Goal: Task Accomplishment & Management: Manage account settings

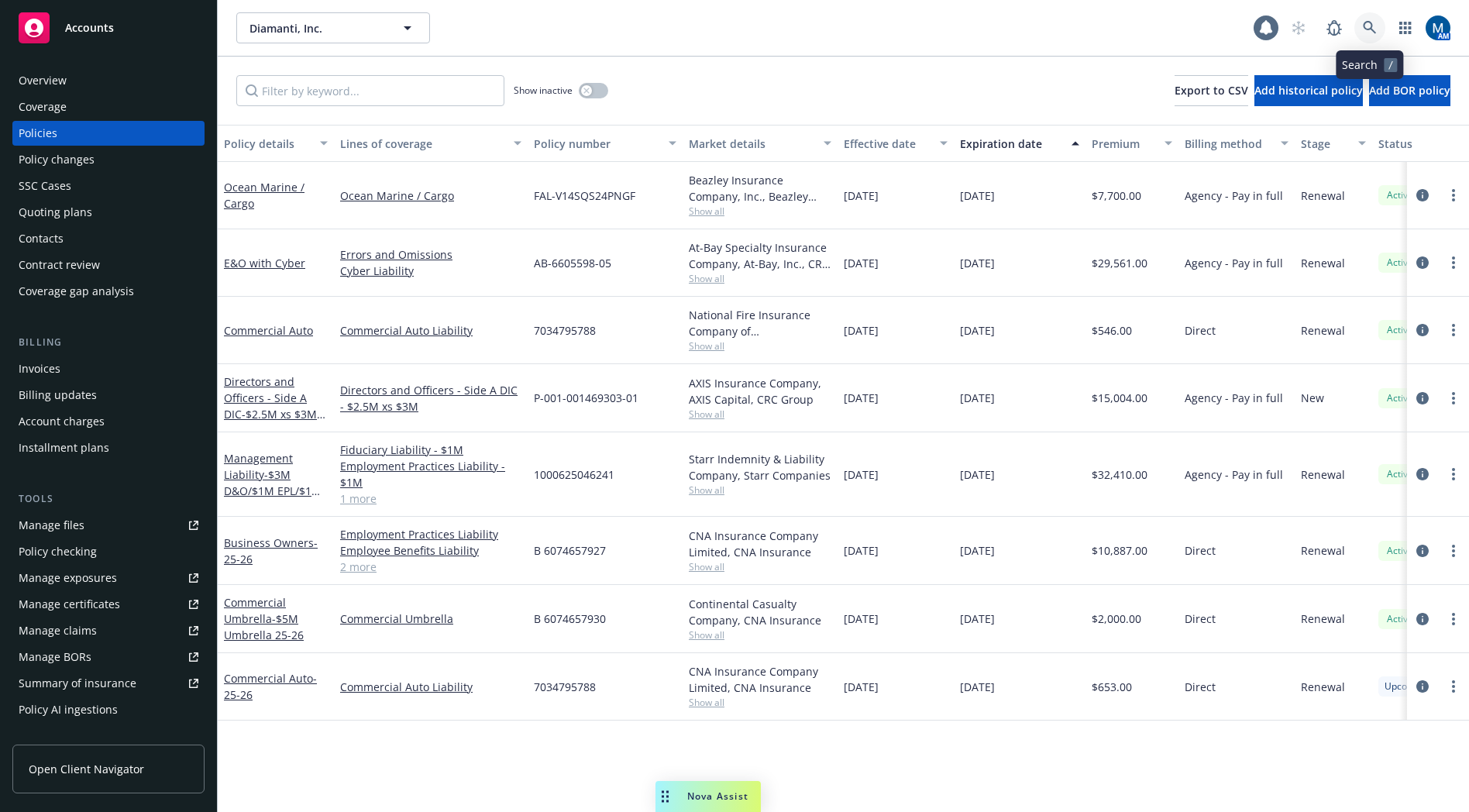
click at [1370, 23] on icon at bounding box center [1370, 28] width 14 height 14
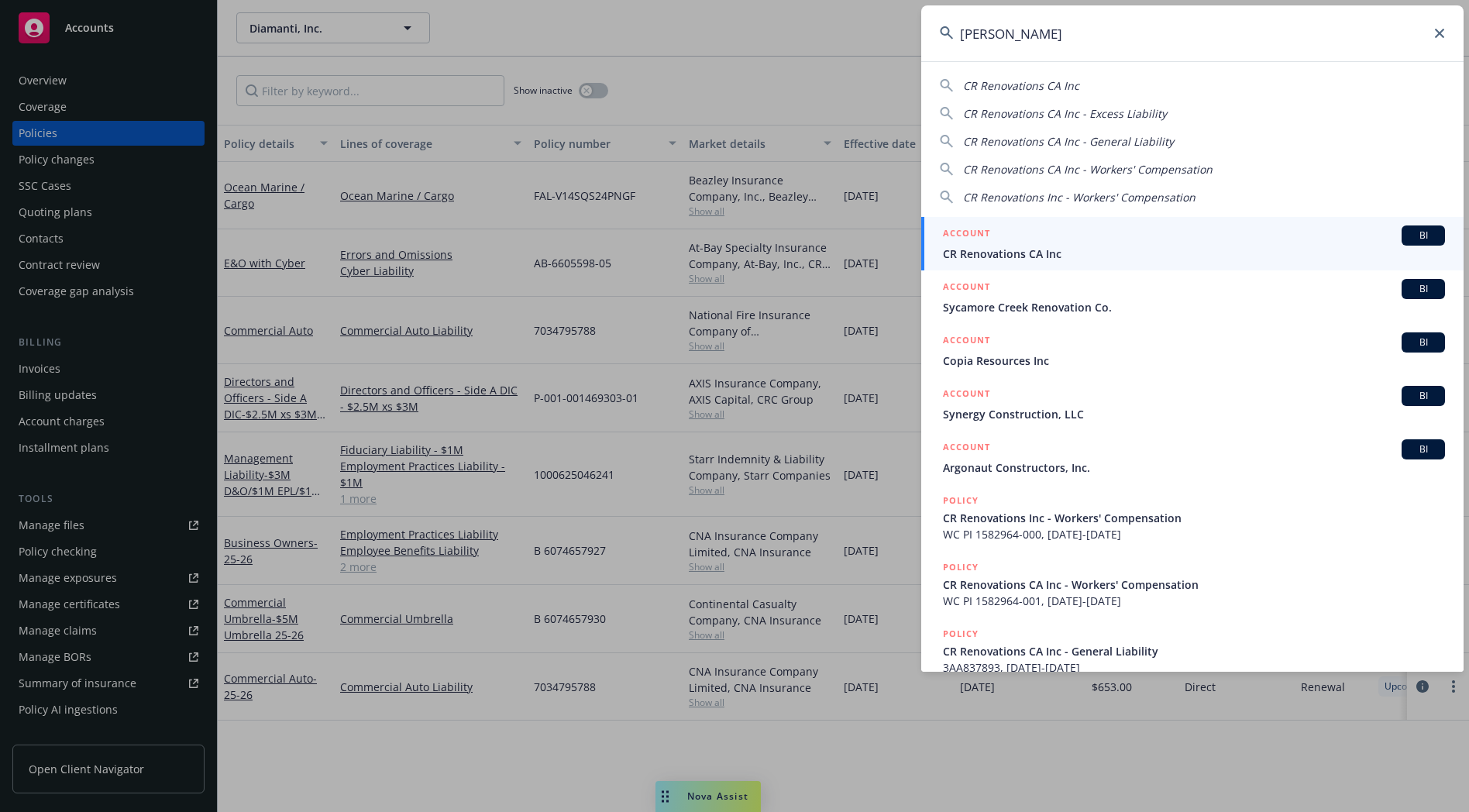
type input "[PERSON_NAME]"
click at [1032, 243] on div "ACCOUNT BI" at bounding box center [1194, 235] width 502 height 20
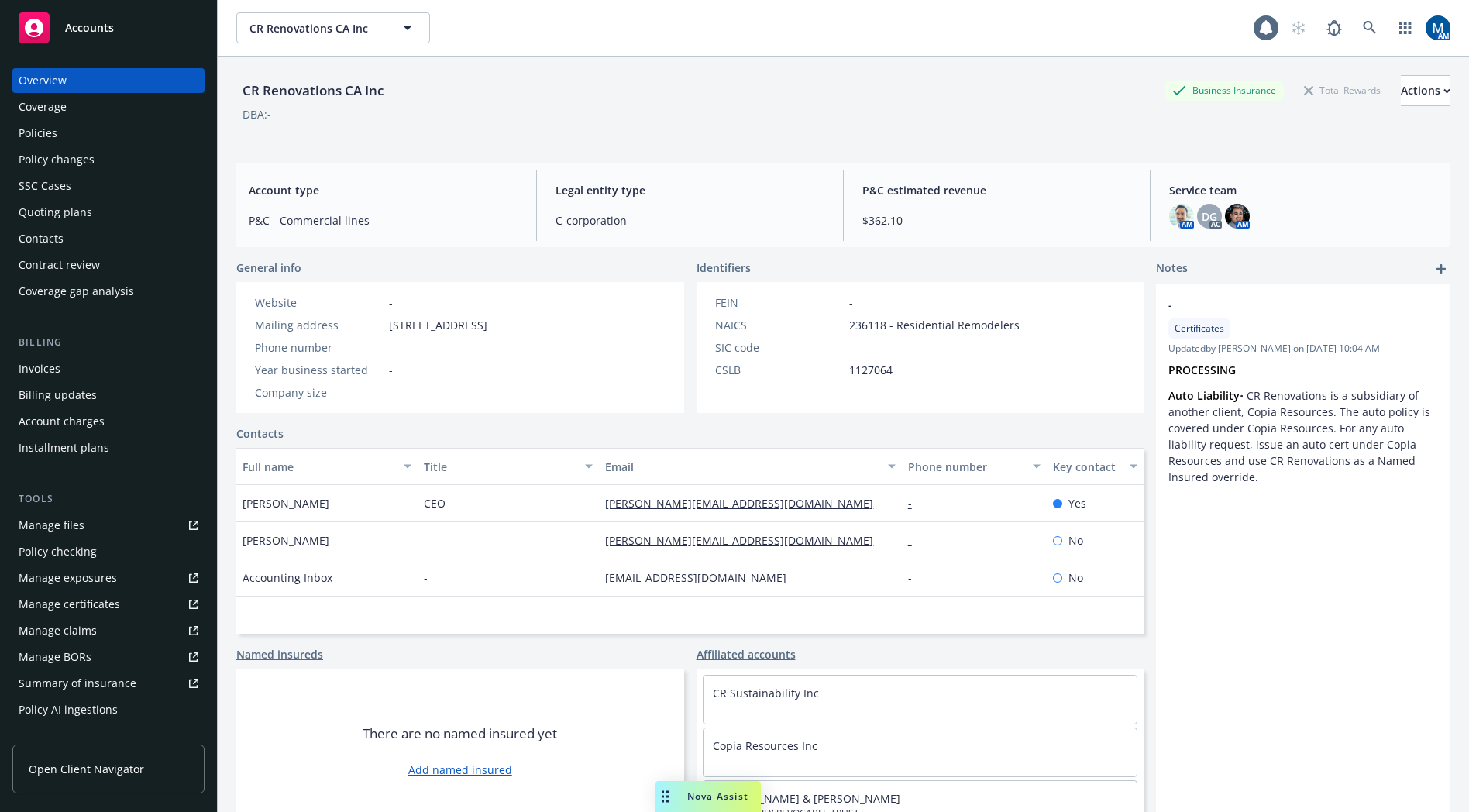
click at [73, 126] on div "Policies" at bounding box center [108, 133] width 180 height 25
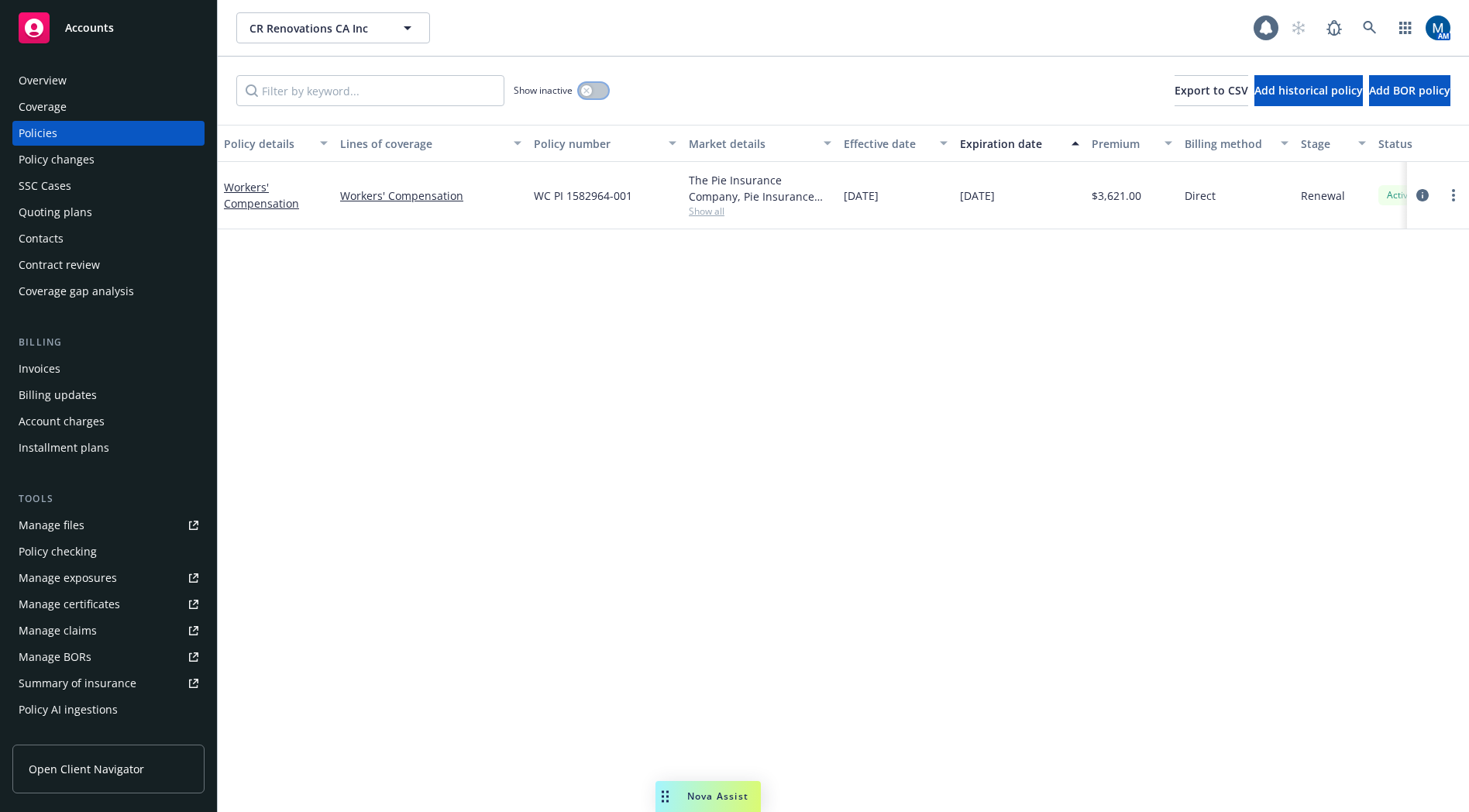
click at [586, 93] on icon "button" at bounding box center [586, 90] width 6 height 6
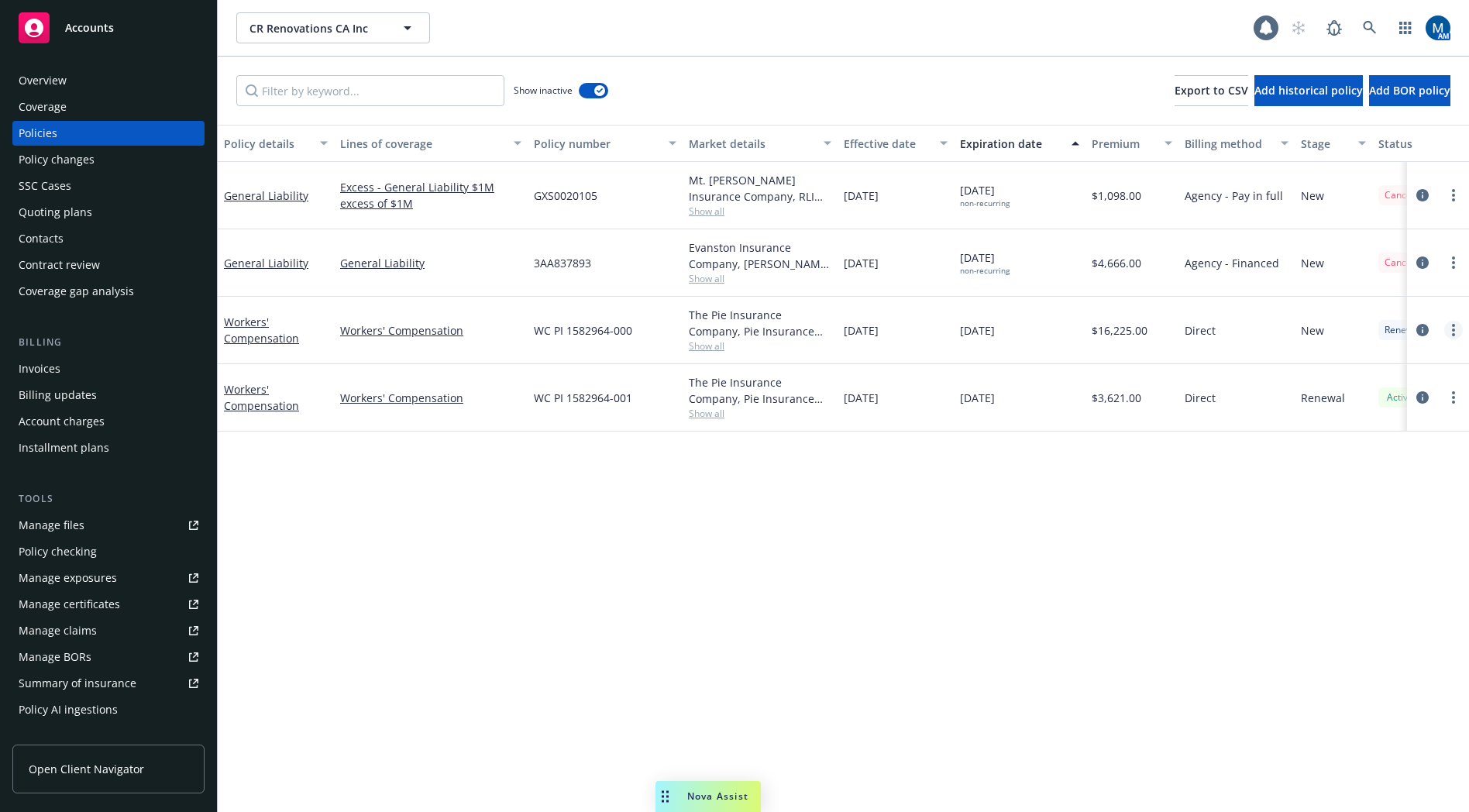
click at [1455, 324] on link "more" at bounding box center [1453, 329] width 18 height 18
click at [1420, 543] on link "Copy logging email" at bounding box center [1370, 547] width 182 height 31
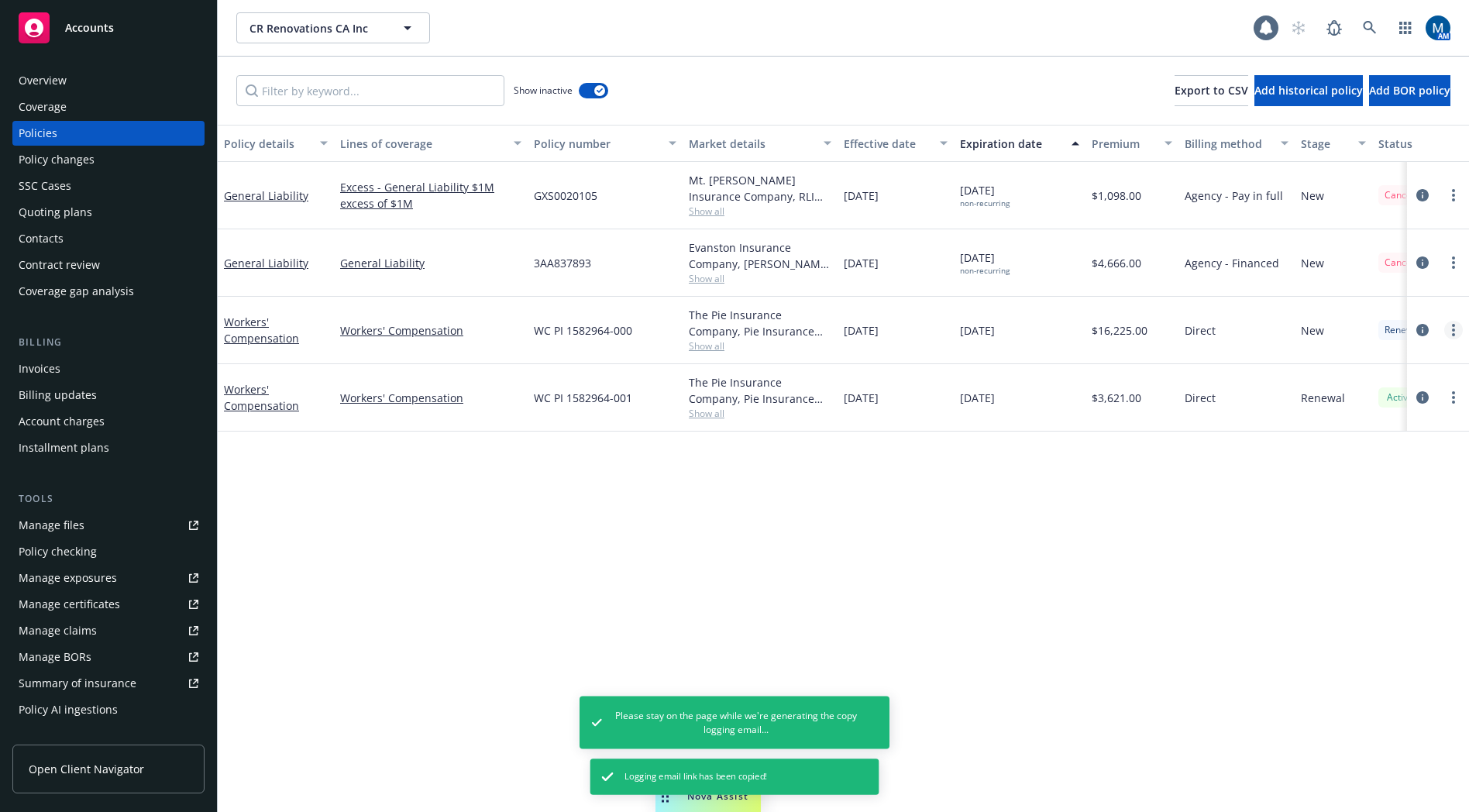
click at [1456, 333] on link "more" at bounding box center [1453, 329] width 18 height 18
click at [1360, 549] on link "Copy logging email" at bounding box center [1370, 547] width 182 height 31
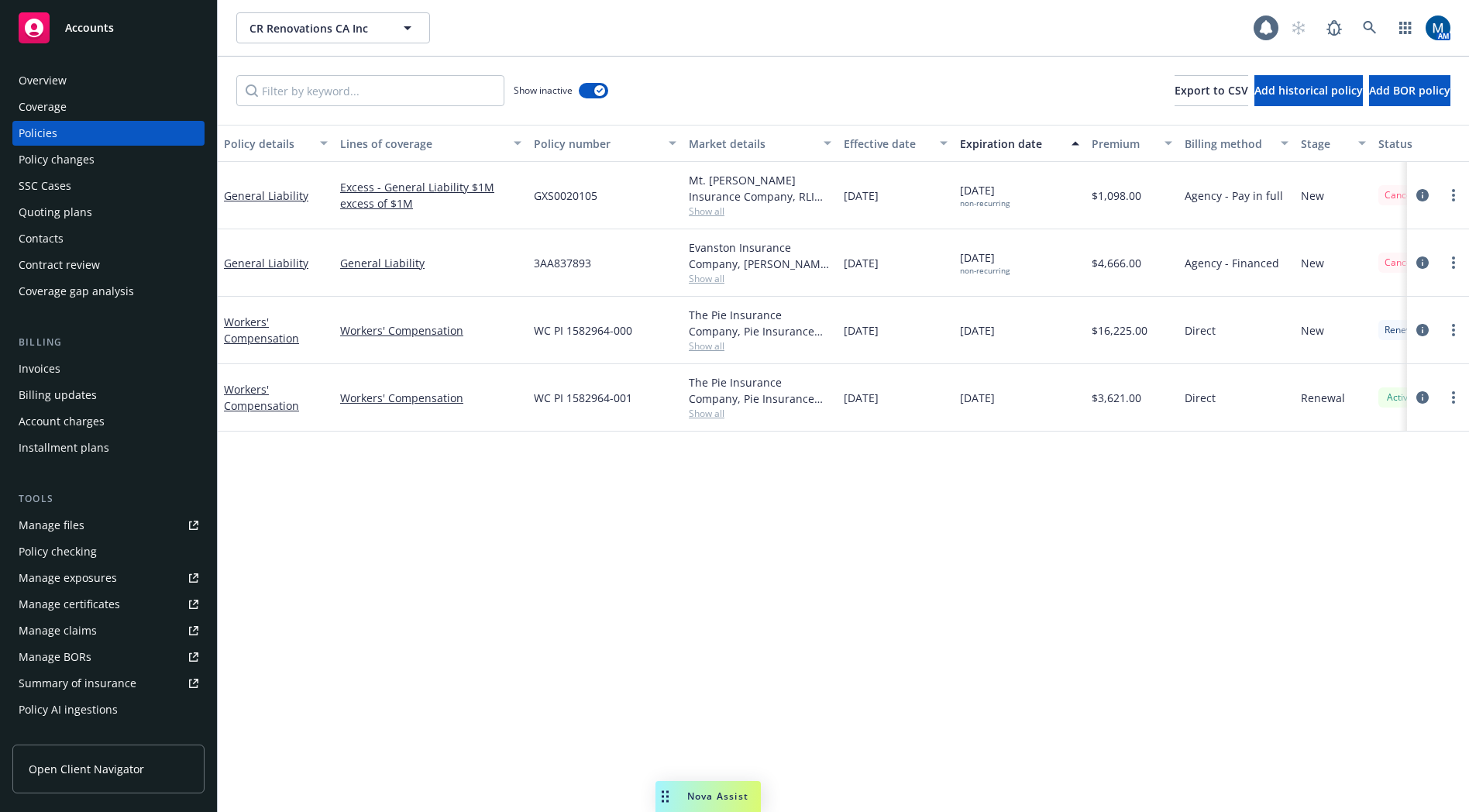
click at [948, 530] on div "Policy details Lines of coverage Policy number Market details Effective date Ex…" at bounding box center [843, 468] width 1252 height 687
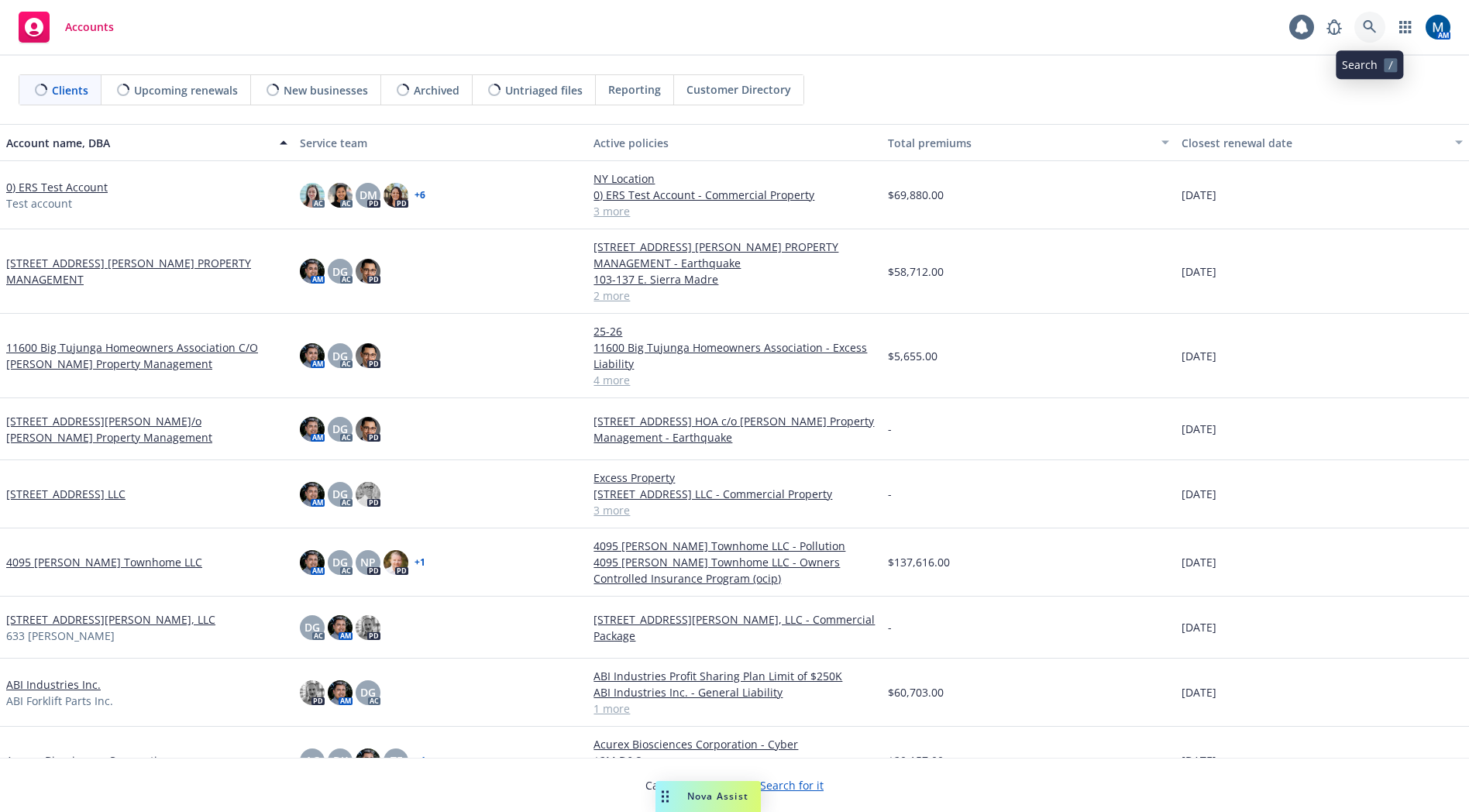
click at [1362, 27] on icon at bounding box center [1370, 27] width 14 height 14
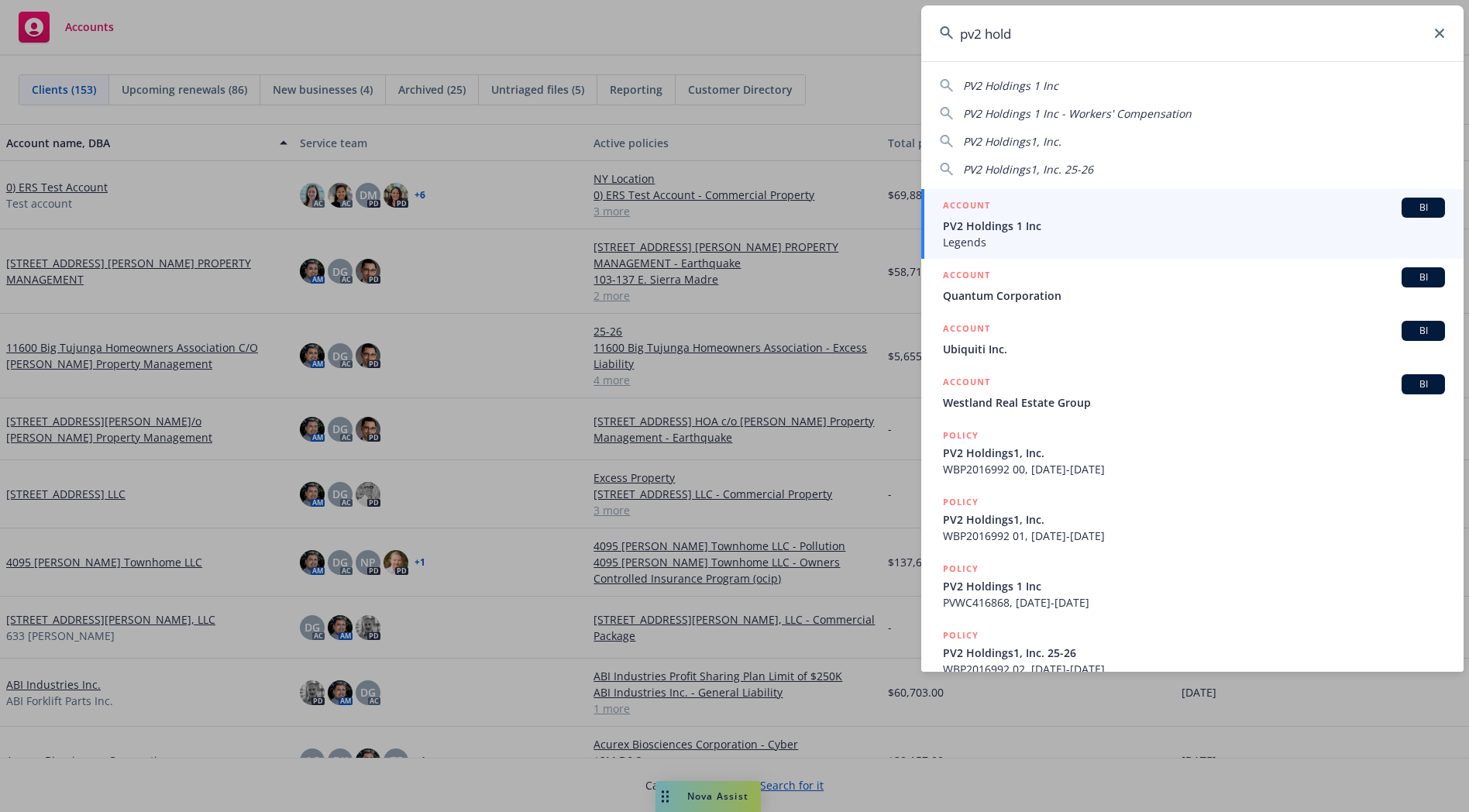
type input "pv2 hold"
click at [1004, 221] on span "PV2 Holdings 1 Inc" at bounding box center [1194, 225] width 502 height 16
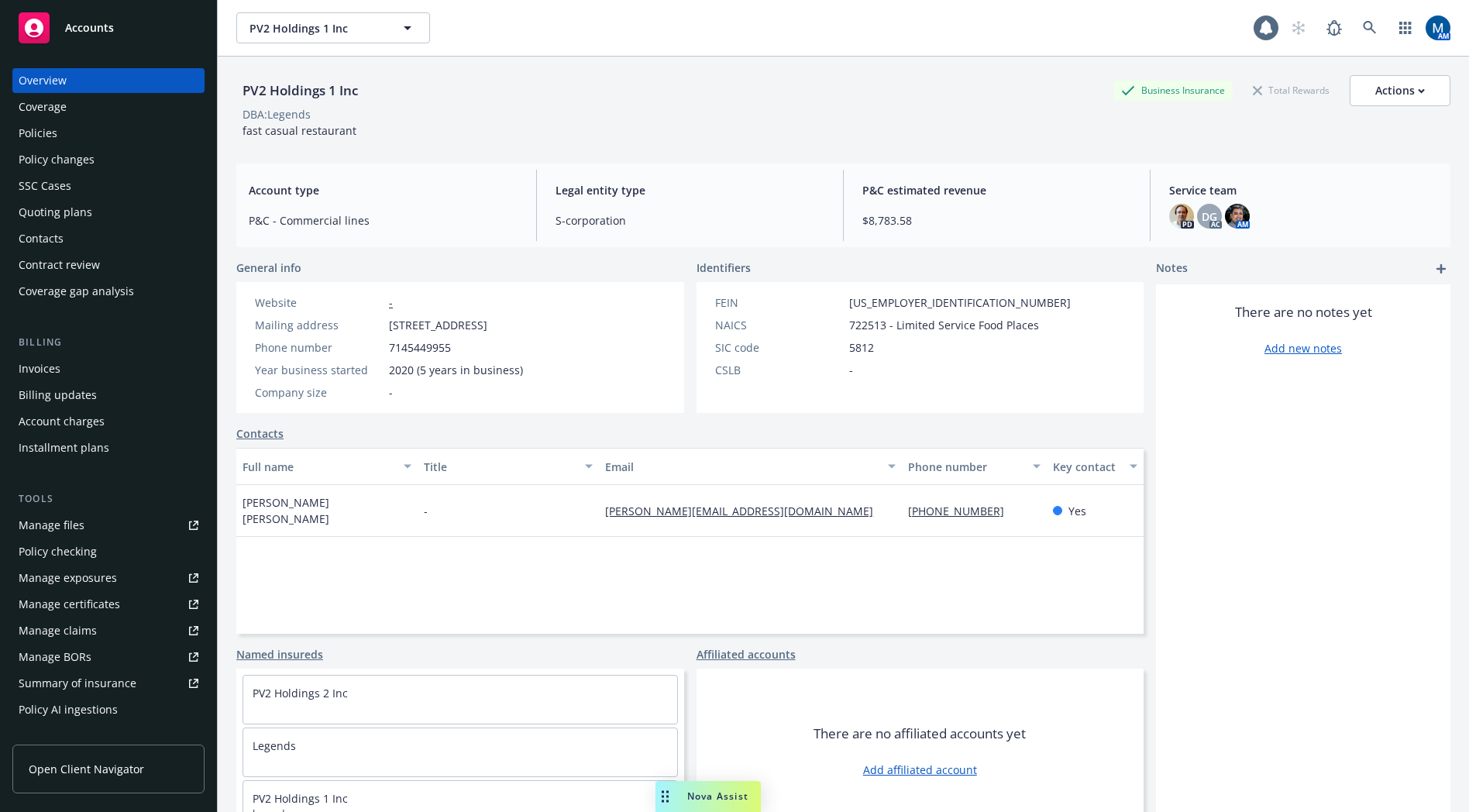
click at [67, 124] on div "Policies" at bounding box center [108, 133] width 180 height 25
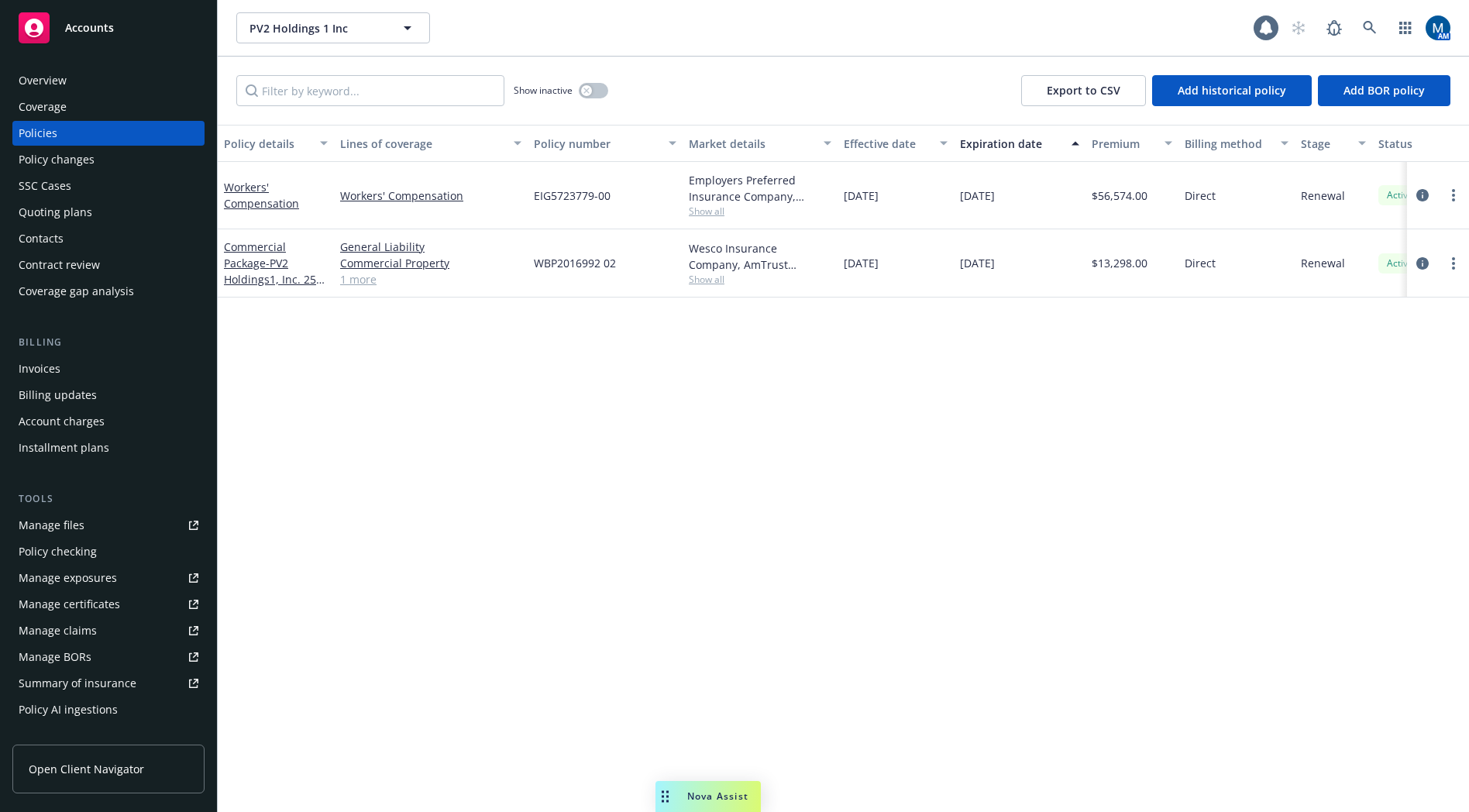
click at [597, 82] on div "Show inactive" at bounding box center [561, 90] width 94 height 31
click at [597, 84] on button "button" at bounding box center [593, 91] width 29 height 16
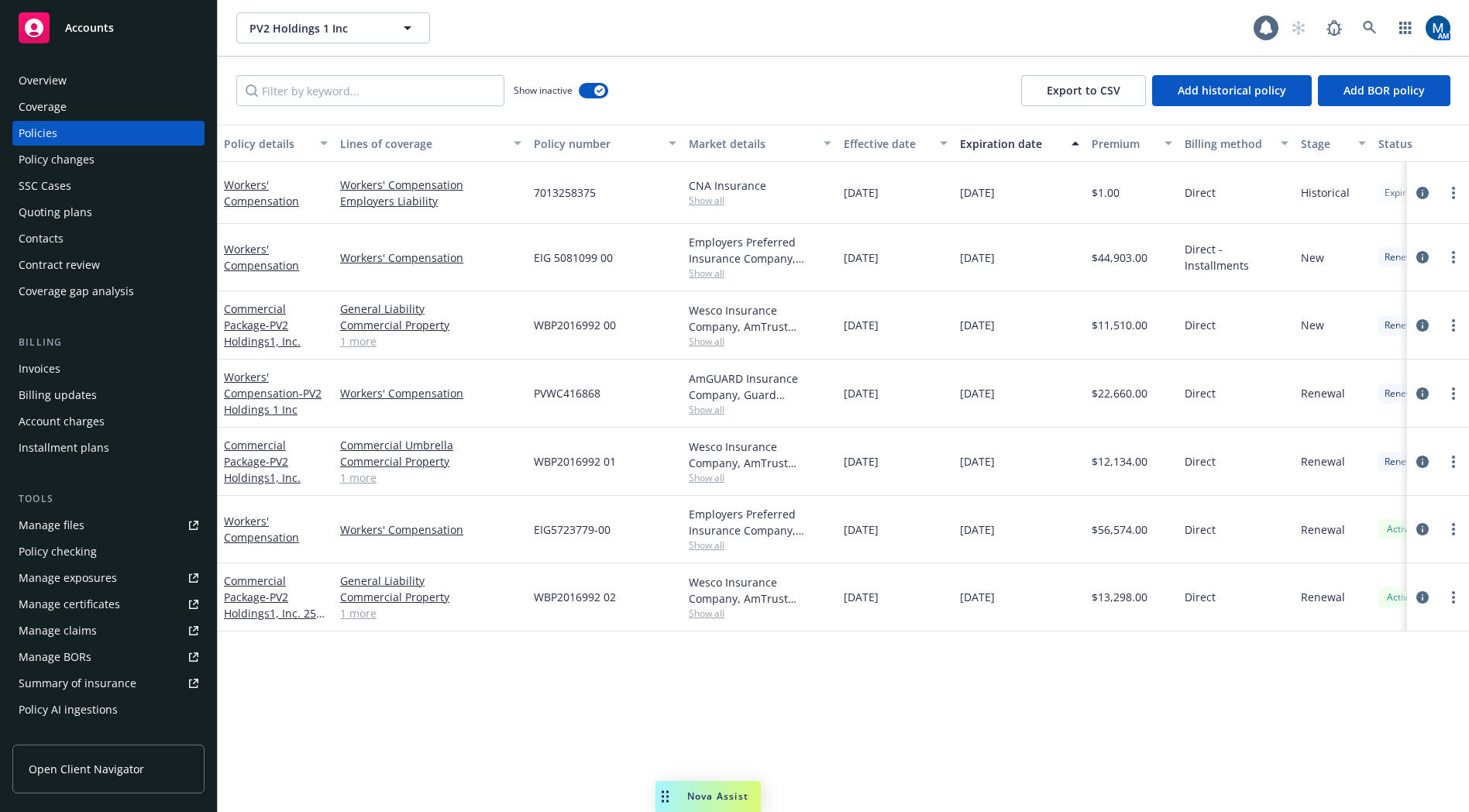
click at [758, 662] on div "Policy details Lines of coverage Policy number Market details Effective date Ex…" at bounding box center [843, 468] width 1252 height 687
click at [1362, 25] on link at bounding box center [1370, 27] width 31 height 31
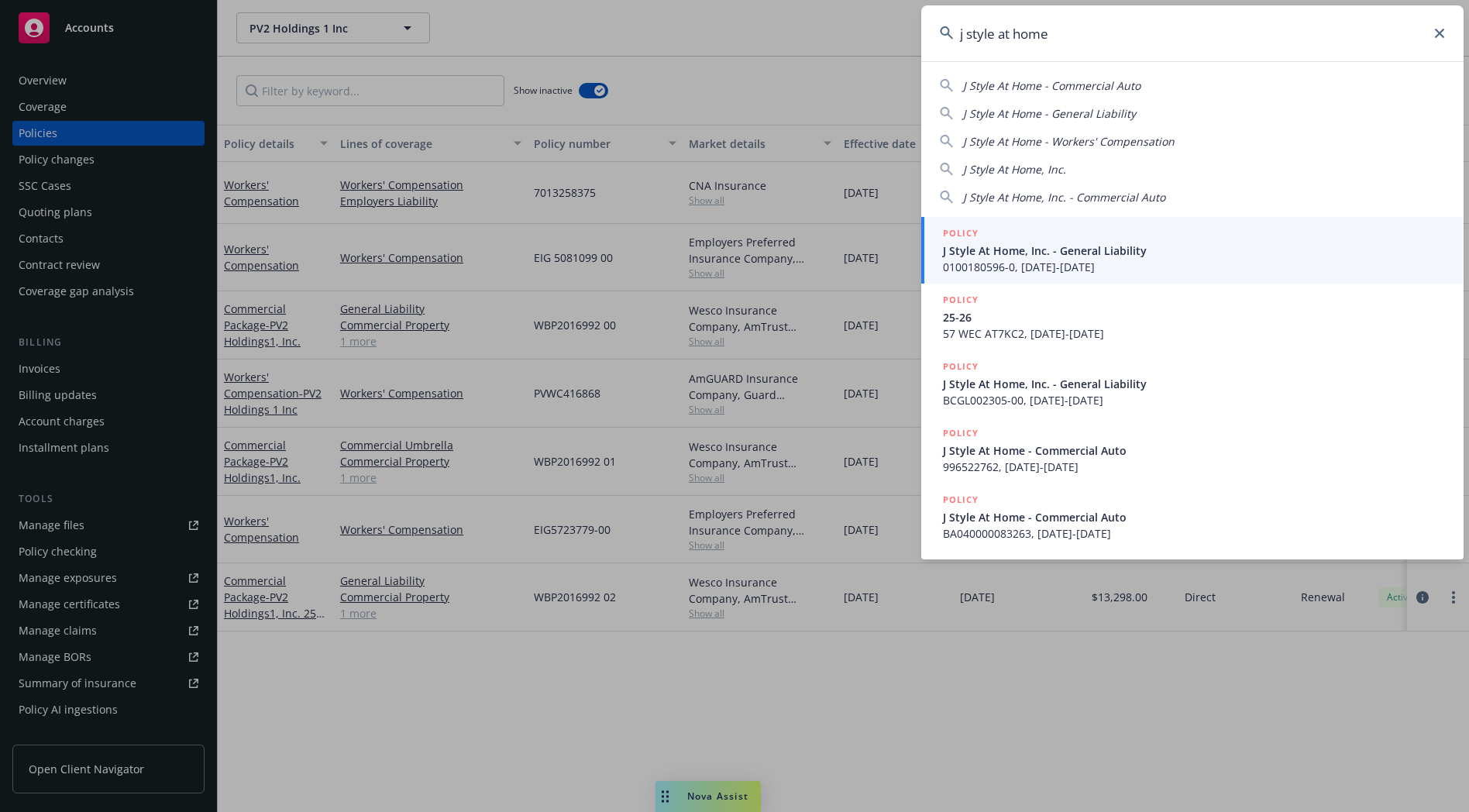
click at [1016, 170] on span "J Style At Home, Inc." at bounding box center [1014, 169] width 103 height 15
type input "J Style At Home, Inc."
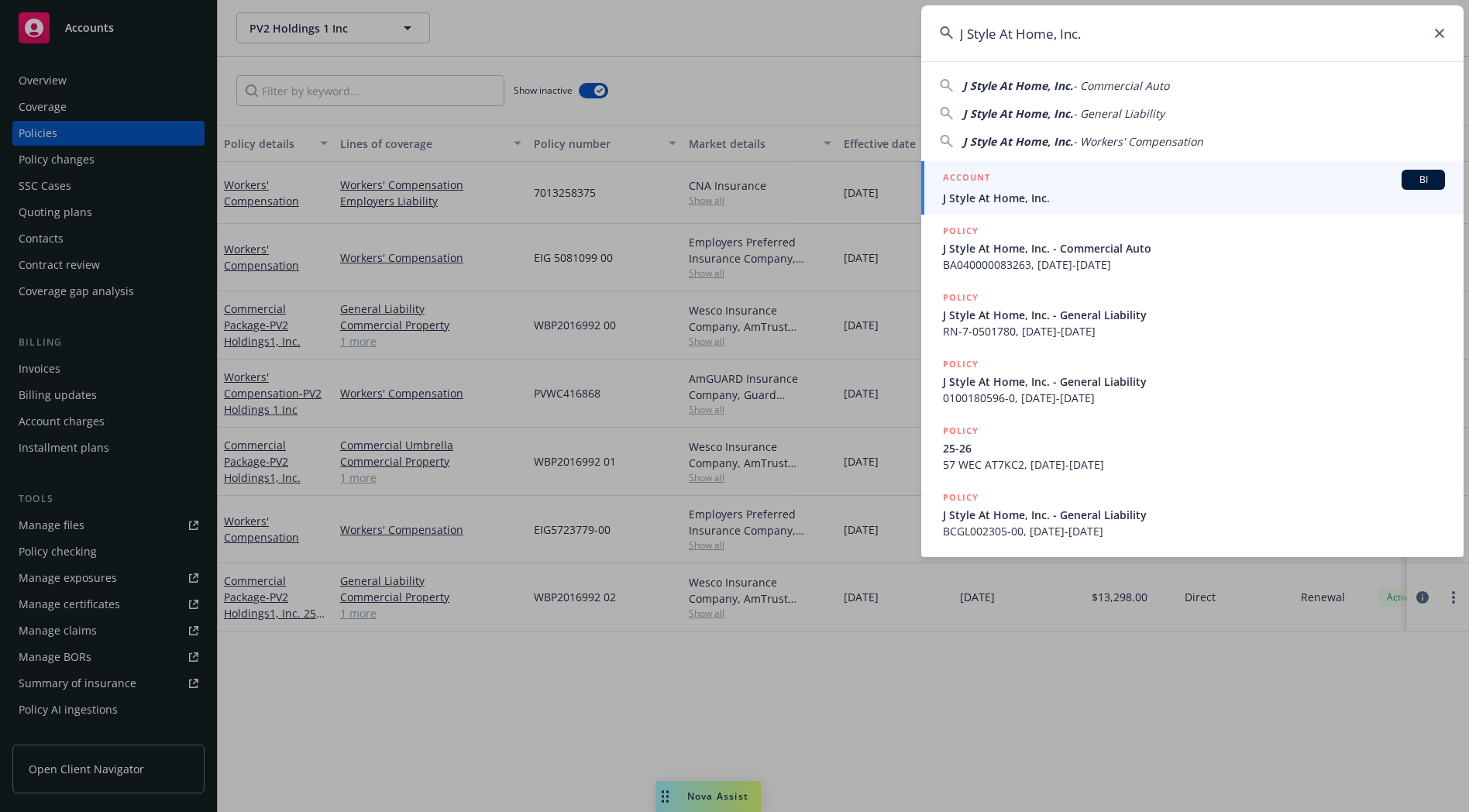
click at [1039, 190] on span "J Style At Home, Inc." at bounding box center [1194, 198] width 502 height 16
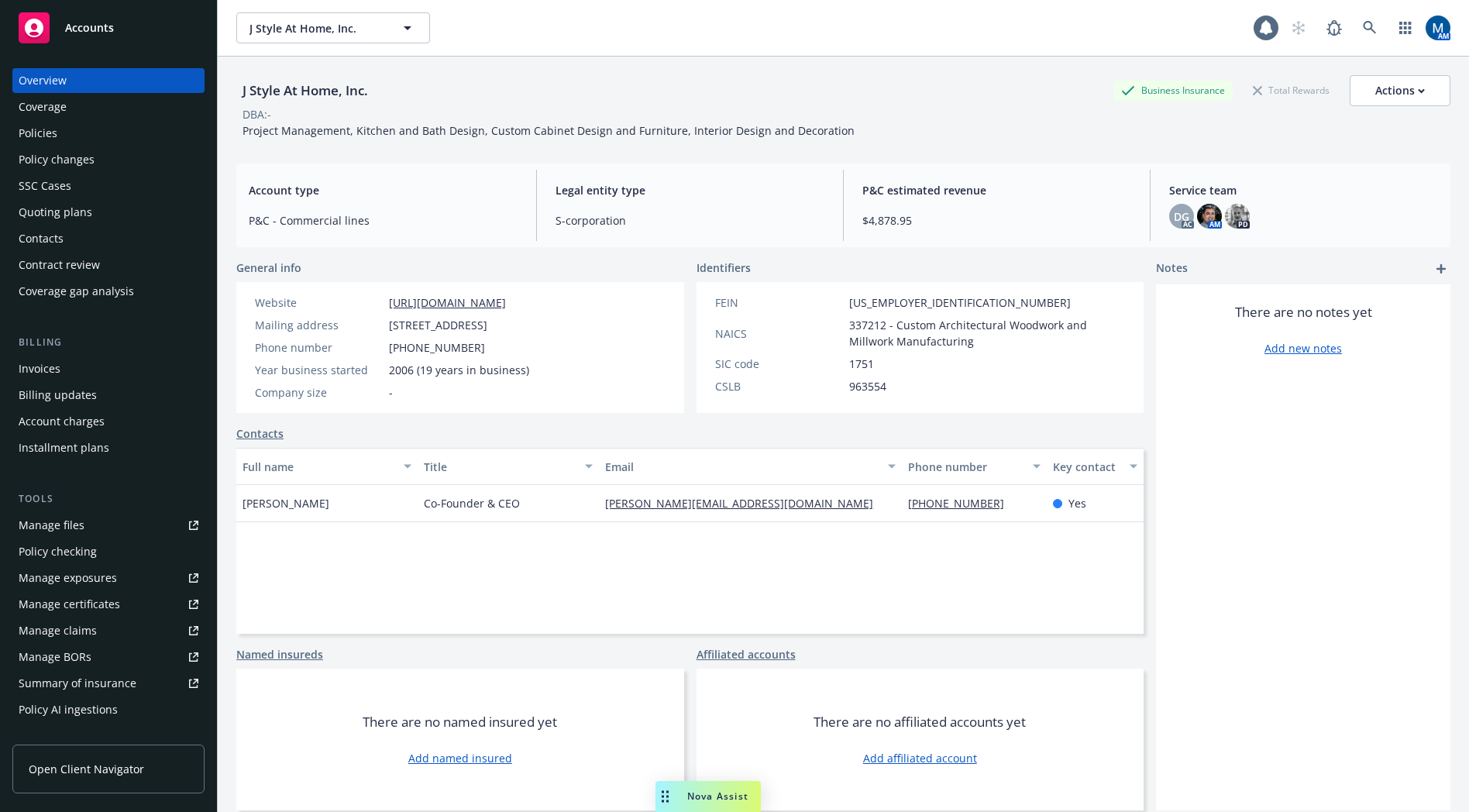
click at [93, 130] on div "Policies" at bounding box center [108, 133] width 180 height 25
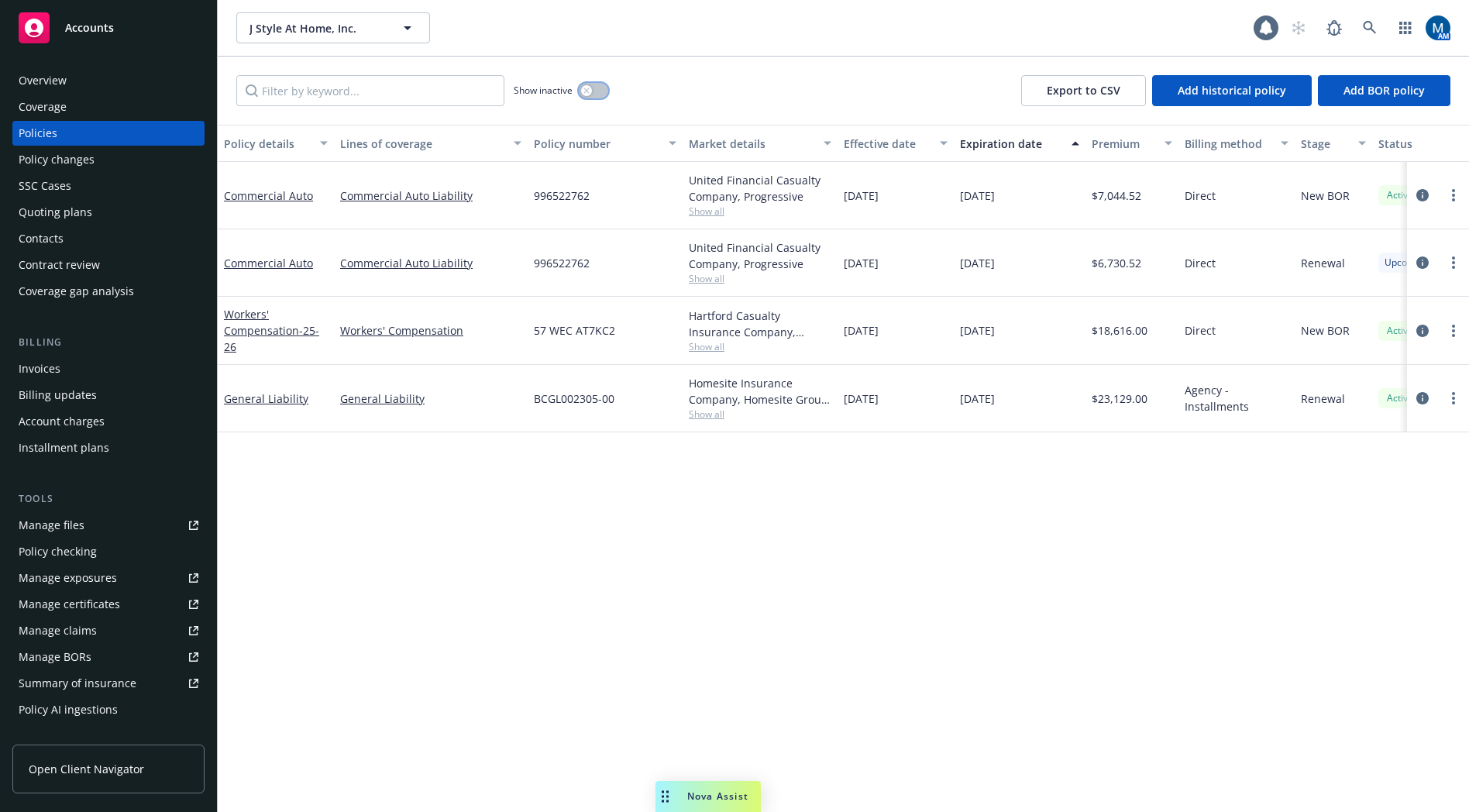
click at [600, 85] on button "button" at bounding box center [593, 91] width 29 height 16
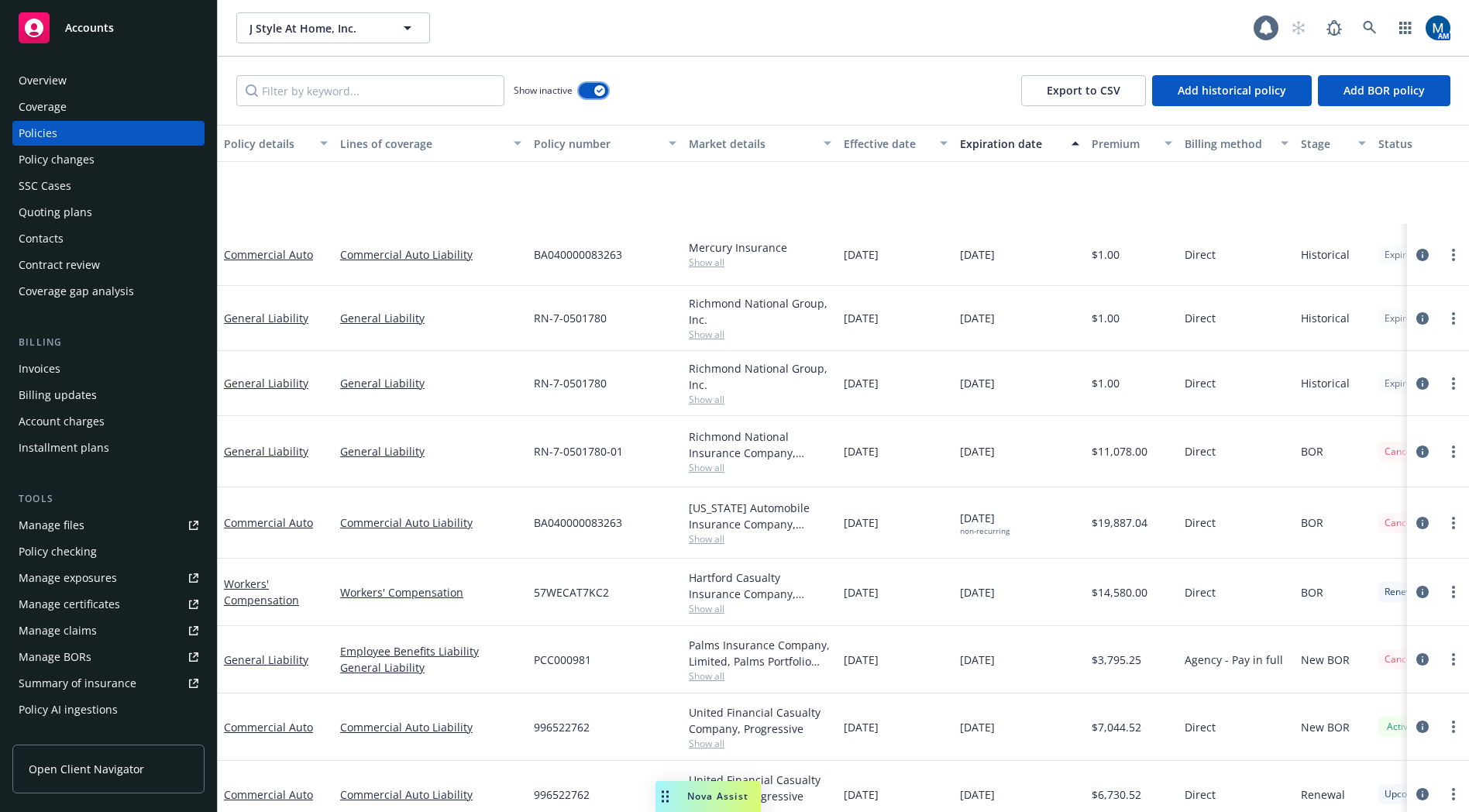
scroll to position [164, 0]
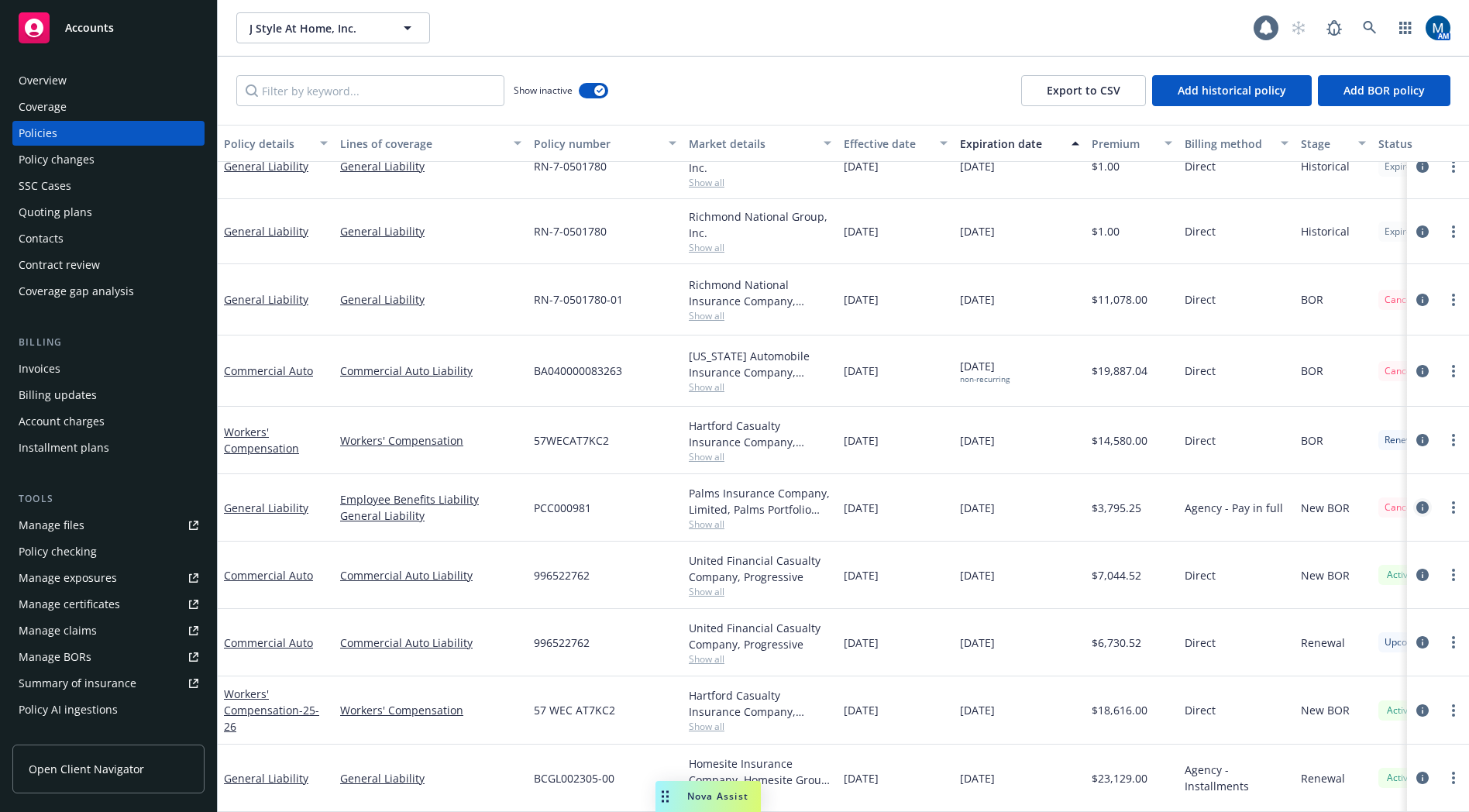
click at [1416, 501] on icon "circleInformation" at bounding box center [1422, 508] width 12 height 12
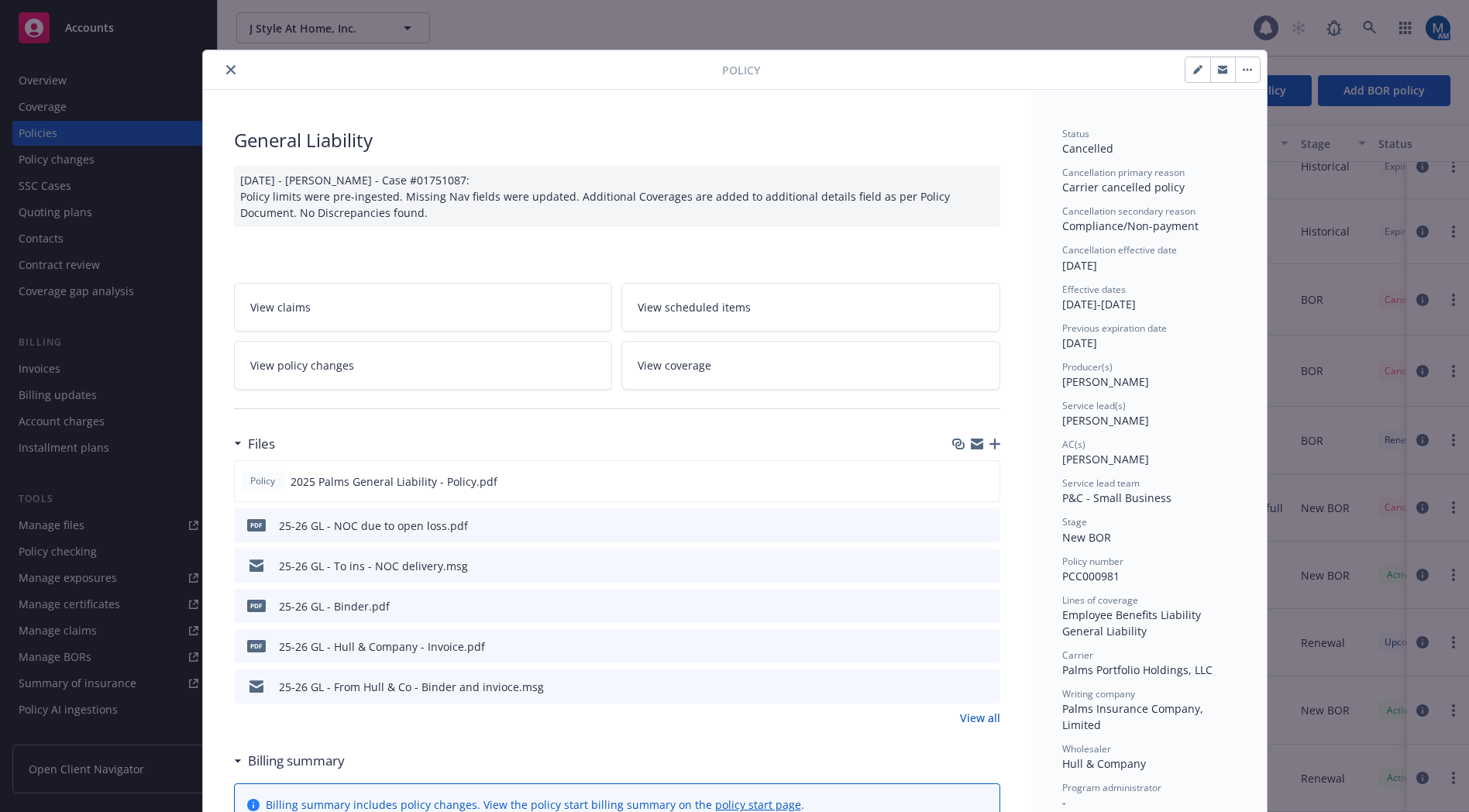
click at [334, 369] on span "View policy changes" at bounding box center [302, 365] width 104 height 16
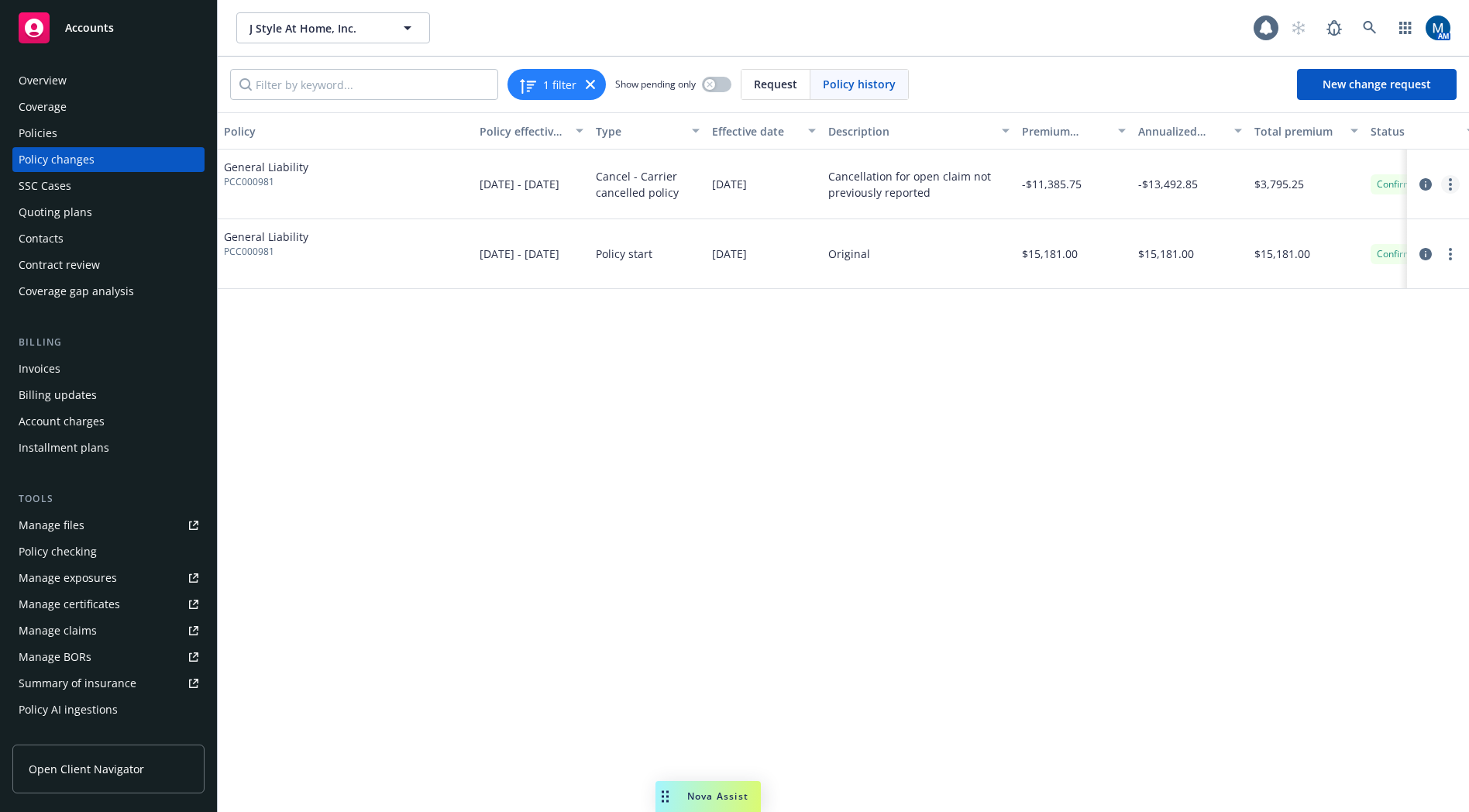
click at [1451, 183] on circle "more" at bounding box center [1451, 185] width 4 height 4
click at [1262, 307] on link "Edit billing info" at bounding box center [1326, 309] width 266 height 31
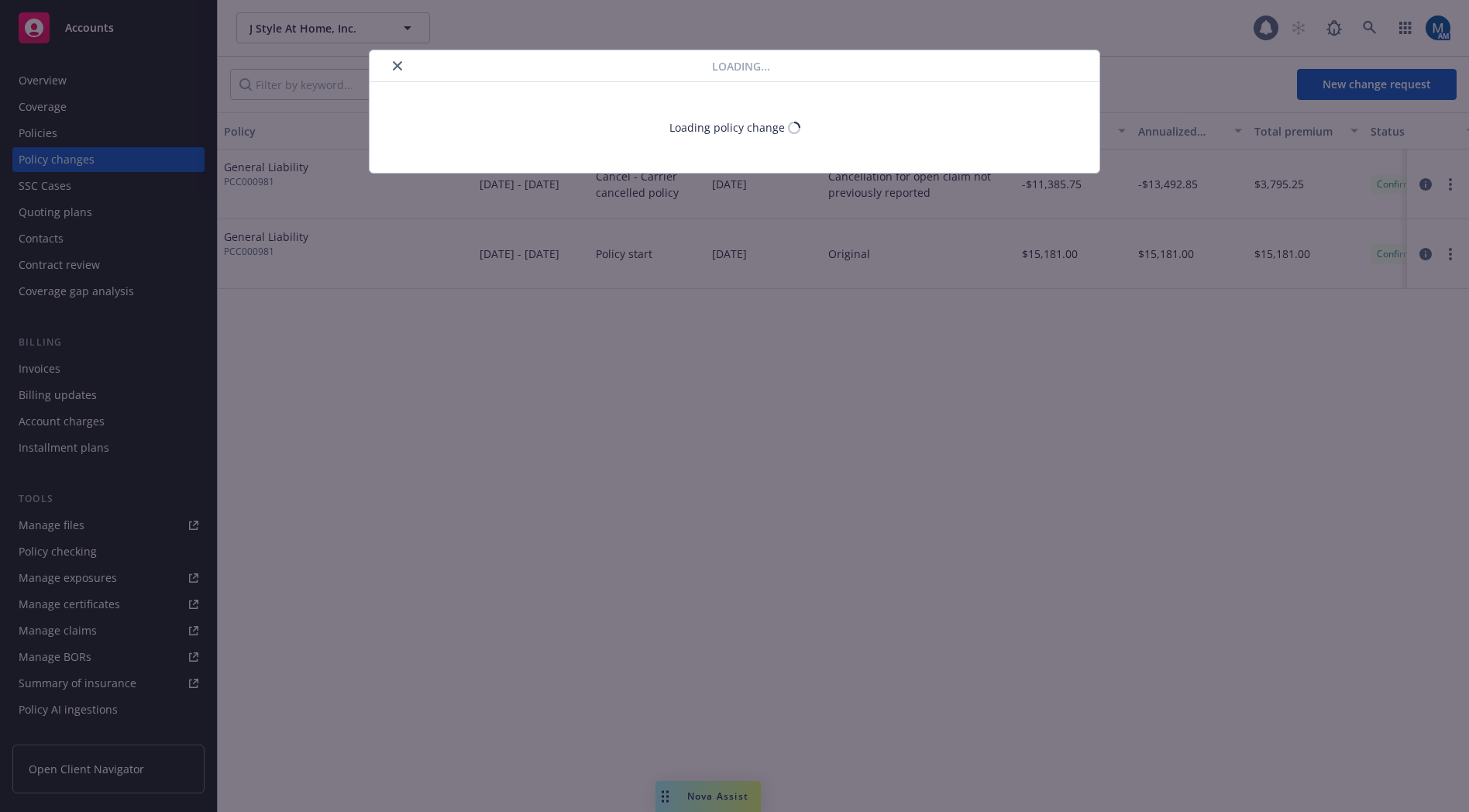
select select "CA"
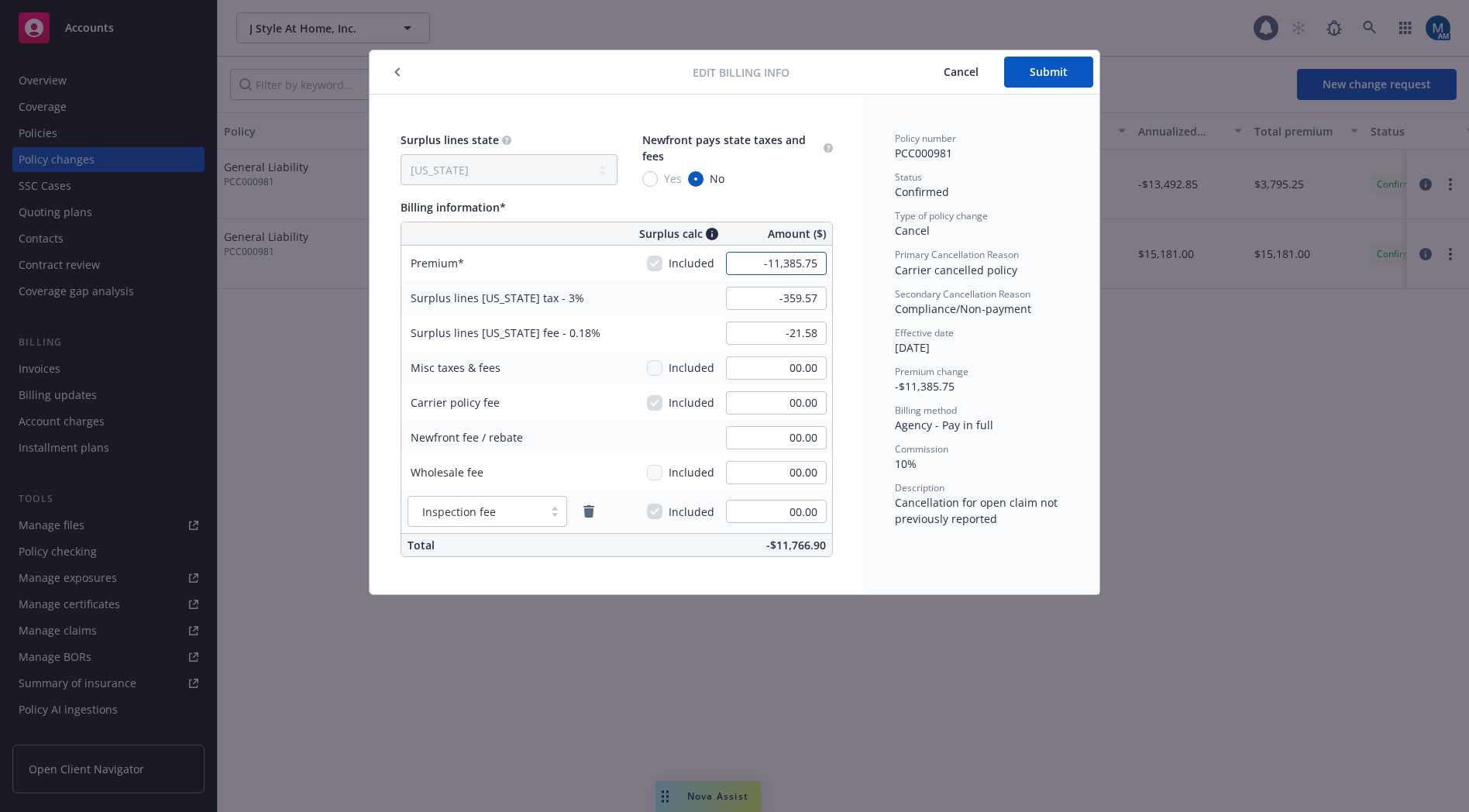
click at [750, 260] on input "-11,385.75" at bounding box center [776, 263] width 100 height 23
type input "-11,386.00"
type input "-341.58"
type input "-20.49"
click at [874, 298] on div "Policy number PCC000981 Status Confirmed Type of policy change Cancel Primary C…" at bounding box center [982, 344] width 236 height 500
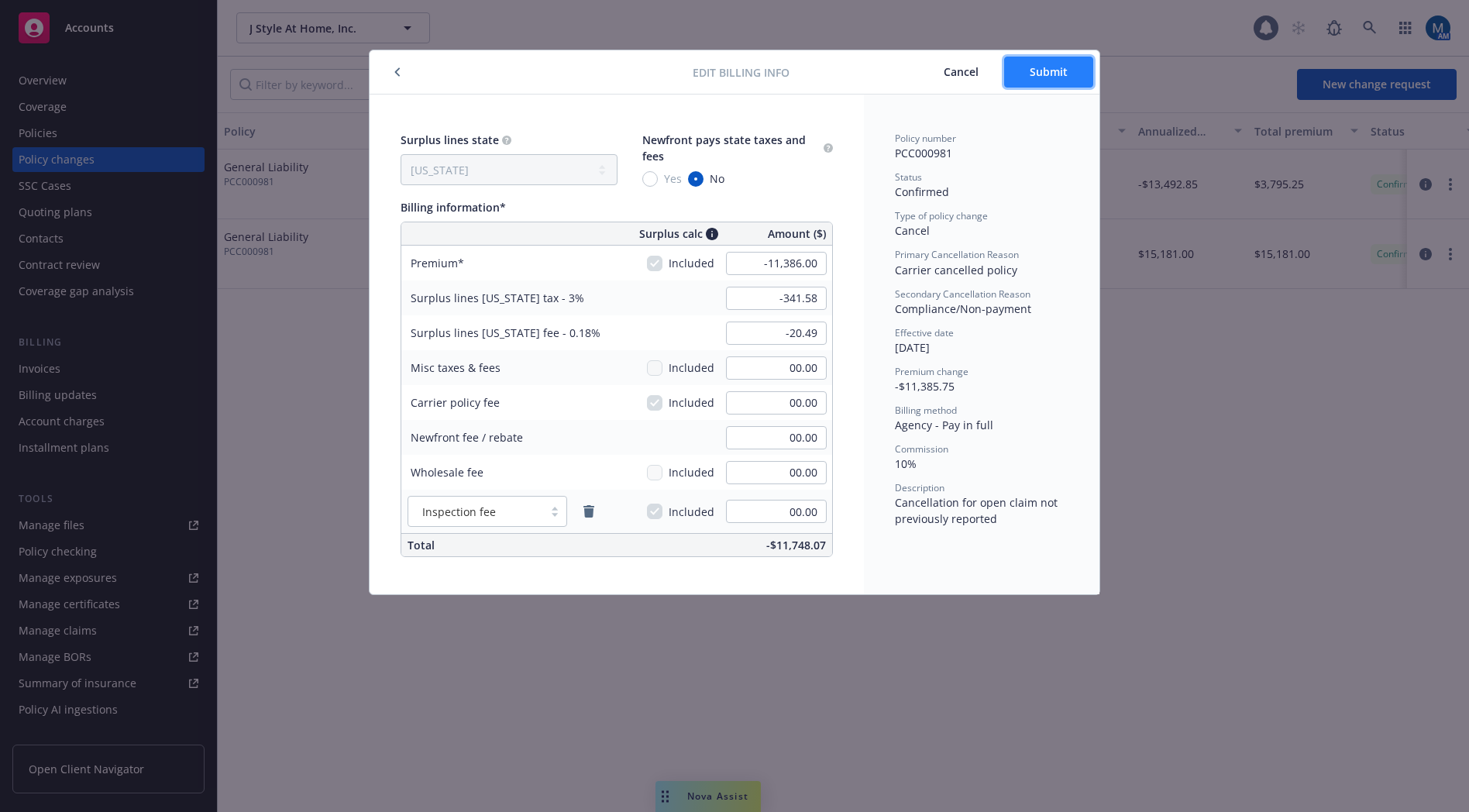
click at [1040, 76] on span "Submit" at bounding box center [1048, 71] width 38 height 15
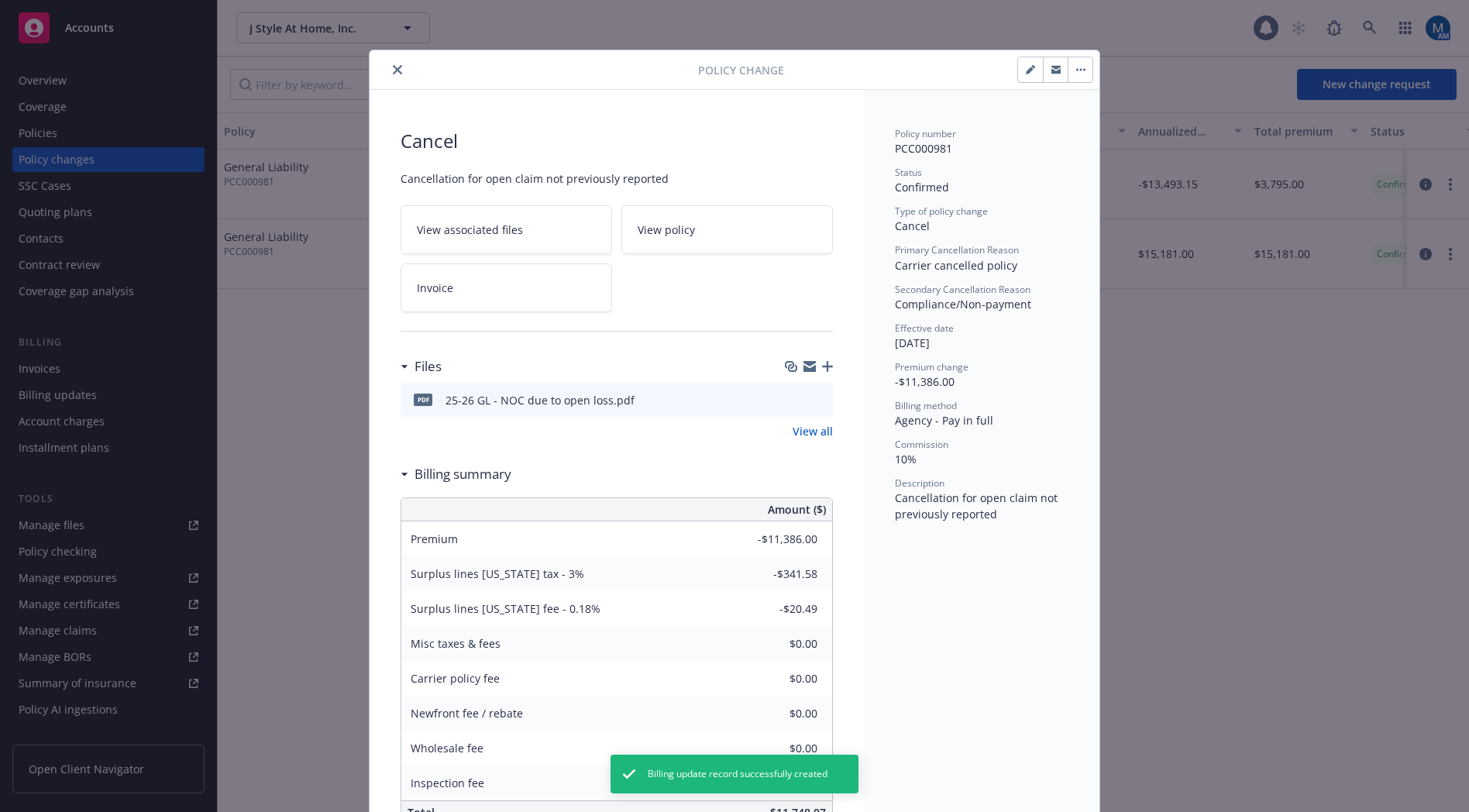
click at [826, 364] on icon "button" at bounding box center [827, 366] width 11 height 11
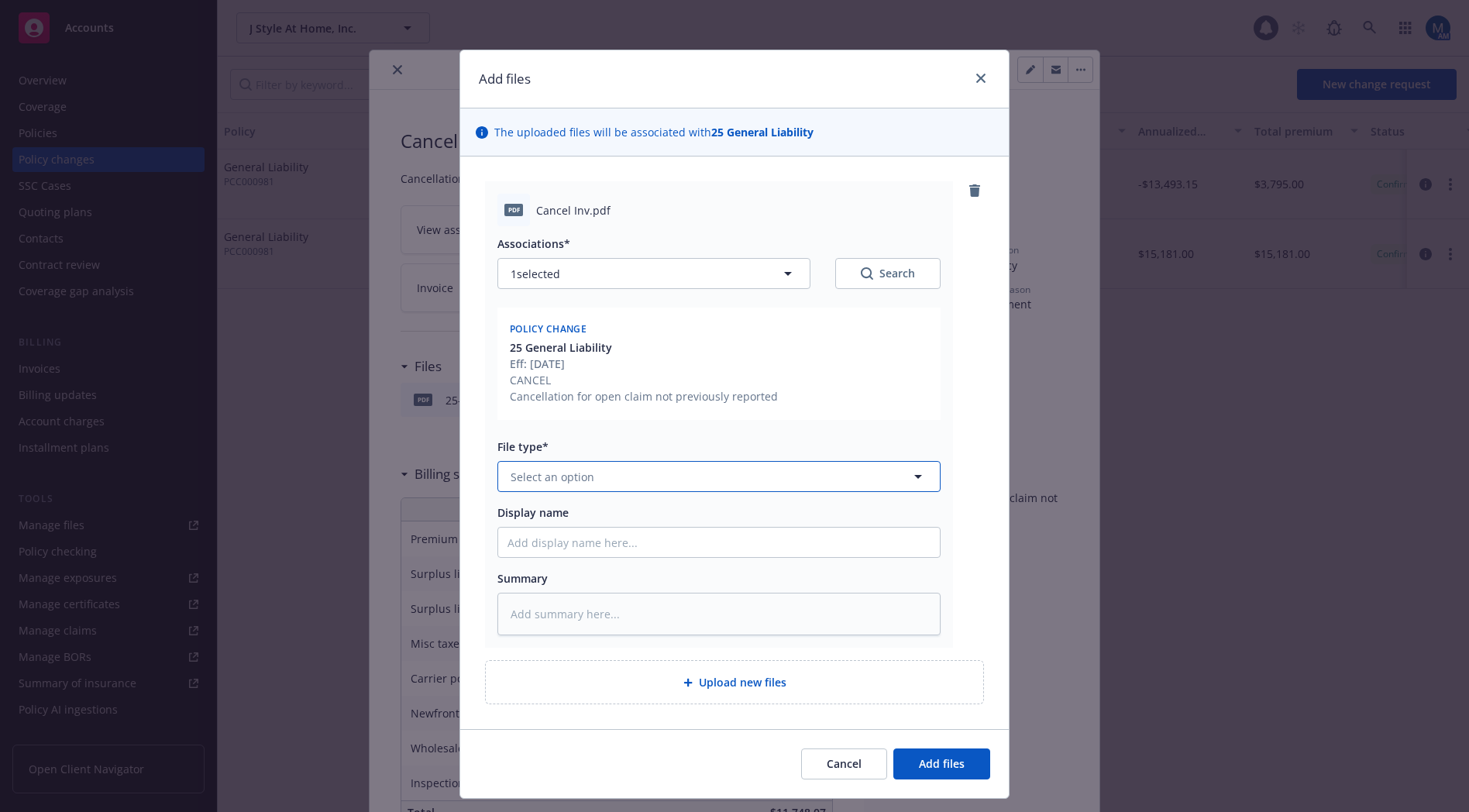
click at [599, 481] on button "Select an option" at bounding box center [719, 476] width 444 height 31
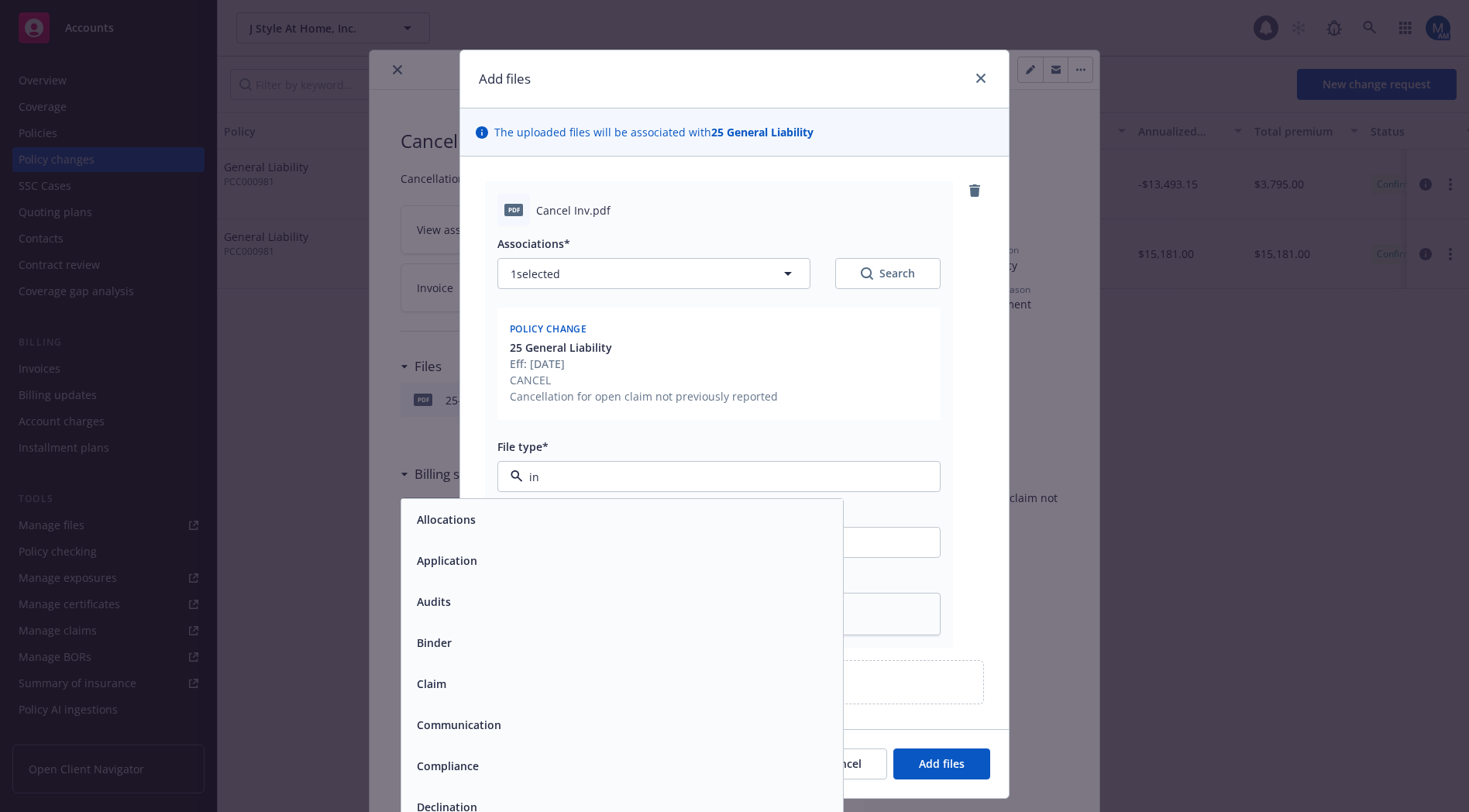
type input "inv"
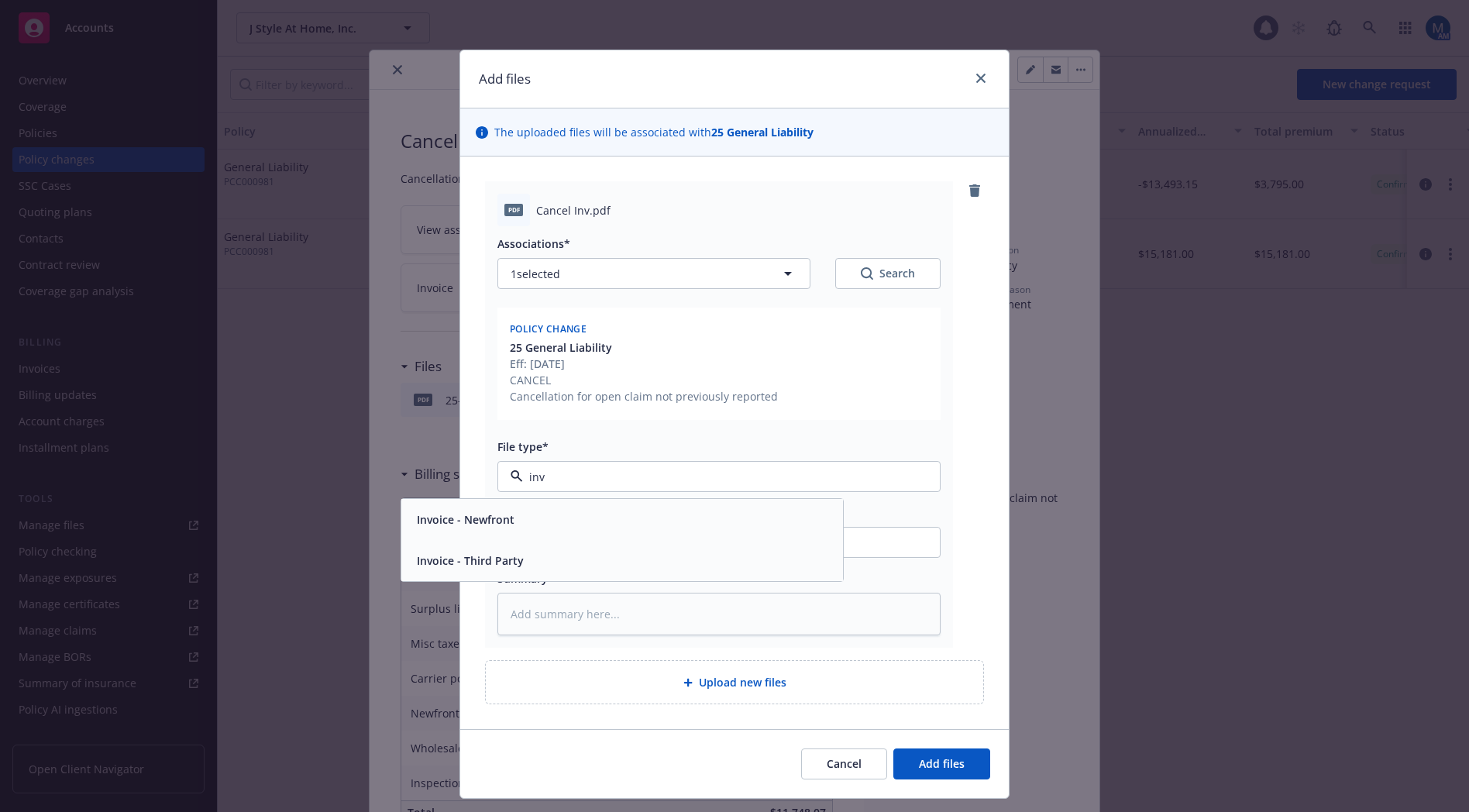
click at [491, 561] on span "Invoice - Third Party" at bounding box center [470, 560] width 107 height 16
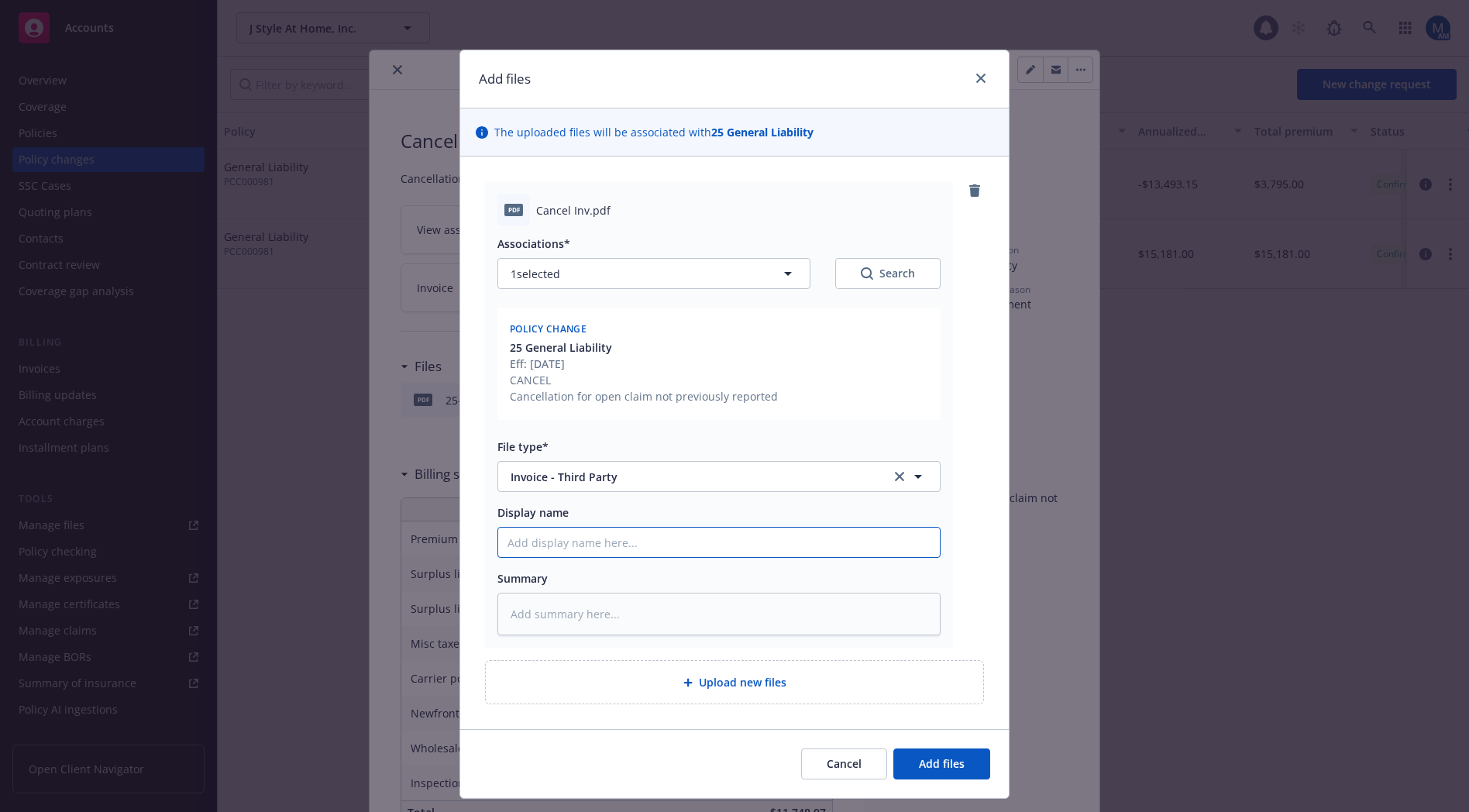
click at [579, 531] on input "Display name" at bounding box center [719, 541] width 442 height 29
type textarea "x"
type input "2"
type textarea "x"
type input "25"
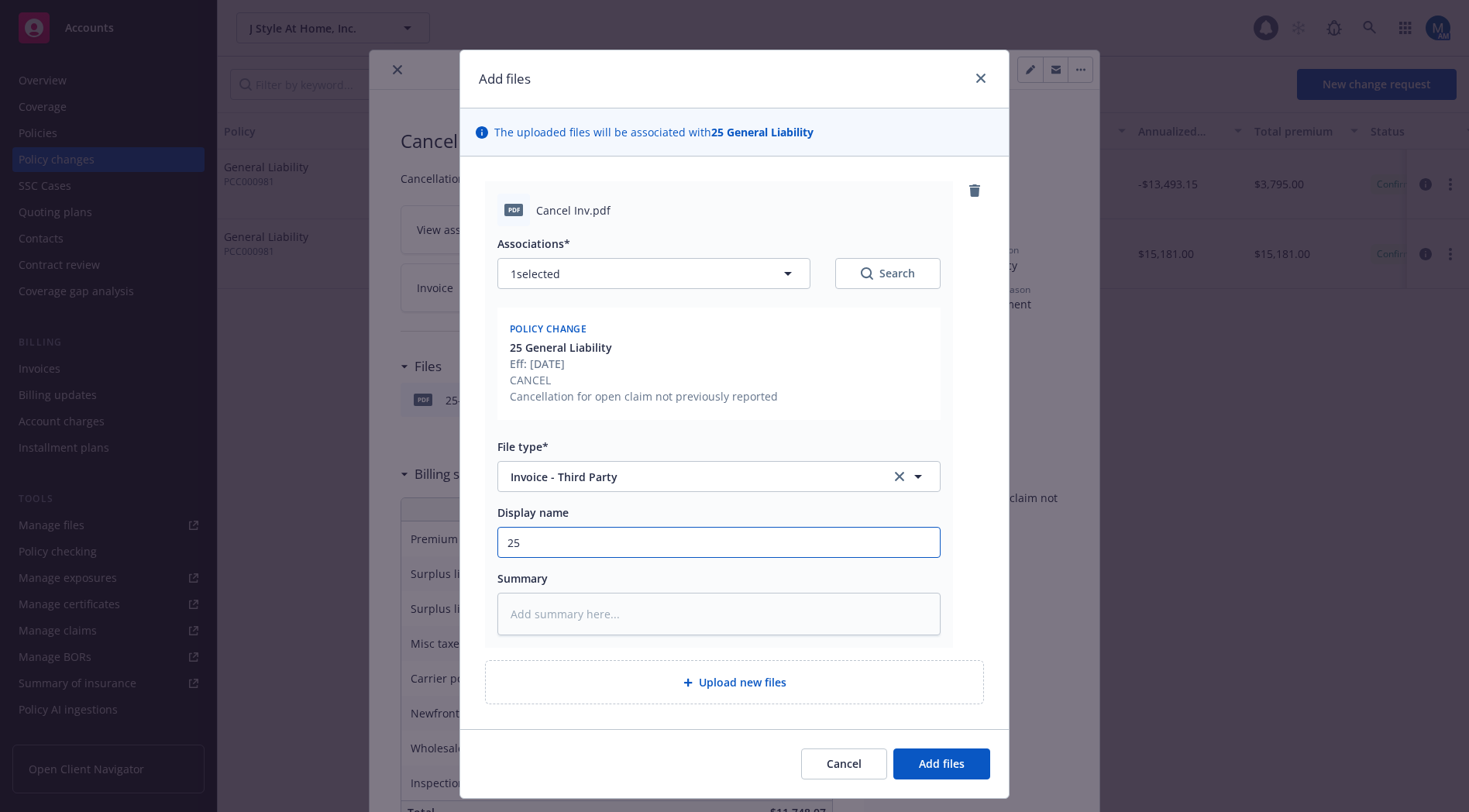
type textarea "x"
type input "25-"
type textarea "x"
type input "25-2"
type textarea "x"
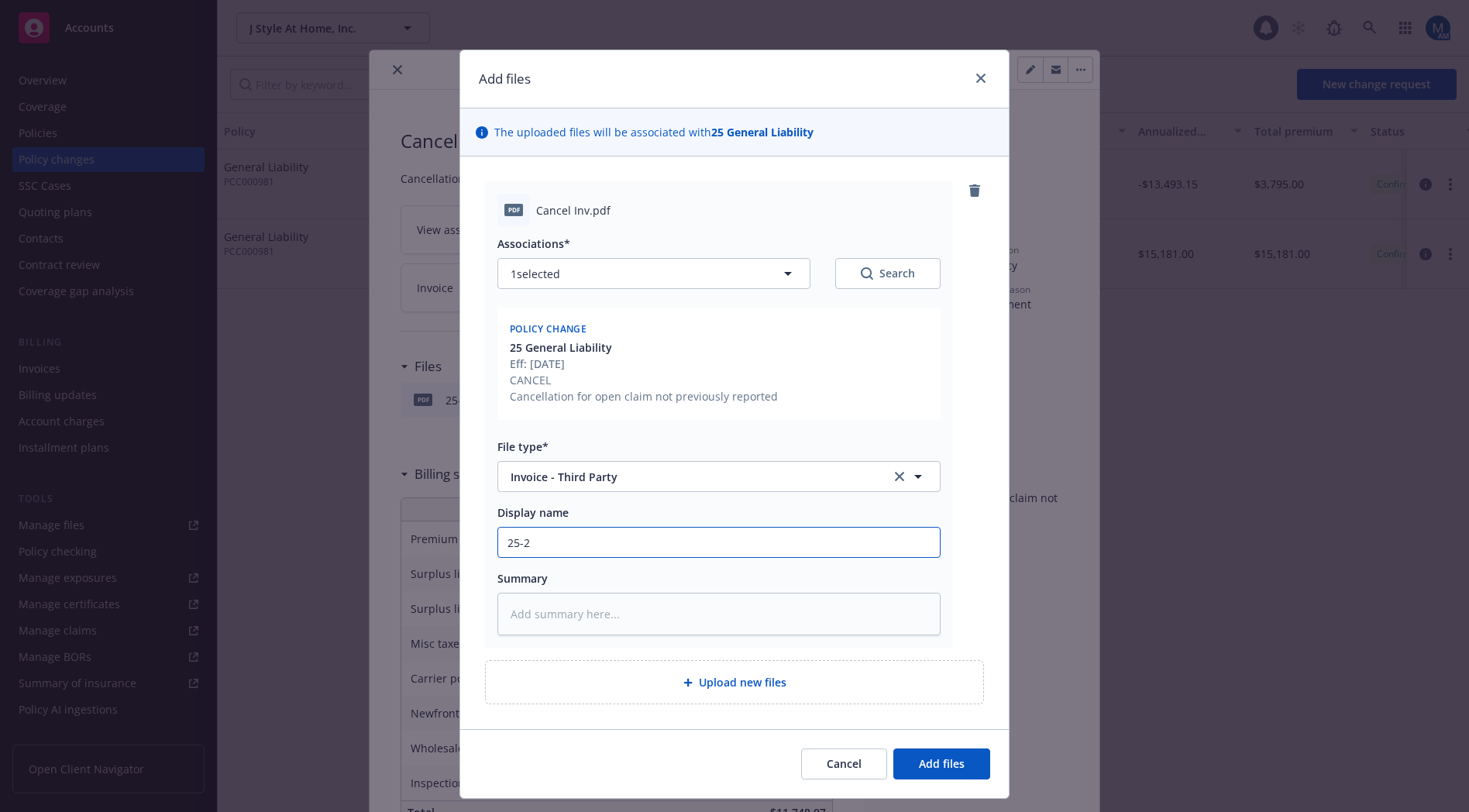
type input "25-26"
type textarea "x"
type input "25-26"
type textarea "x"
type input "25-26 C"
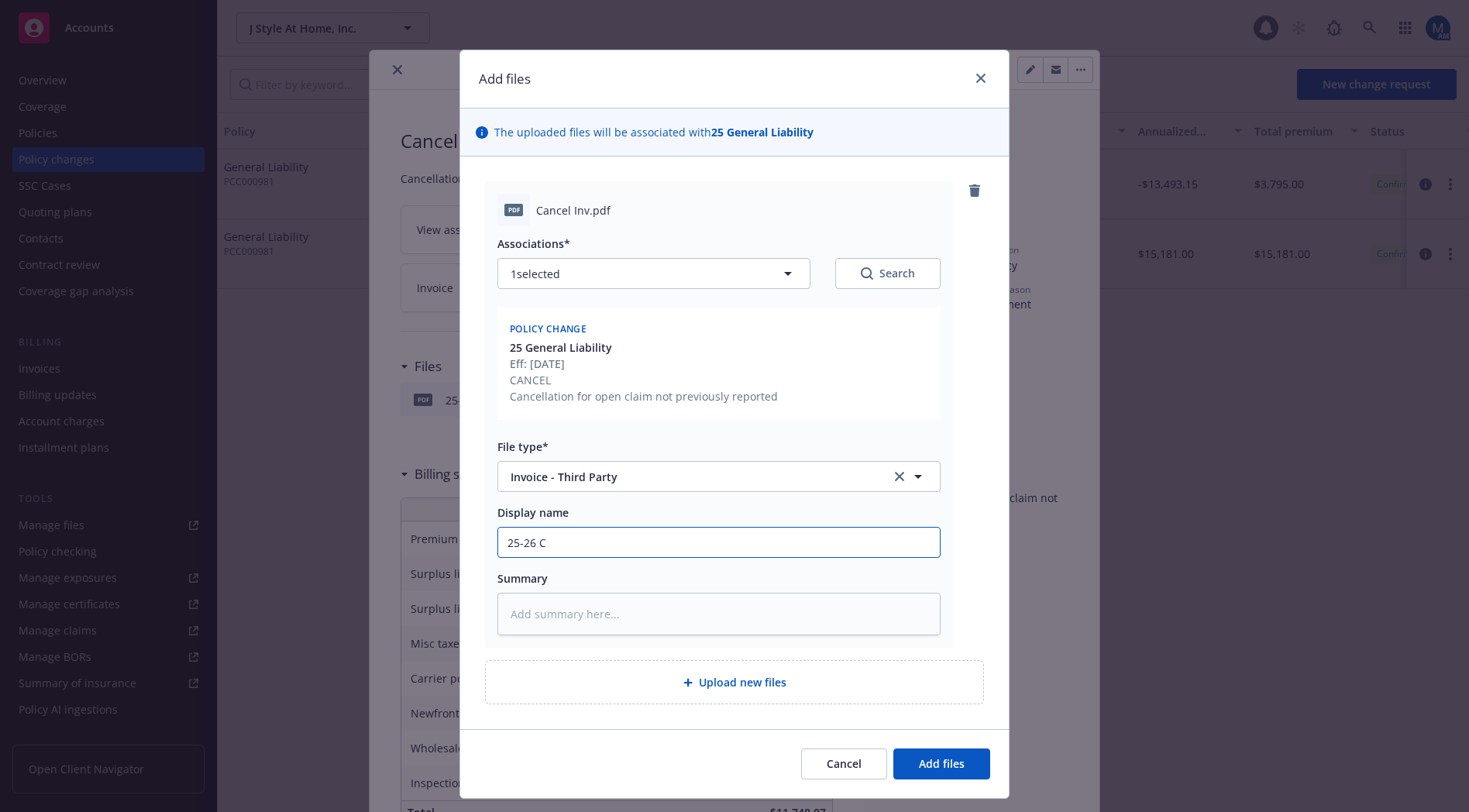
type textarea "x"
type input "25-26 CG"
type textarea "x"
type input "25-26 CGL"
type textarea "x"
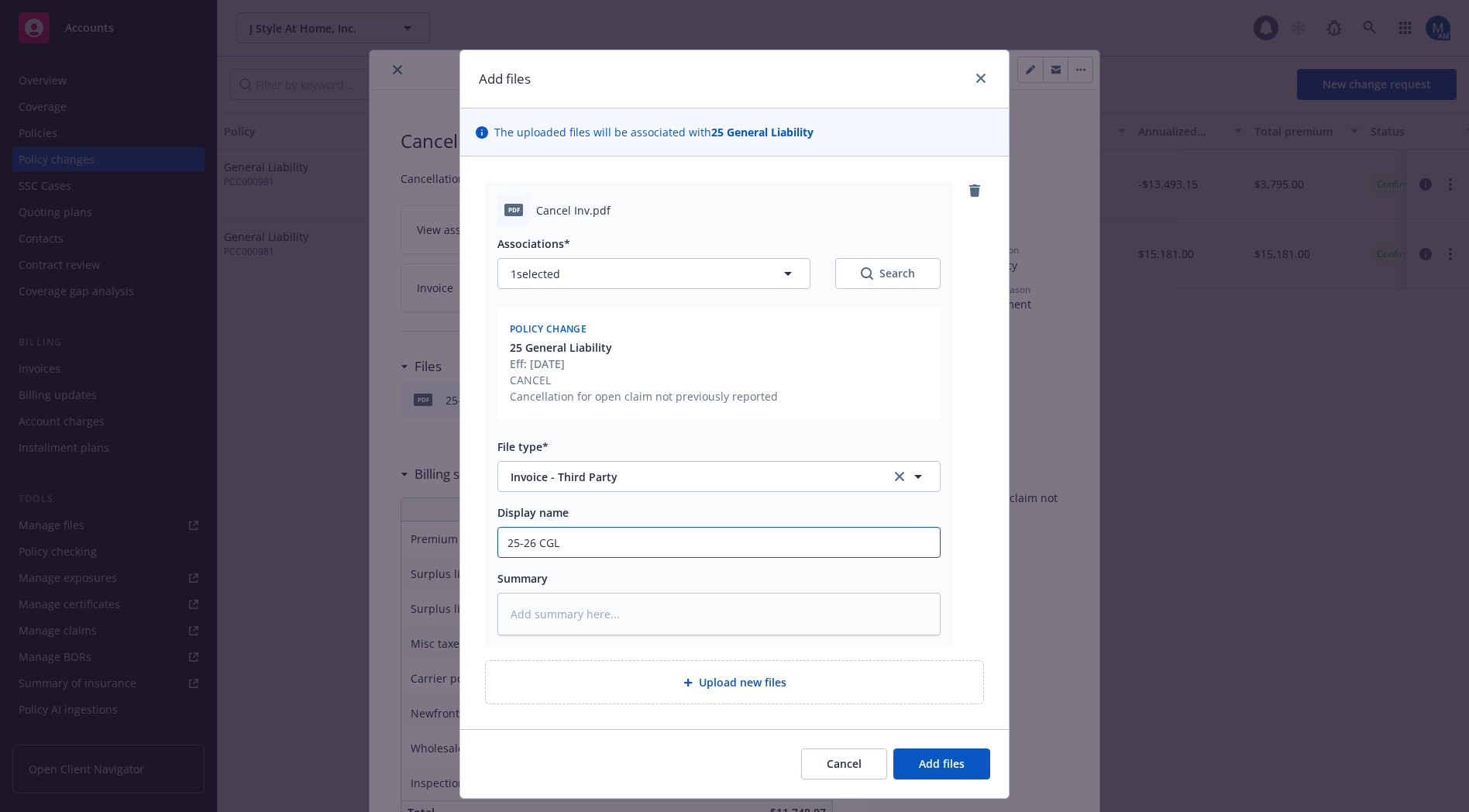
type input "25-26 CGL"
type textarea "x"
type input "25-26 CGL C"
type textarea "x"
type input "25-26 CGL Ca"
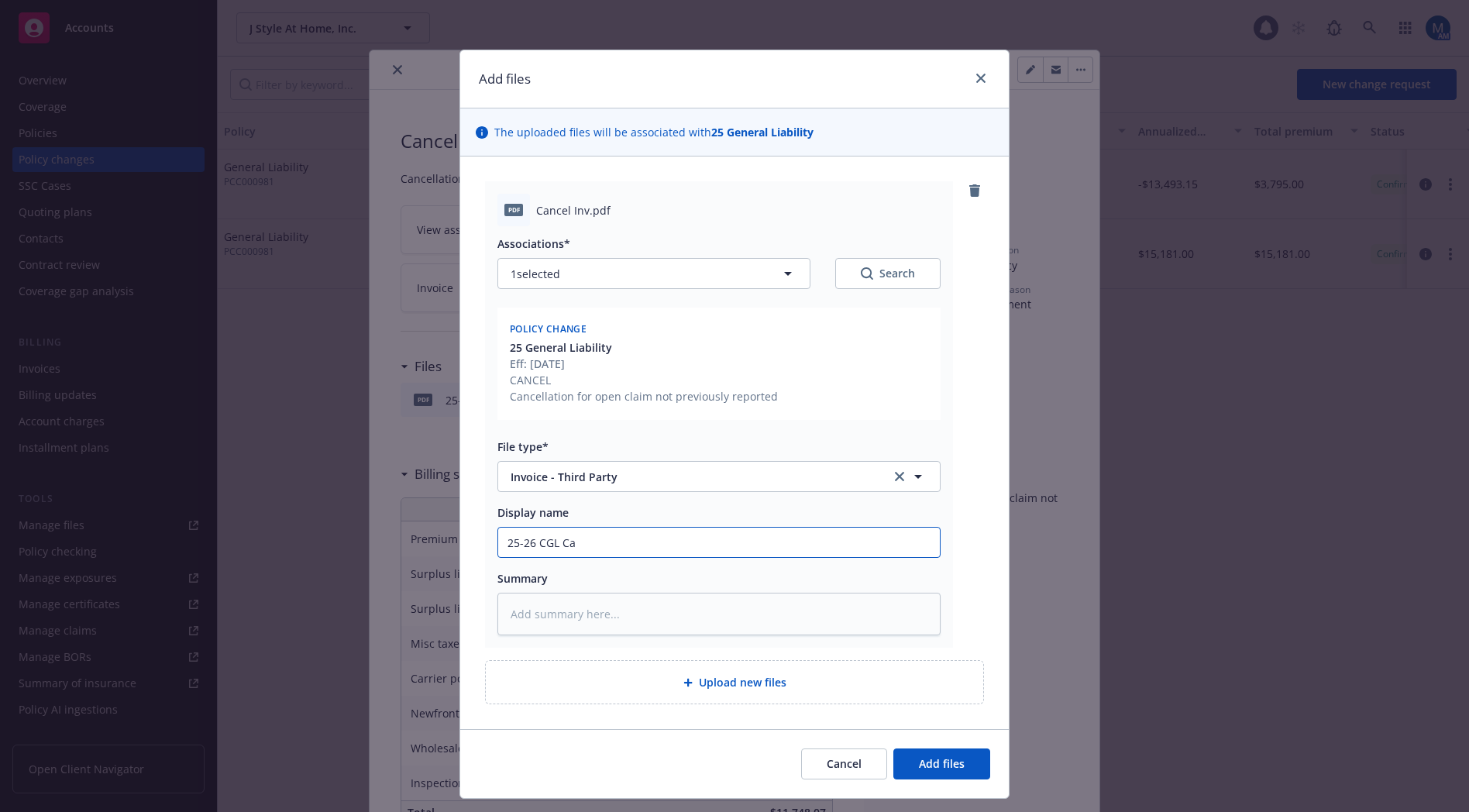
type textarea "x"
type input "25-26 CGL Can"
type textarea "x"
type input "25-26 CGL Canc"
type textarea "x"
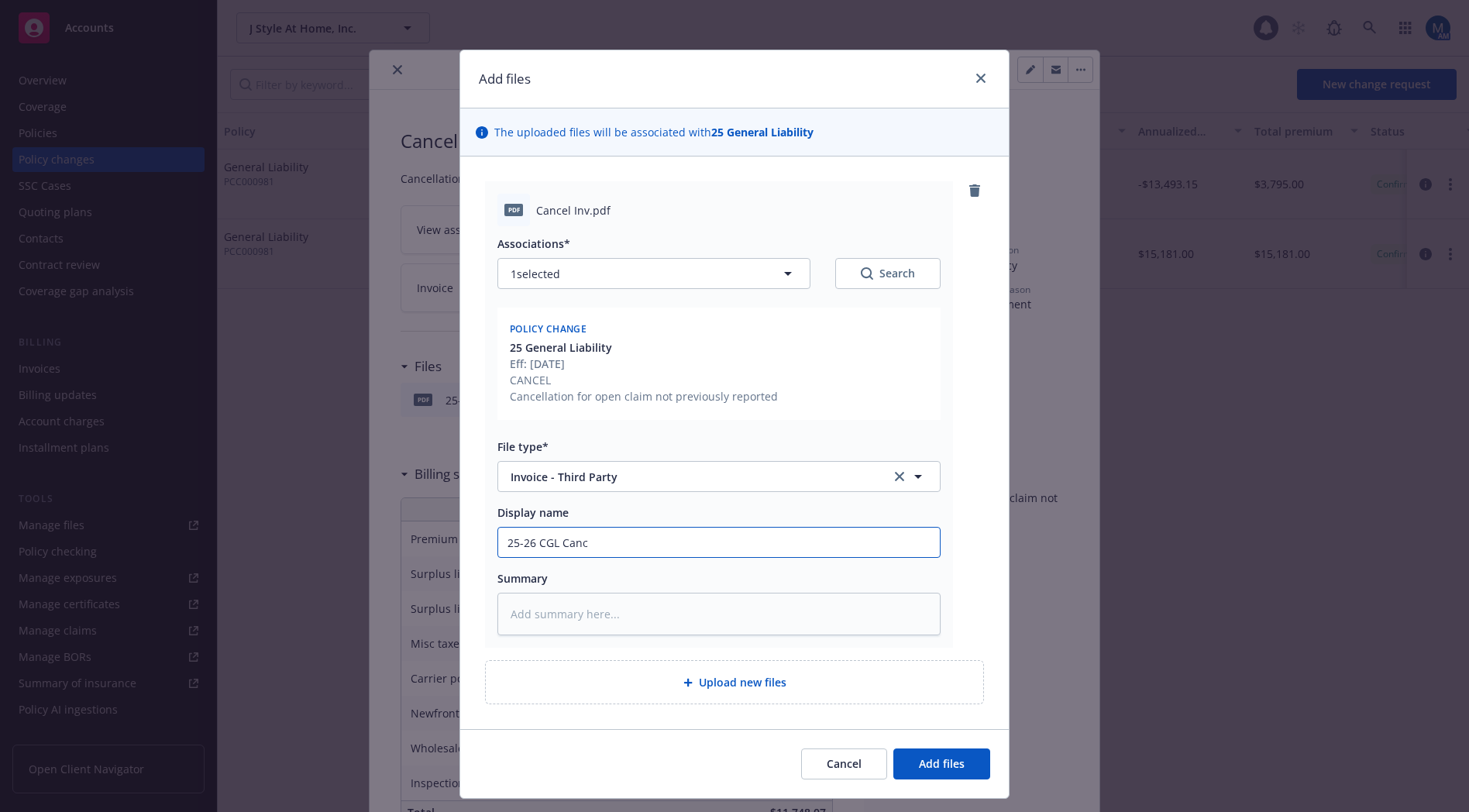
type input "25-26 CGL Cance"
type textarea "x"
type input "25-26 CGL Cancel"
type textarea "x"
type input "25-26 CGL Cancell"
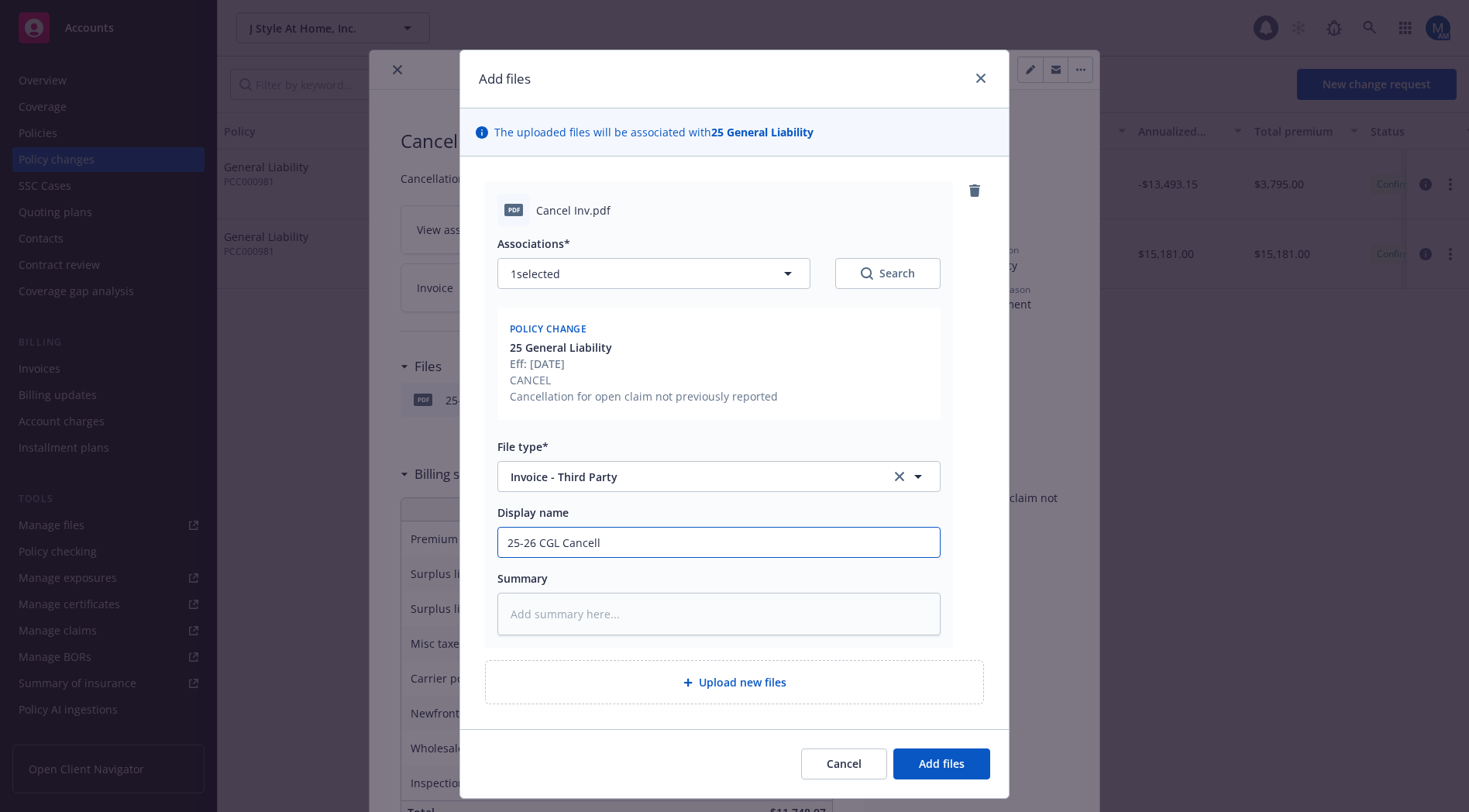
type textarea "x"
type input "25-26 CGL Cancella"
type textarea "x"
type input "25-26 CGL Cancellat"
type textarea "x"
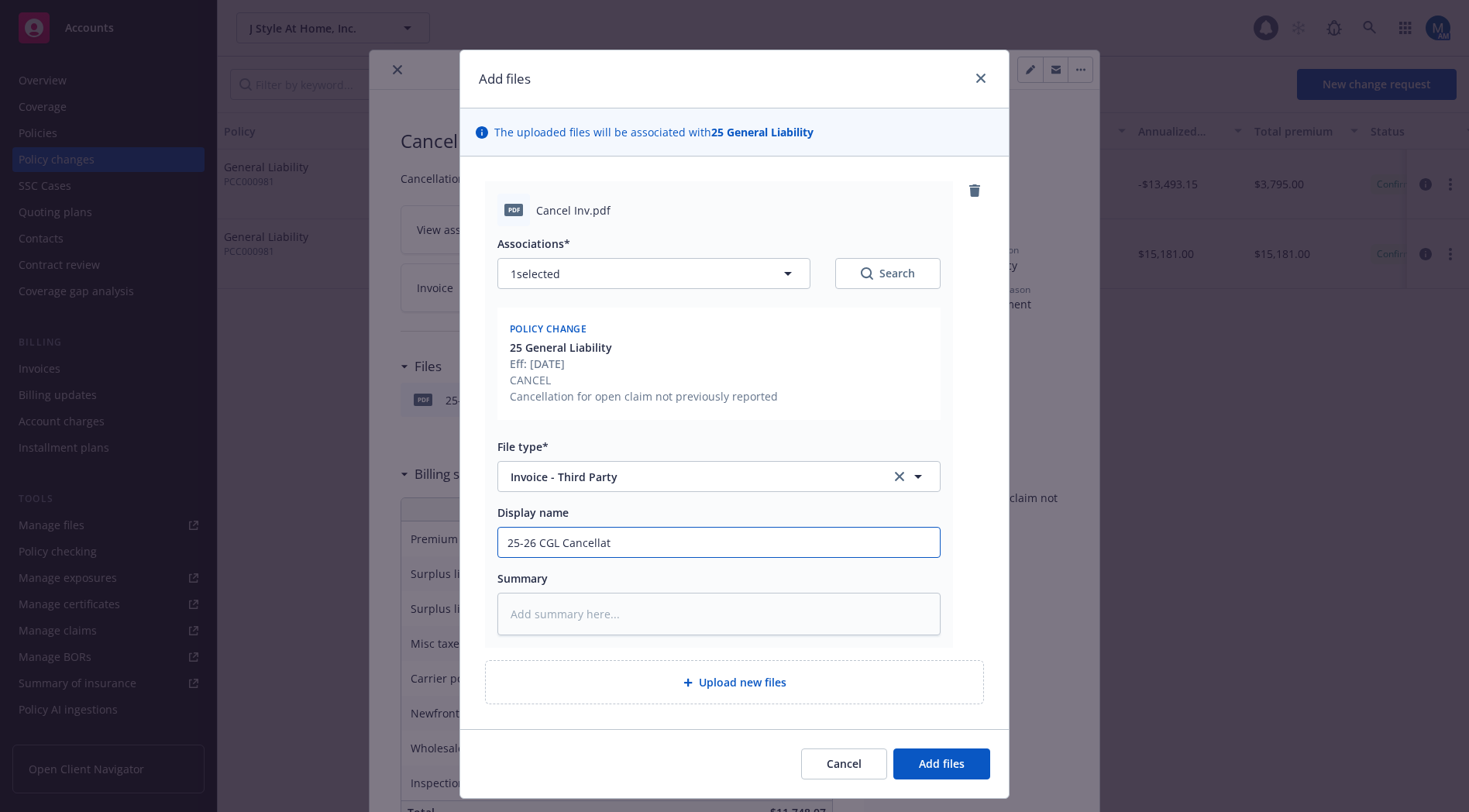
type input "25-26 CGL Cancellati"
type textarea "x"
type input "25-26 CGL Cancellatio"
type textarea "x"
type input "25-26 CGL Cancellation"
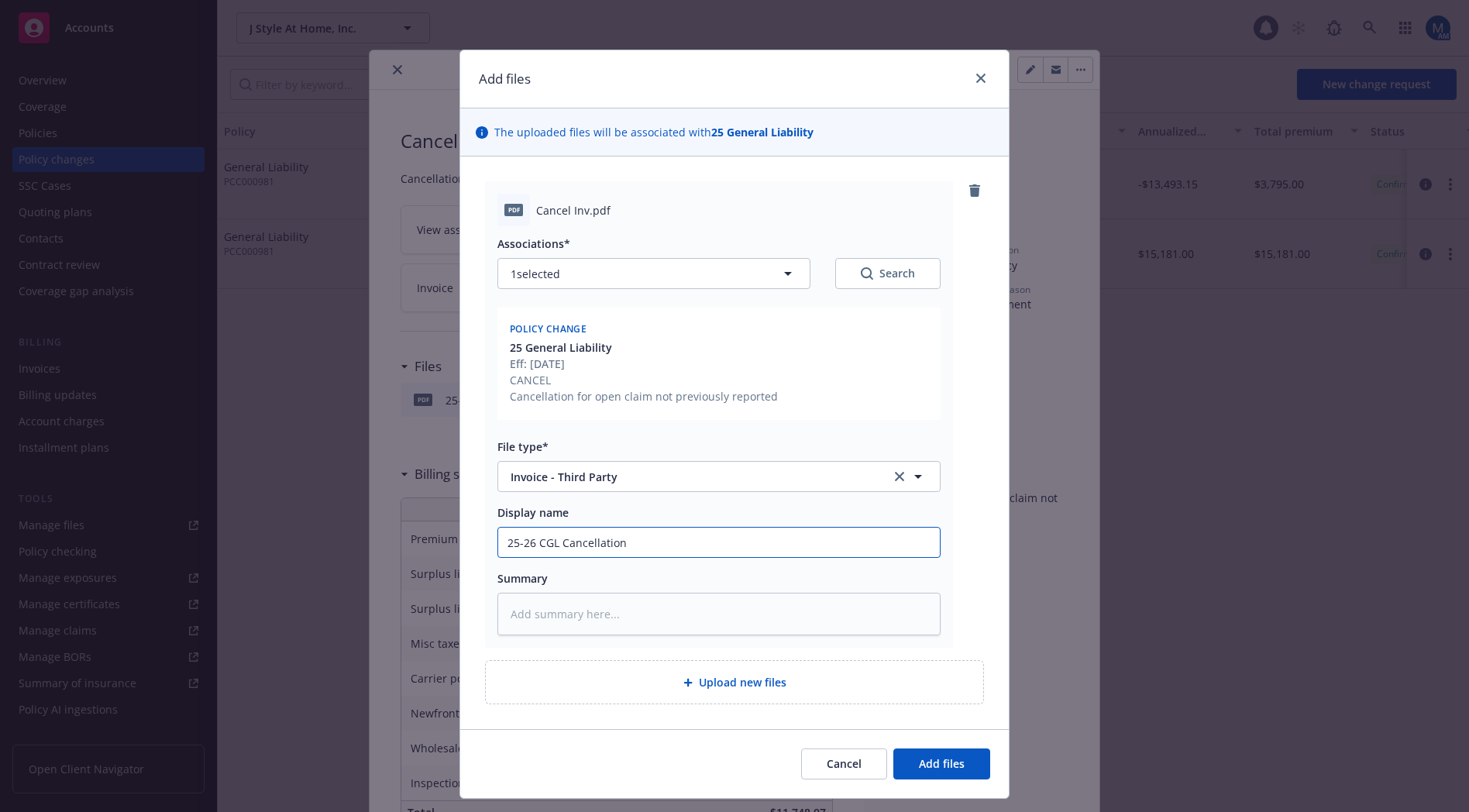
type textarea "x"
type input "25-26 CGL Cancellation"
type textarea "x"
type input "25-26 CGL Cancellation I"
type textarea "x"
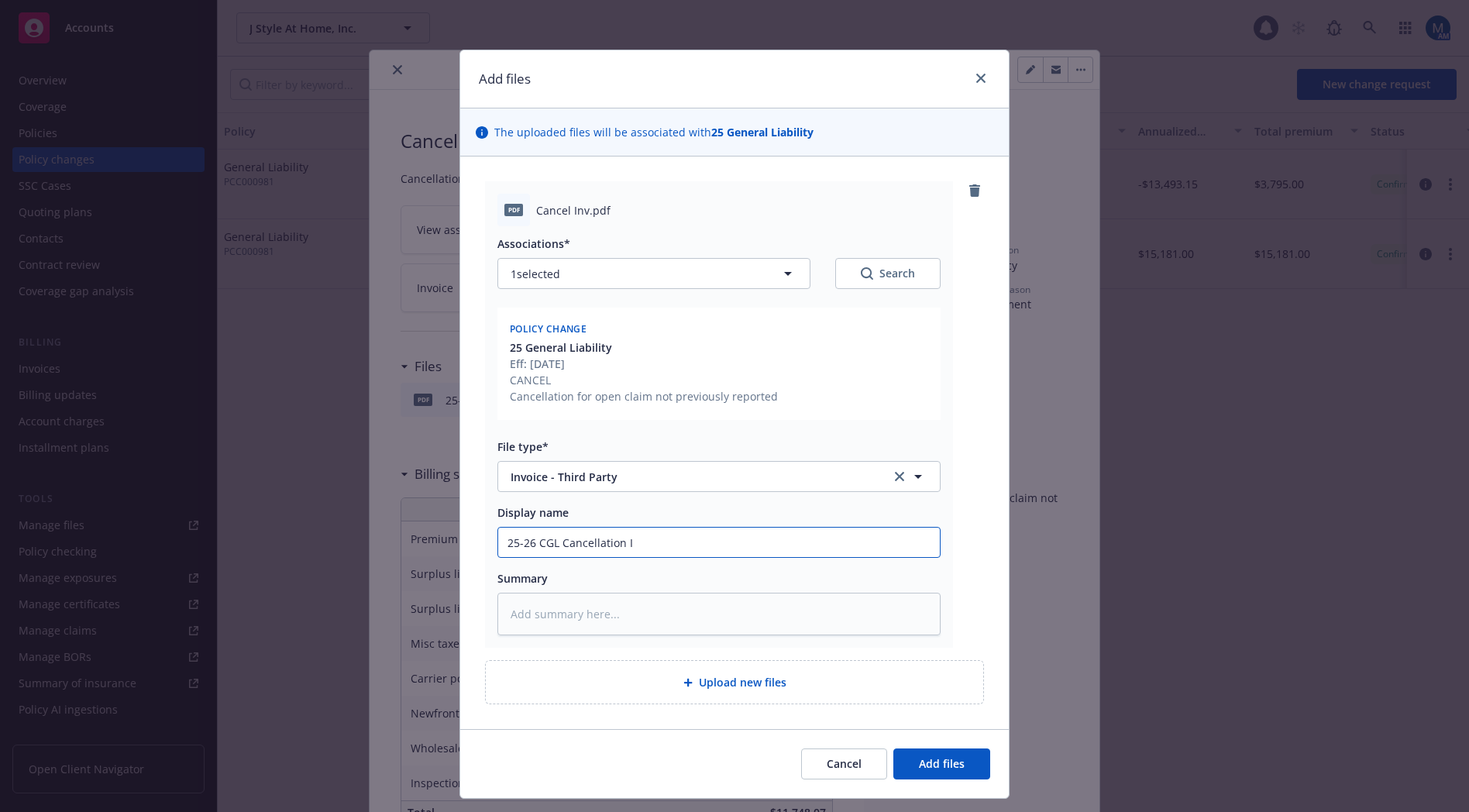
type input "25-26 CGL Cancellation In"
type textarea "x"
type input "25-26 CGL Cancellation Inv"
type textarea "x"
type input "25-26 CGL Cancellation Invo"
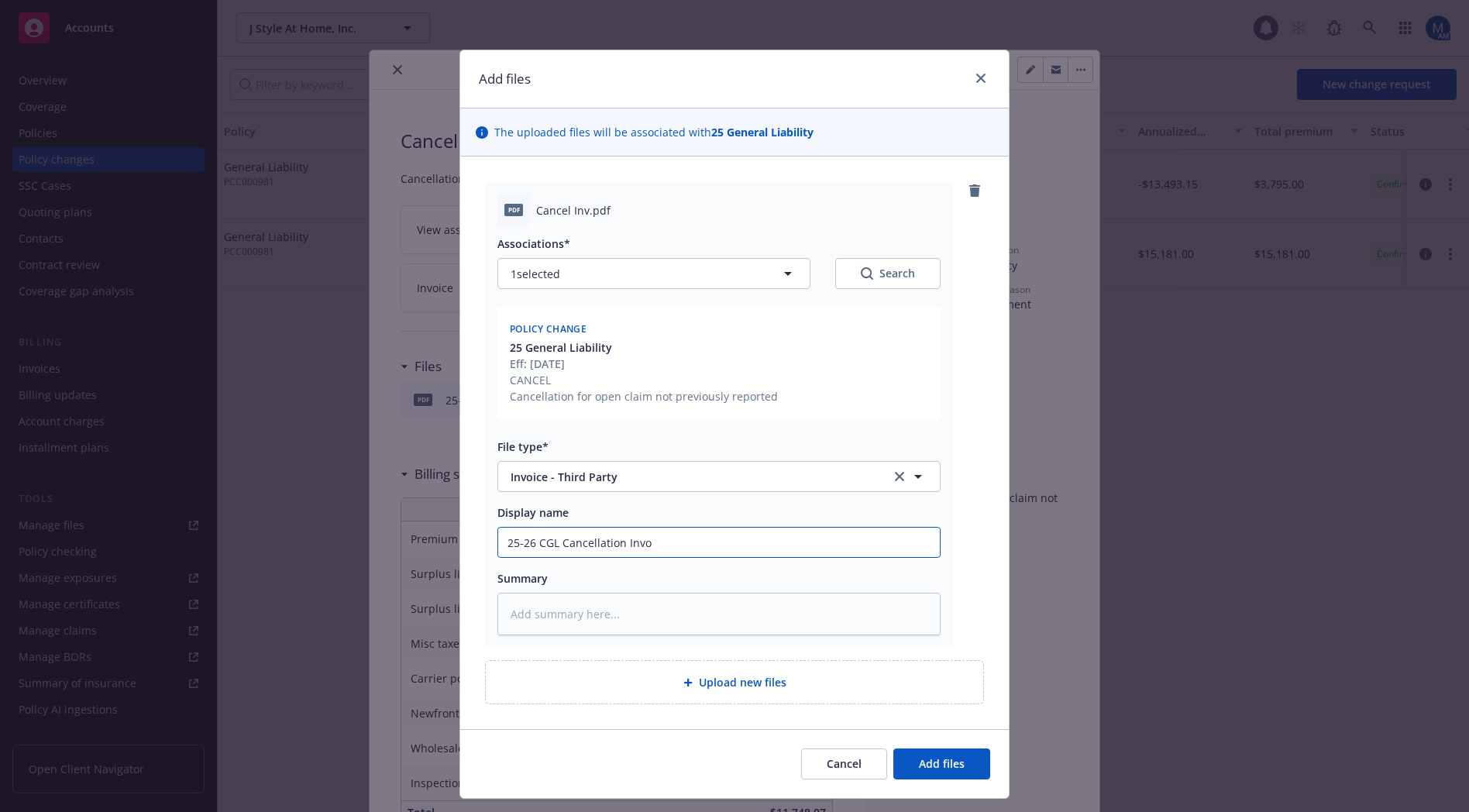
type textarea "x"
type input "25-26 CGL Cancellation Invoi"
type textarea "x"
type input "25-26 CGL Cancellation Invoic"
type textarea "x"
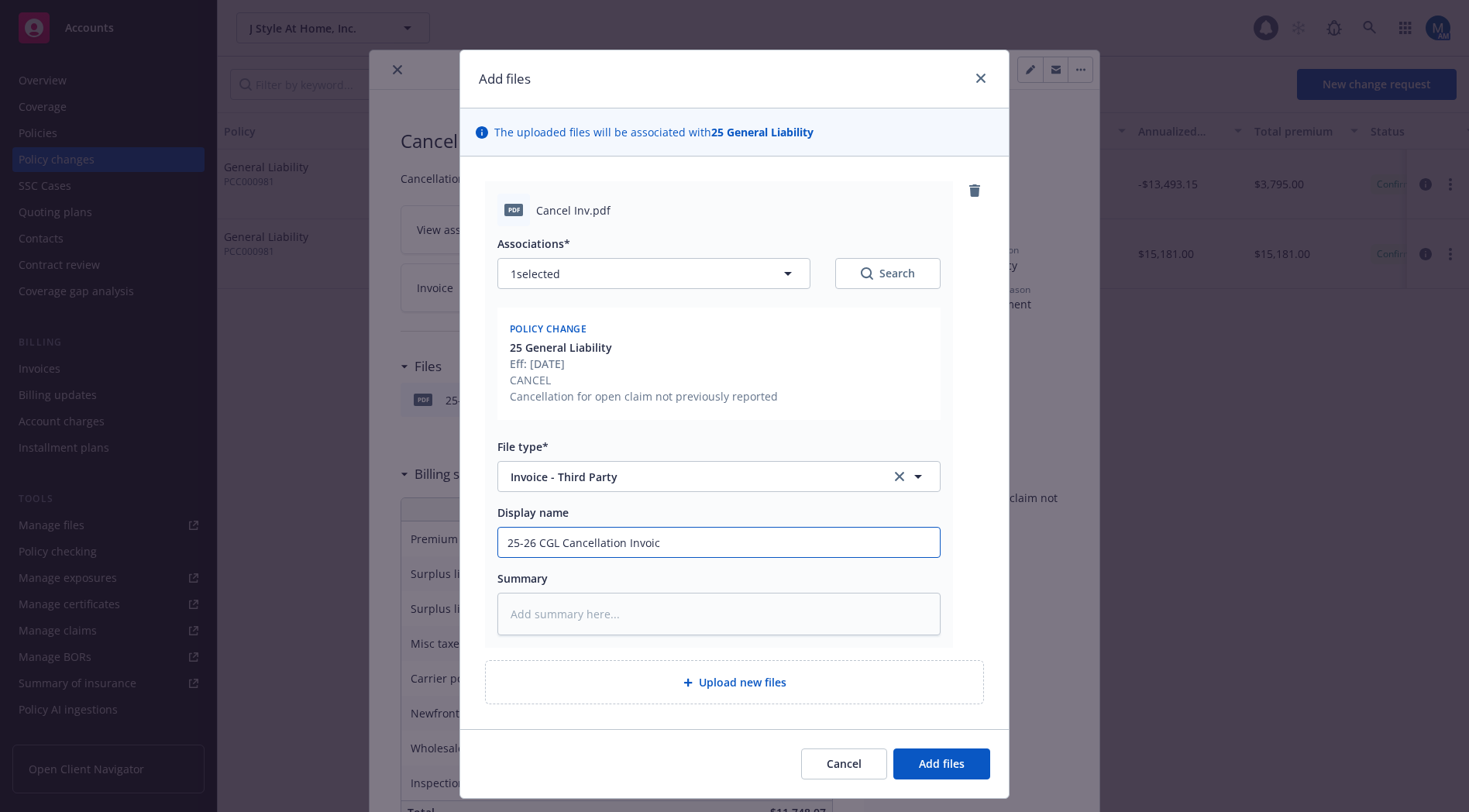
type input "25-26 CGL Cancellation Invoice"
type textarea "x"
type input "25-26 CGL Cancellation Invoice"
type textarea "x"
type input "25-26 CGL Cancellation Invoice -"
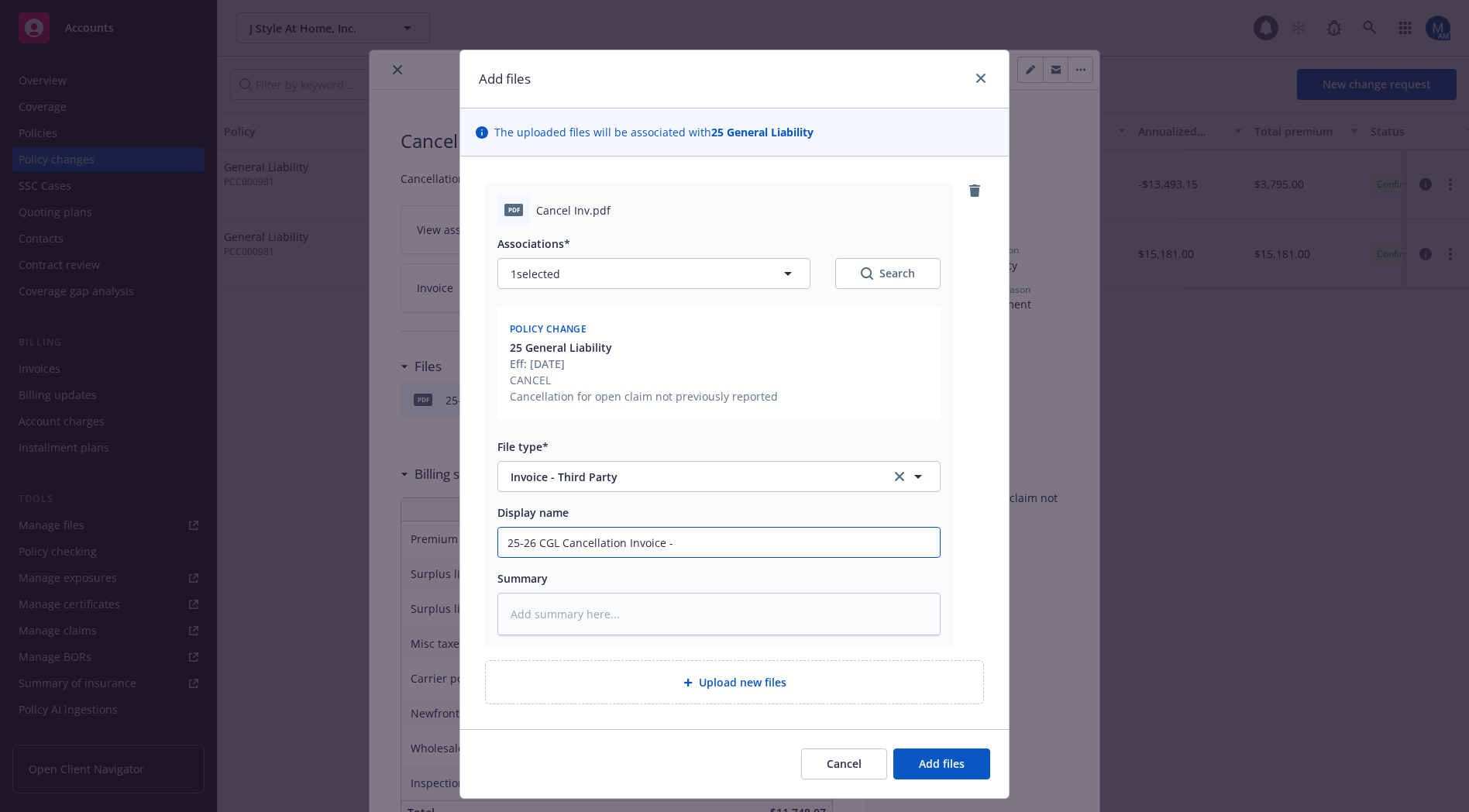
type textarea "x"
type input "25-26 CGL Cancellation Invoice -"
type textarea "x"
type input "25-26 CGL Cancellation Invoice - A"
type textarea "x"
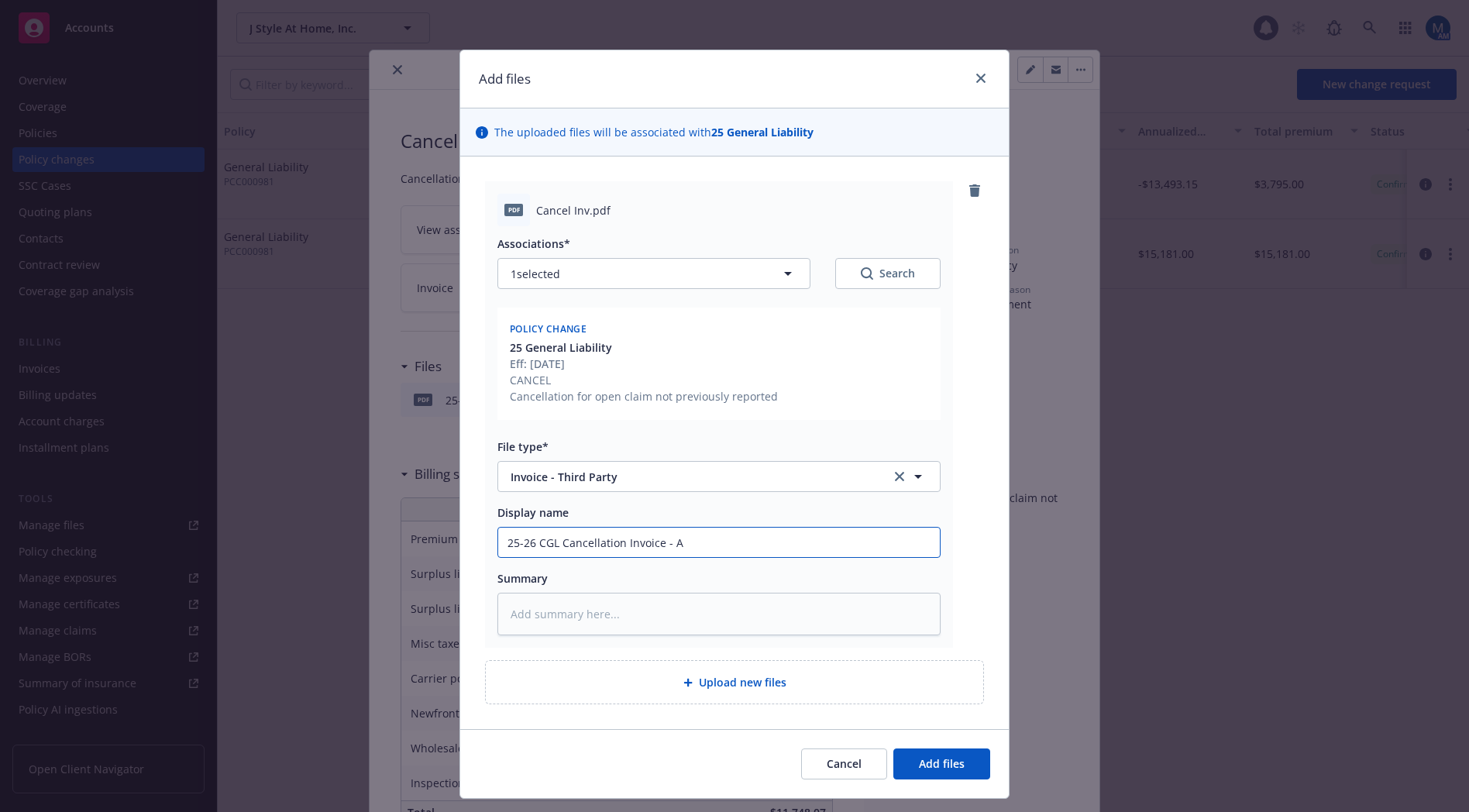
type input "25-26 CGL Cancellation Invoice - Ag"
type textarea "x"
type input "25-26 CGL Cancellation Invoice - Age"
type textarea "x"
type input "25-26 CGL Cancellation Invoice - Agen"
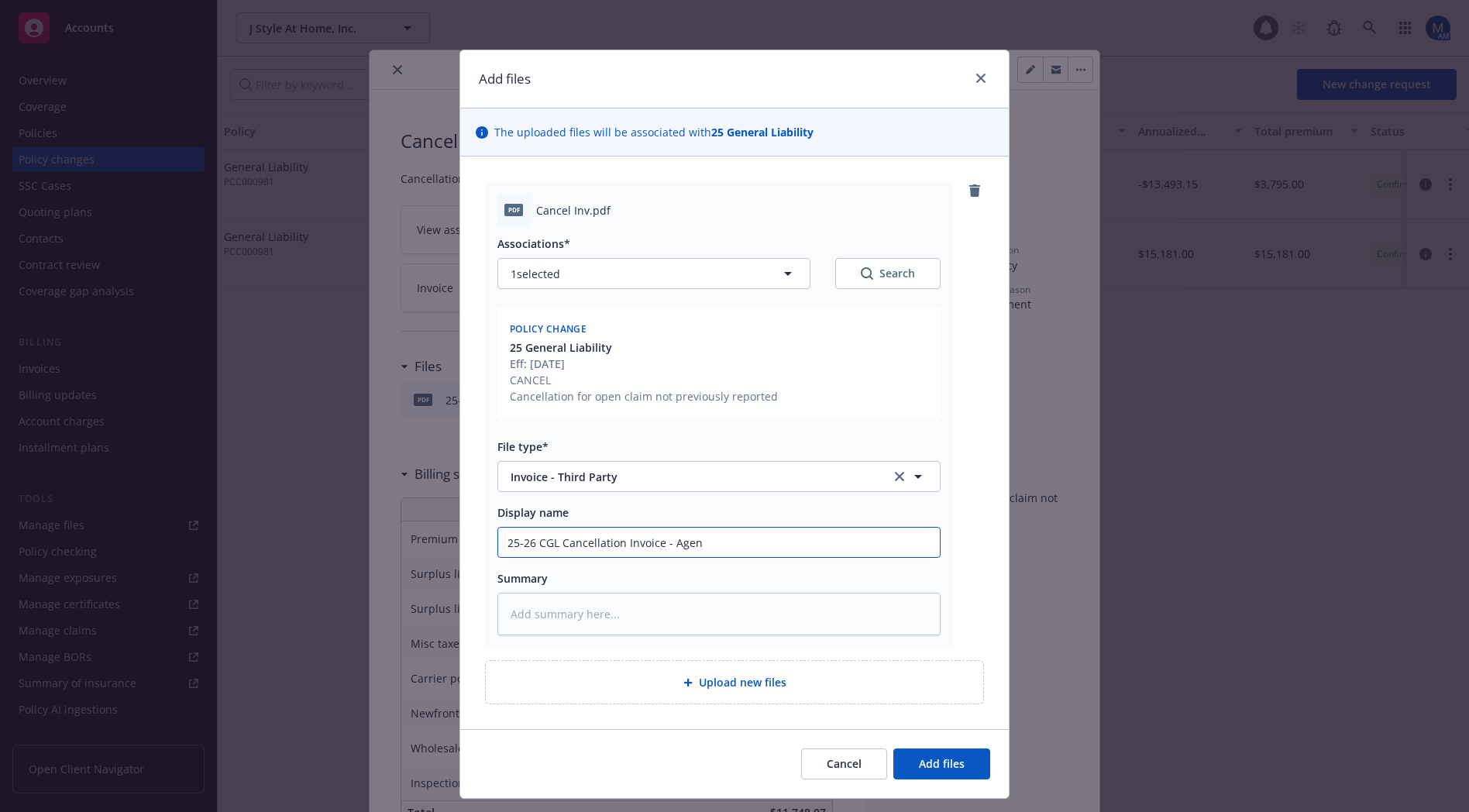
type textarea "x"
type input "25-26 CGL Cancellation Invoice - Agenc"
type textarea "x"
type input "25-26 CGL Cancellation Invoice - Agency"
type textarea "x"
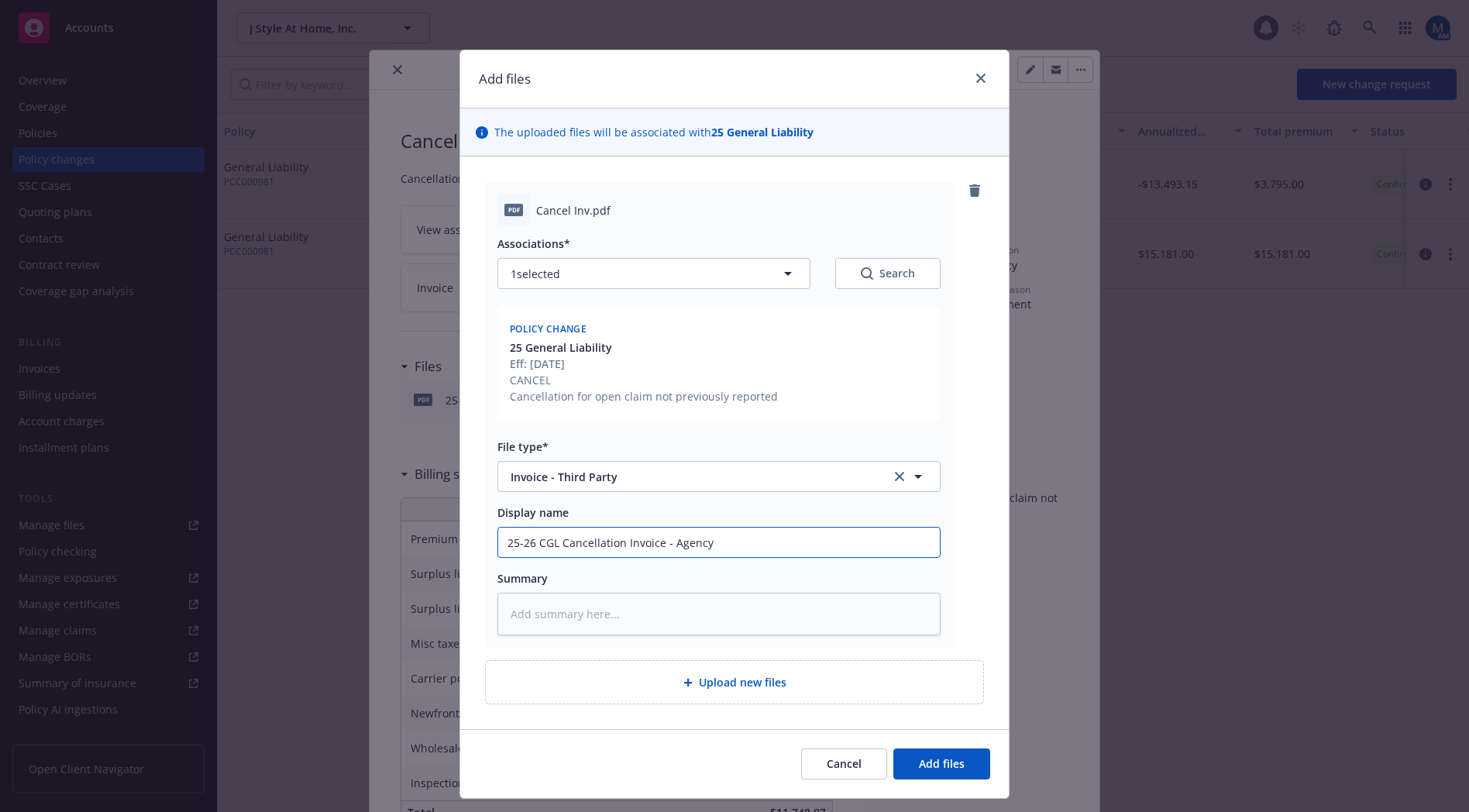
type input "25-26 CGL Cancellation Invoice - Agency"
type textarea "x"
type input "25-26 CGL Cancellation Invoice - Agency C"
type textarea "x"
type input "25-26 CGL Cancellation Invoice - Agency Co"
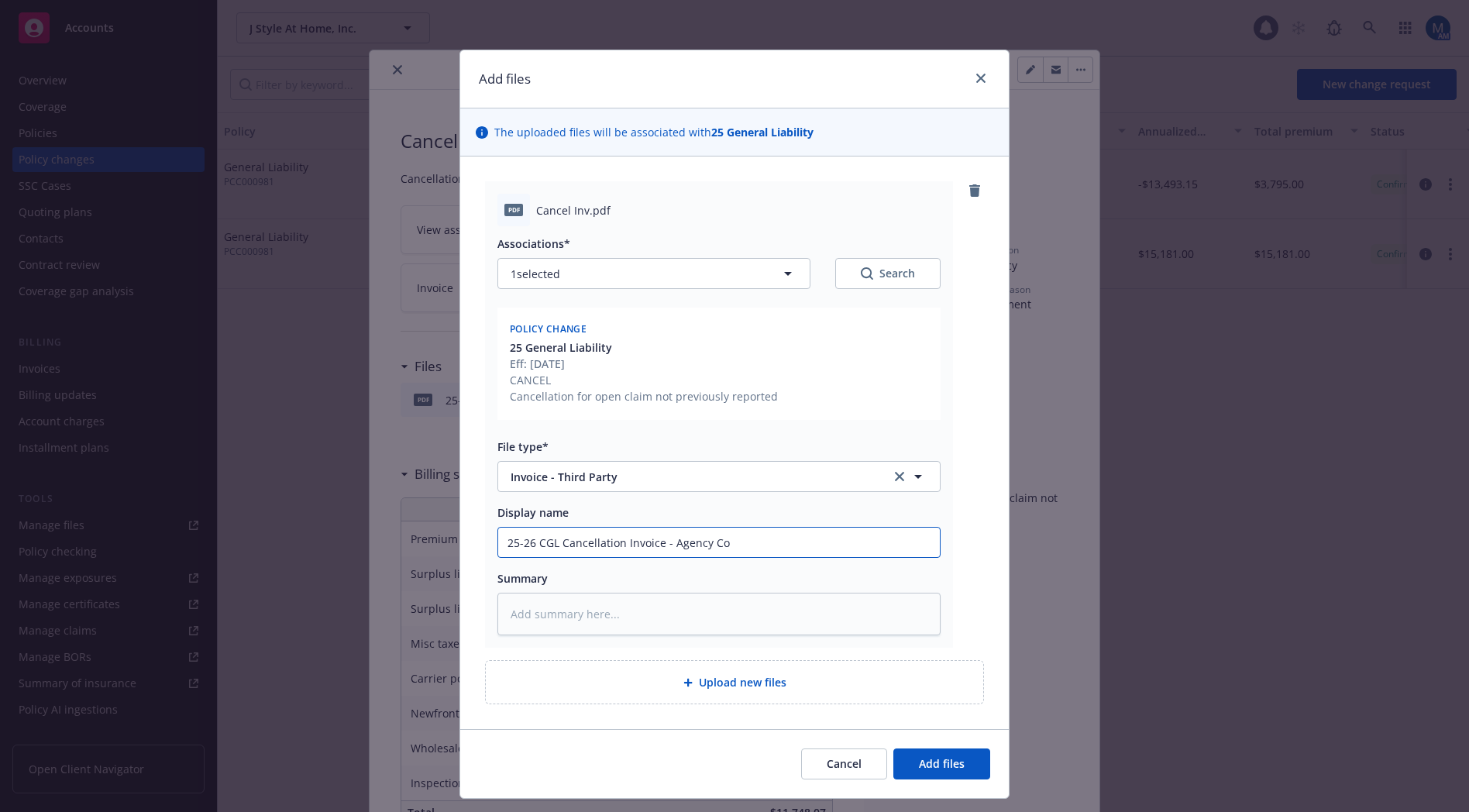
type textarea "x"
type input "25-26 CGL Cancellation Invoice - Agency Cop"
type textarea "x"
type input "25-26 CGL Cancellation Invoice - Agency Copy"
click at [924, 769] on span "Add files" at bounding box center [942, 763] width 46 height 15
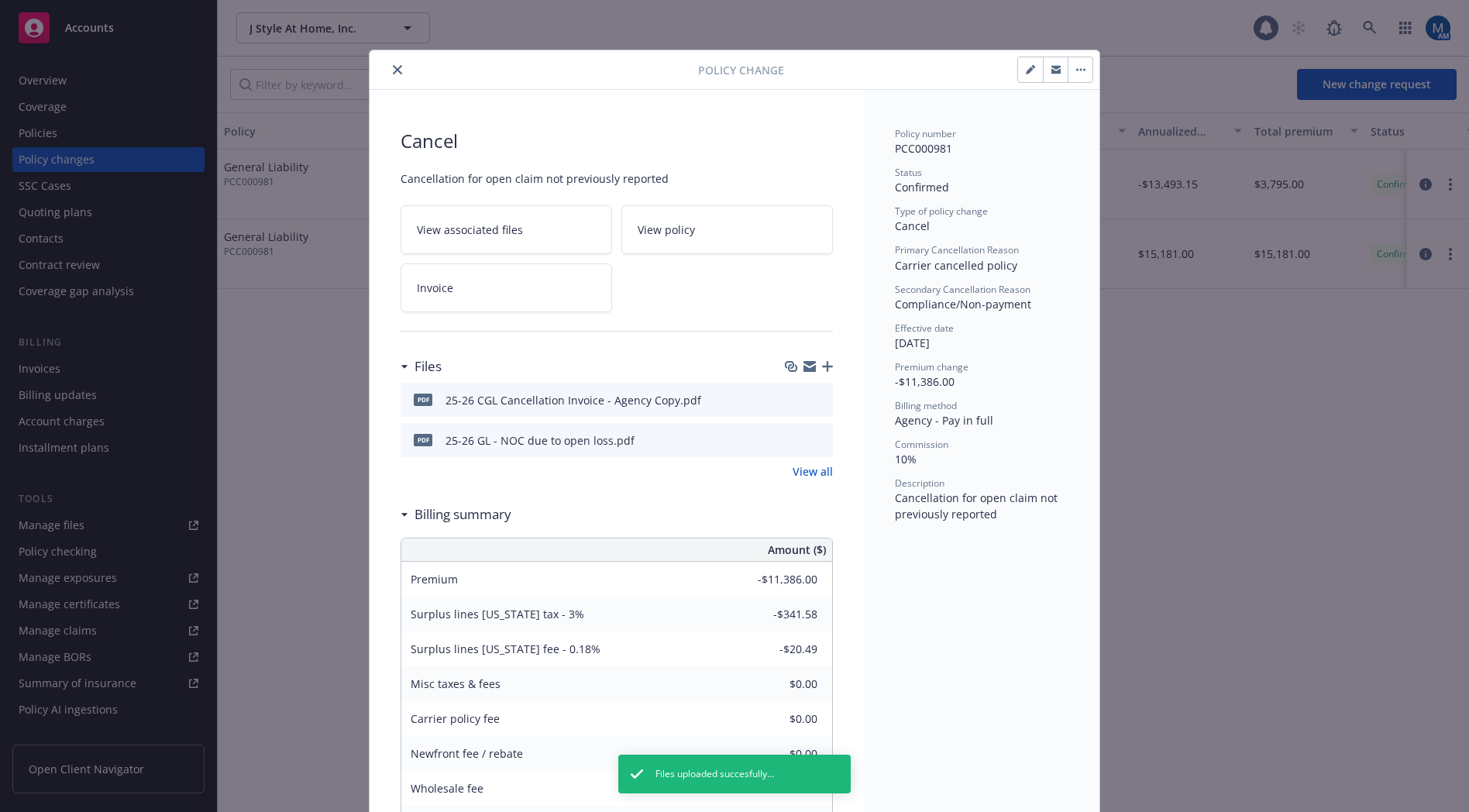
click at [768, 89] on div "Policy Change" at bounding box center [734, 69] width 730 height 40
click at [824, 364] on icon "button" at bounding box center [827, 366] width 11 height 11
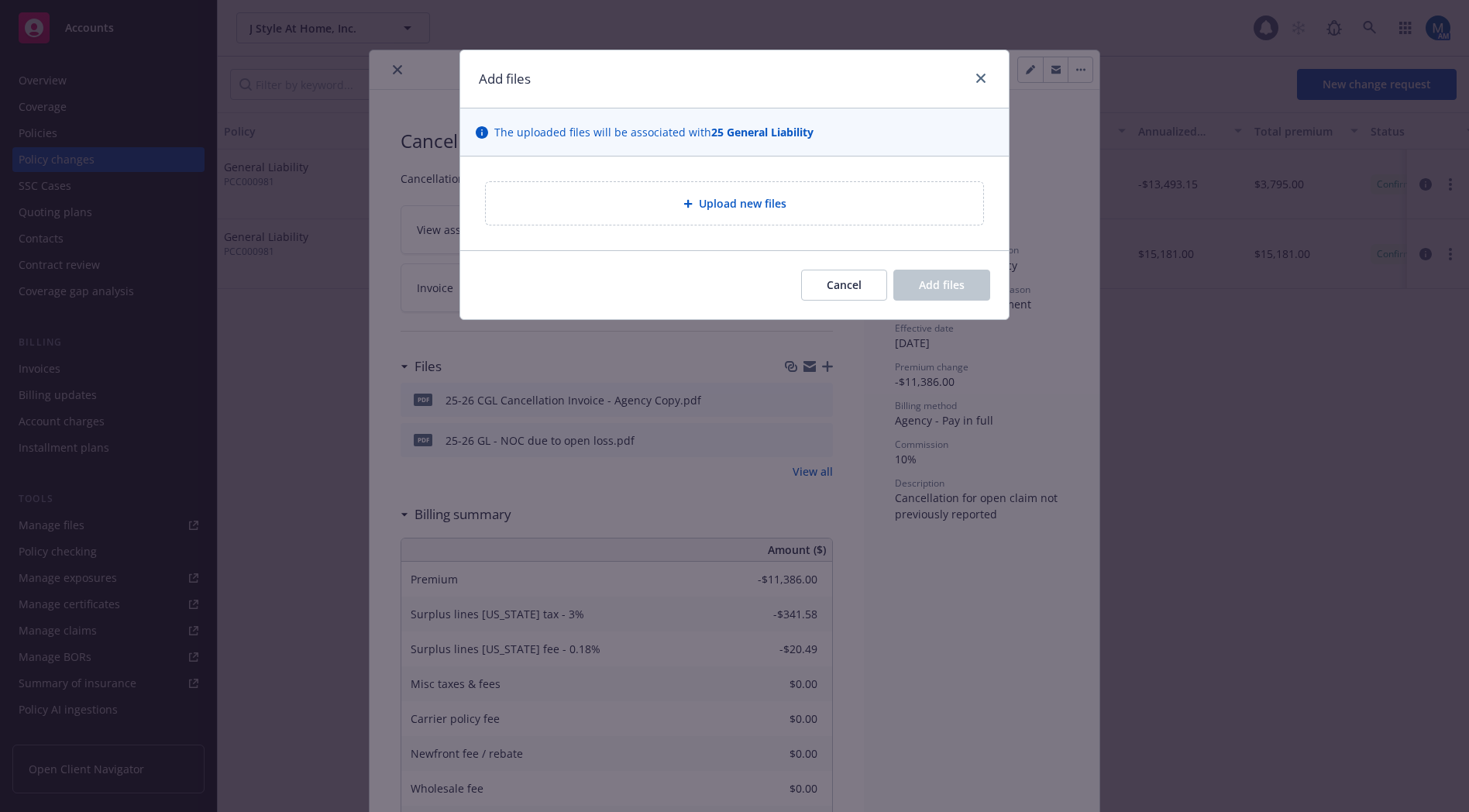
type textarea "x"
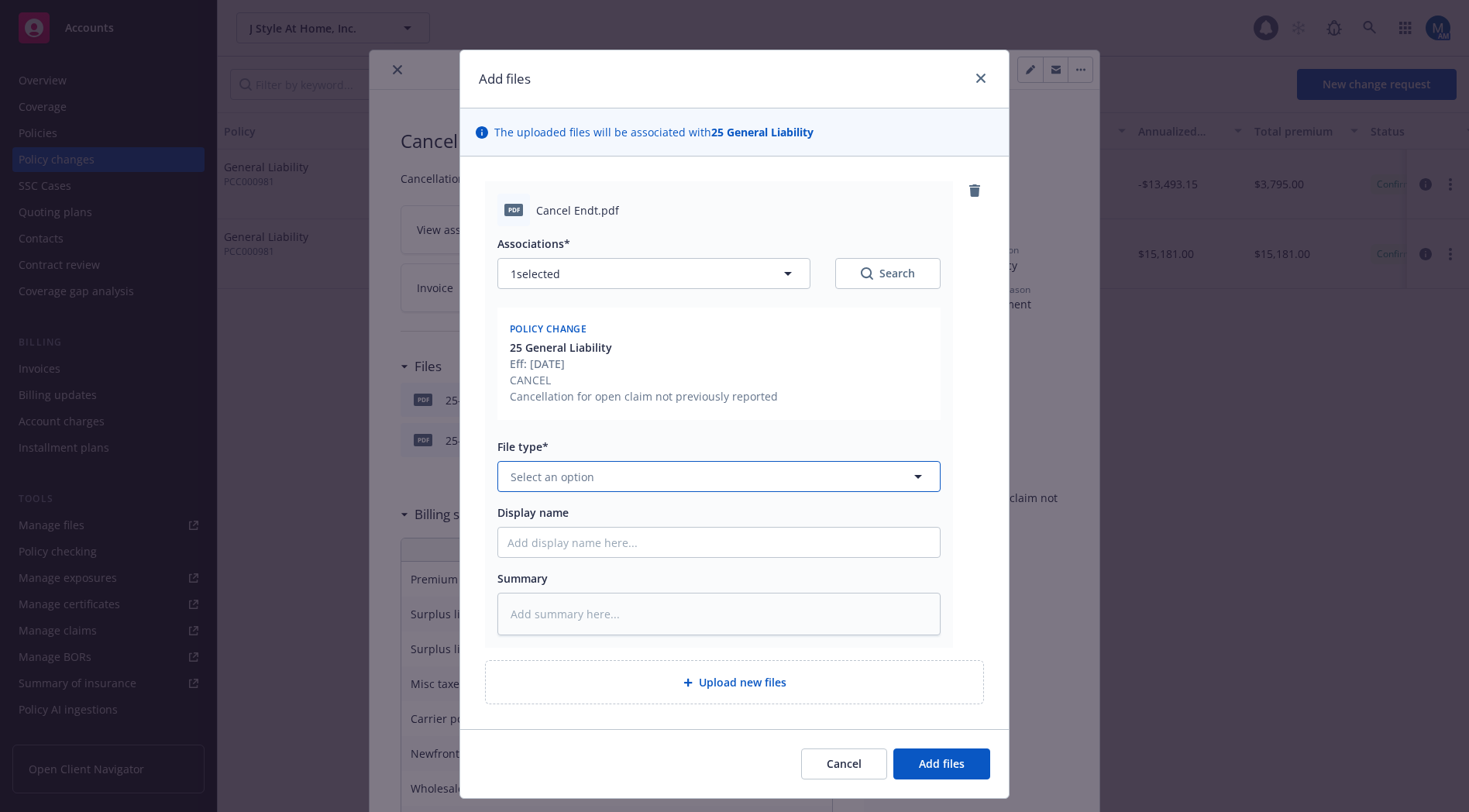
click at [556, 469] on span "Select an option" at bounding box center [552, 477] width 84 height 16
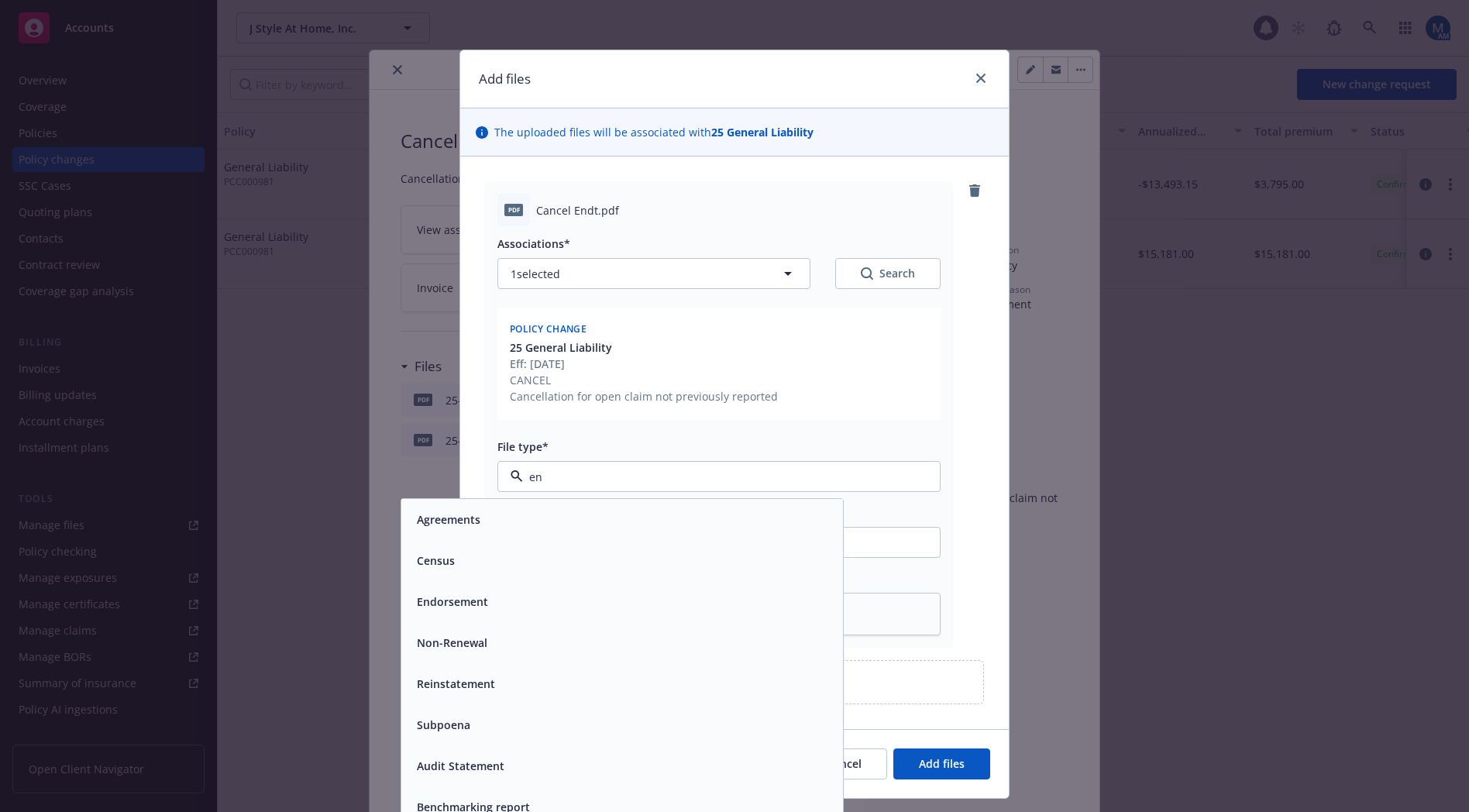
type input "e"
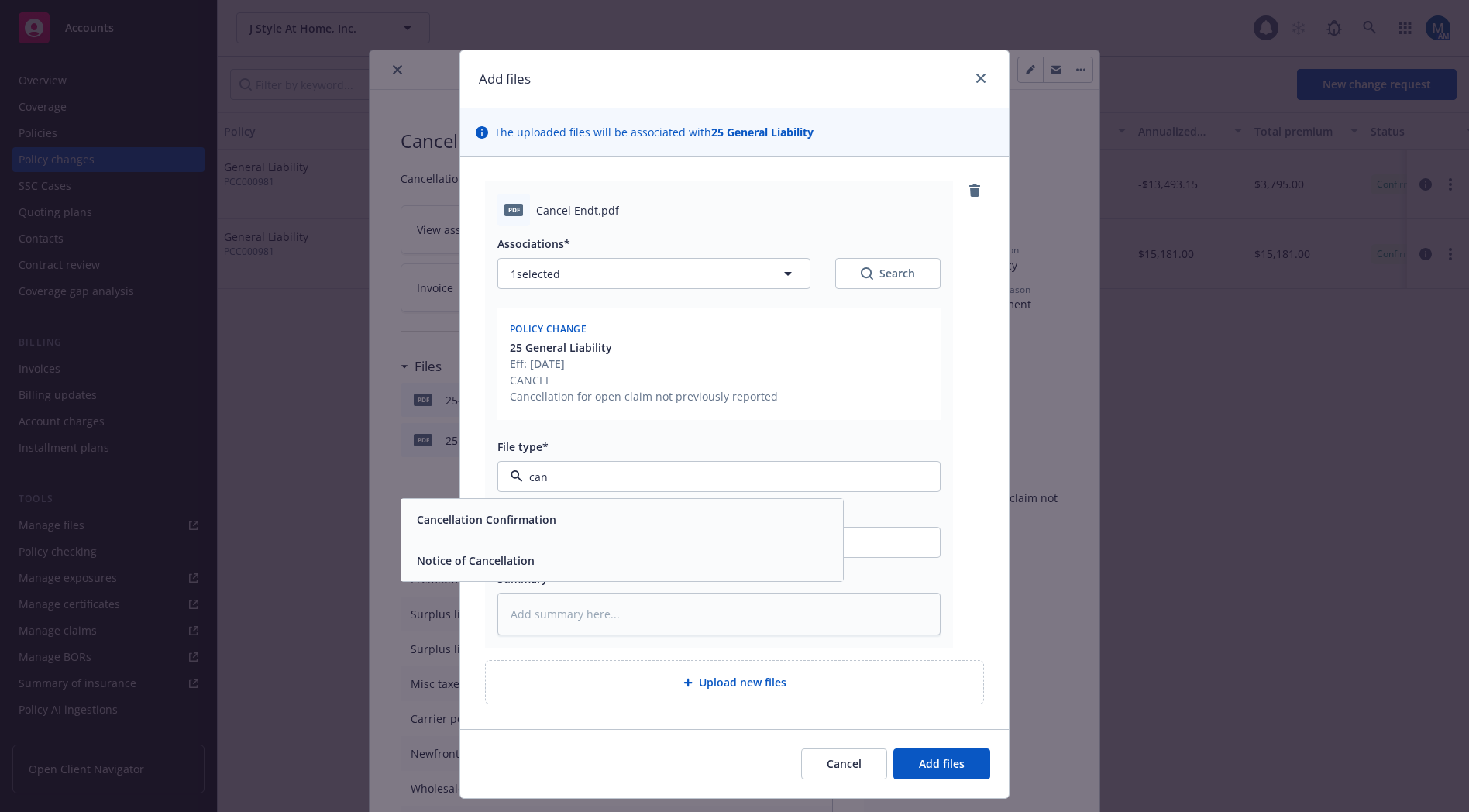
type input "canc"
click at [476, 500] on div "Cancellation Confirmation" at bounding box center [622, 519] width 442 height 41
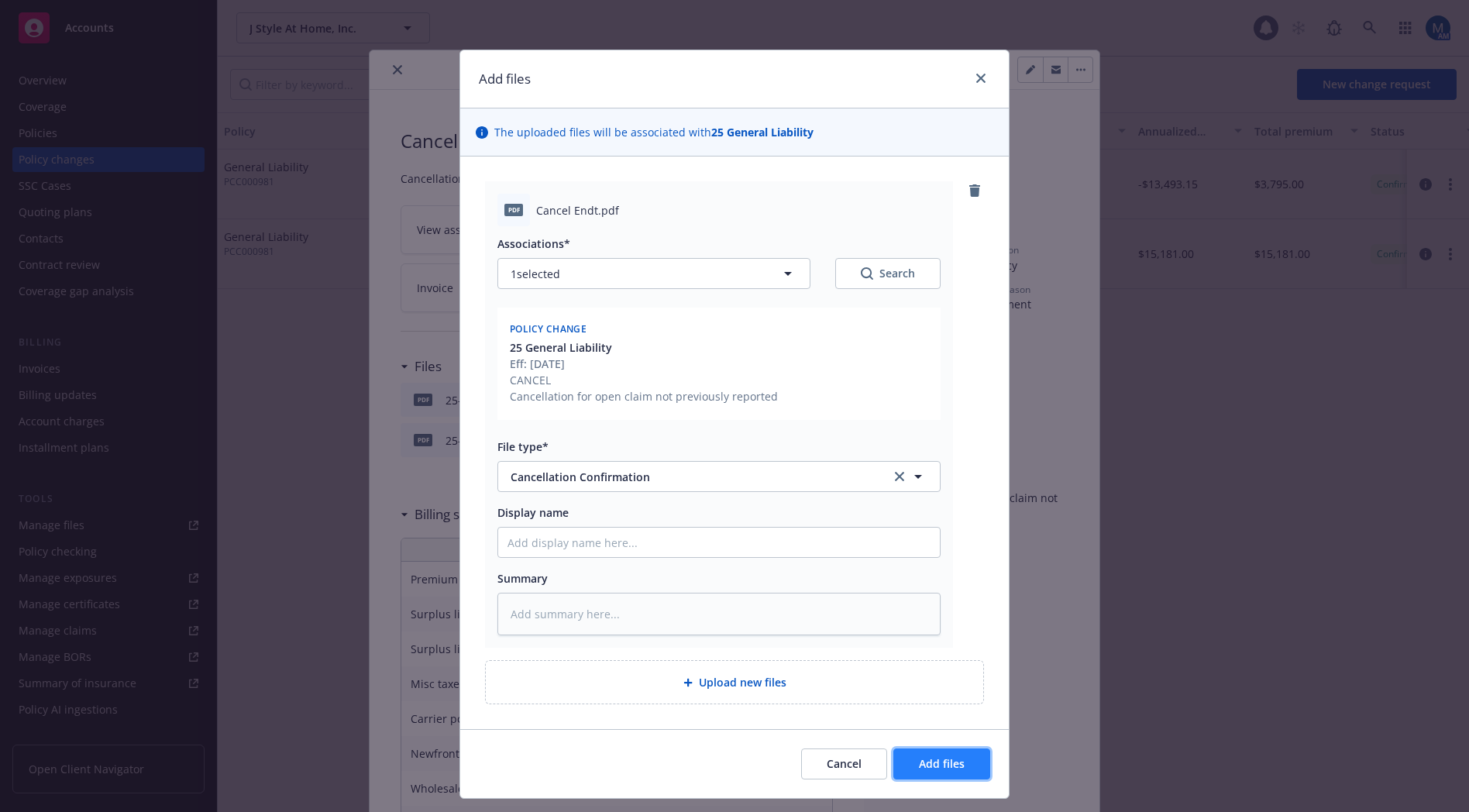
click at [967, 770] on button "Add files" at bounding box center [942, 763] width 97 height 31
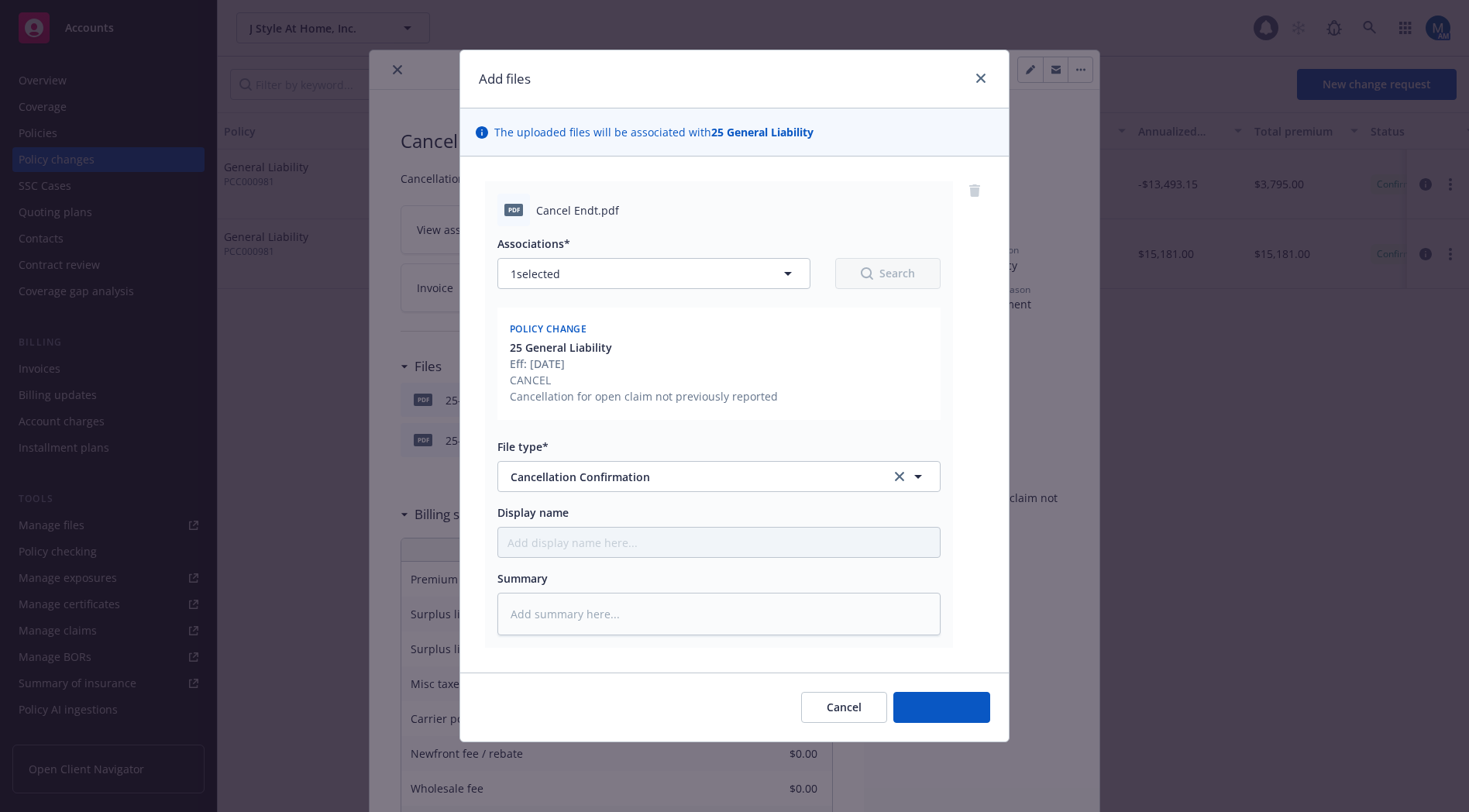
type textarea "x"
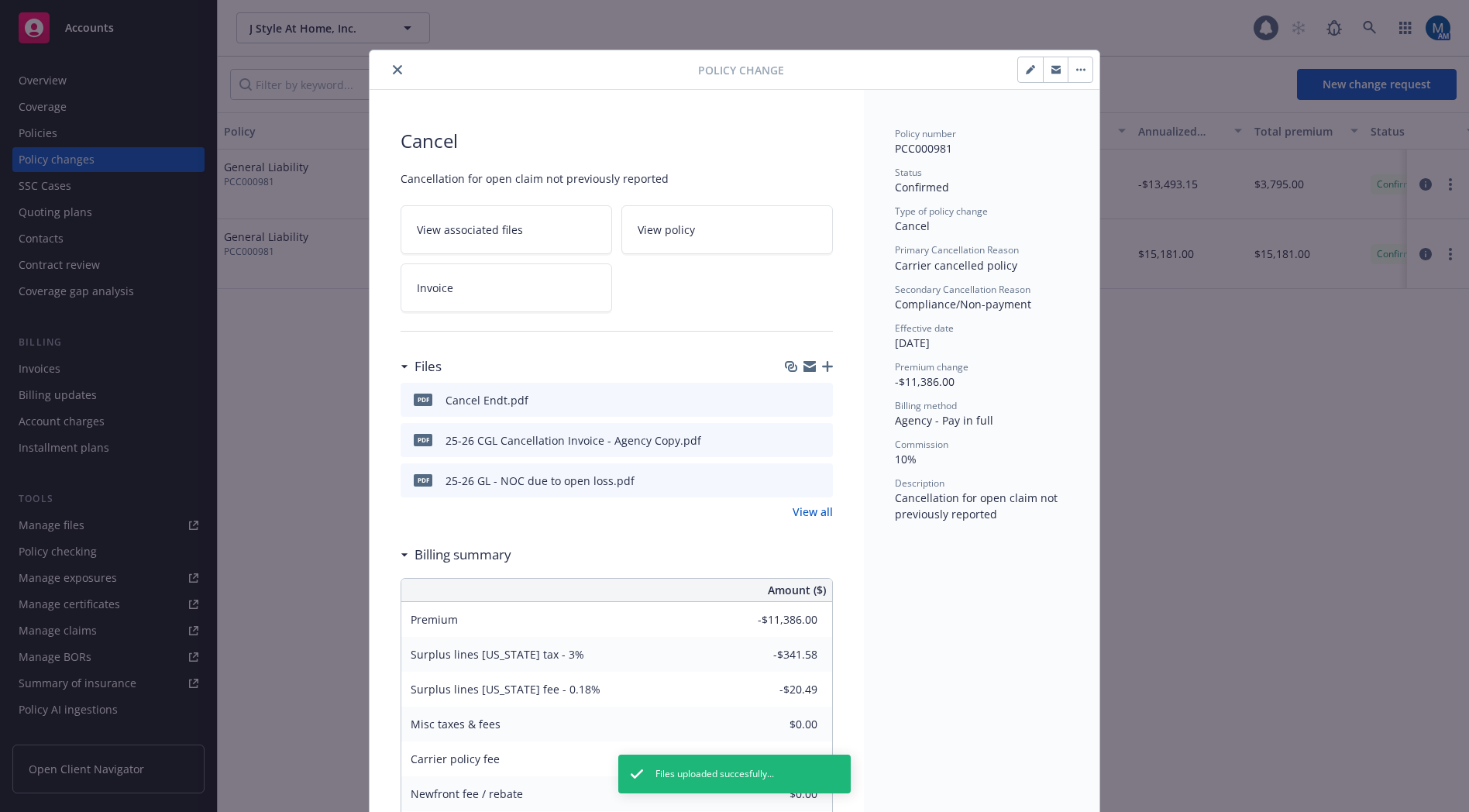
click at [402, 67] on div at bounding box center [537, 69] width 322 height 18
click at [397, 69] on button "close" at bounding box center [397, 69] width 18 height 18
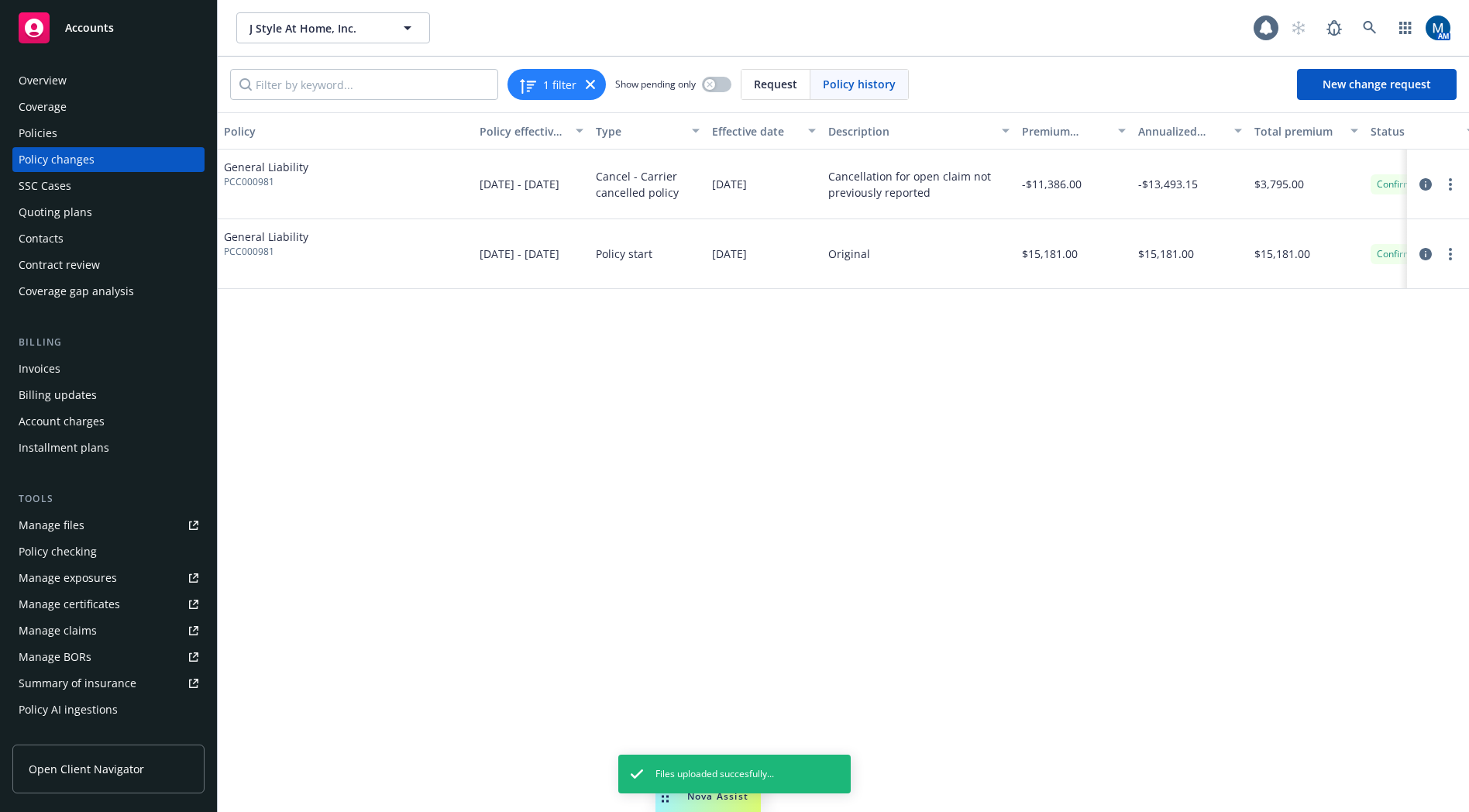
click at [68, 138] on div "Policies" at bounding box center [108, 133] width 180 height 25
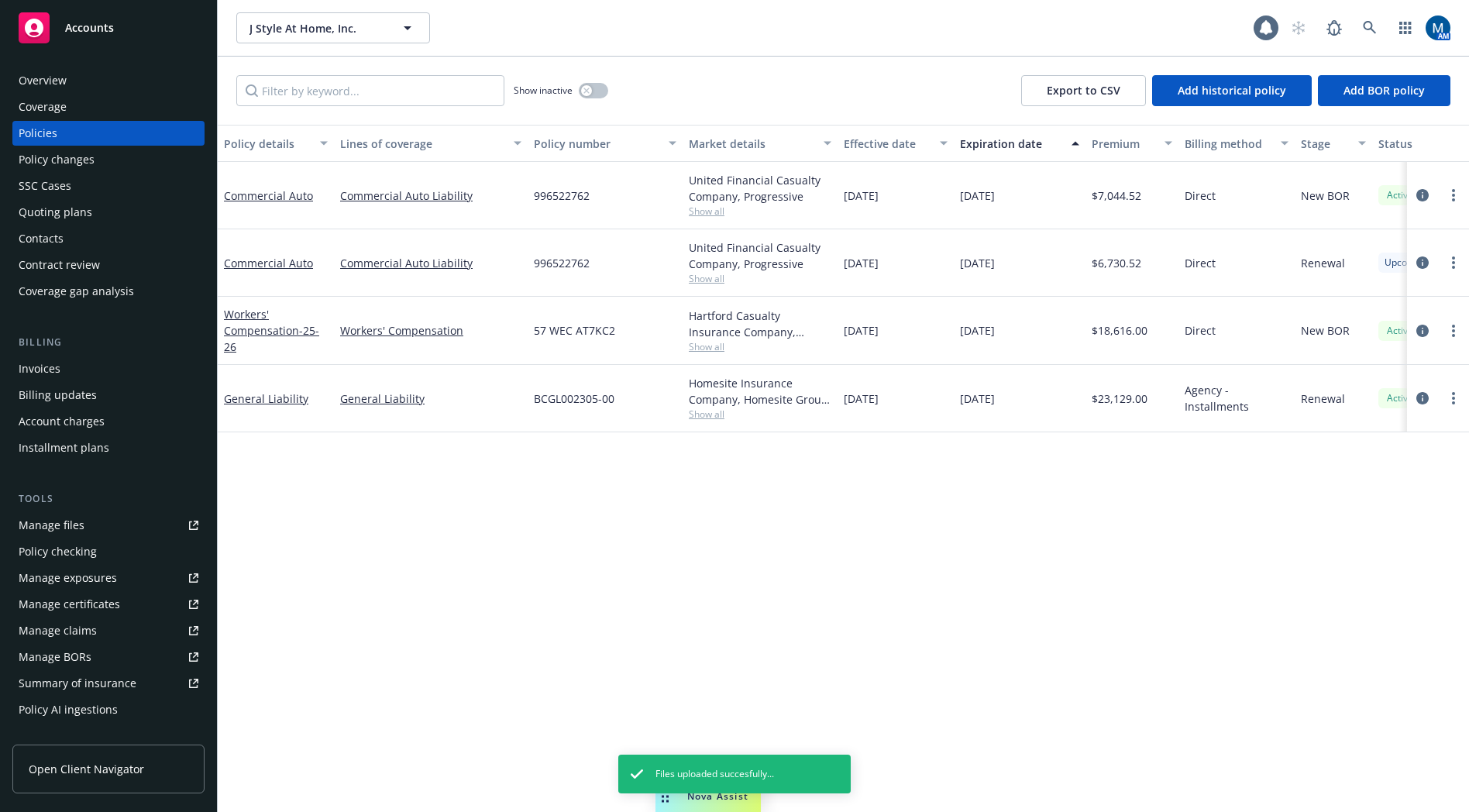
click at [1142, 493] on div "Policy details Lines of coverage Policy number Market details Effective date Ex…" at bounding box center [843, 468] width 1252 height 687
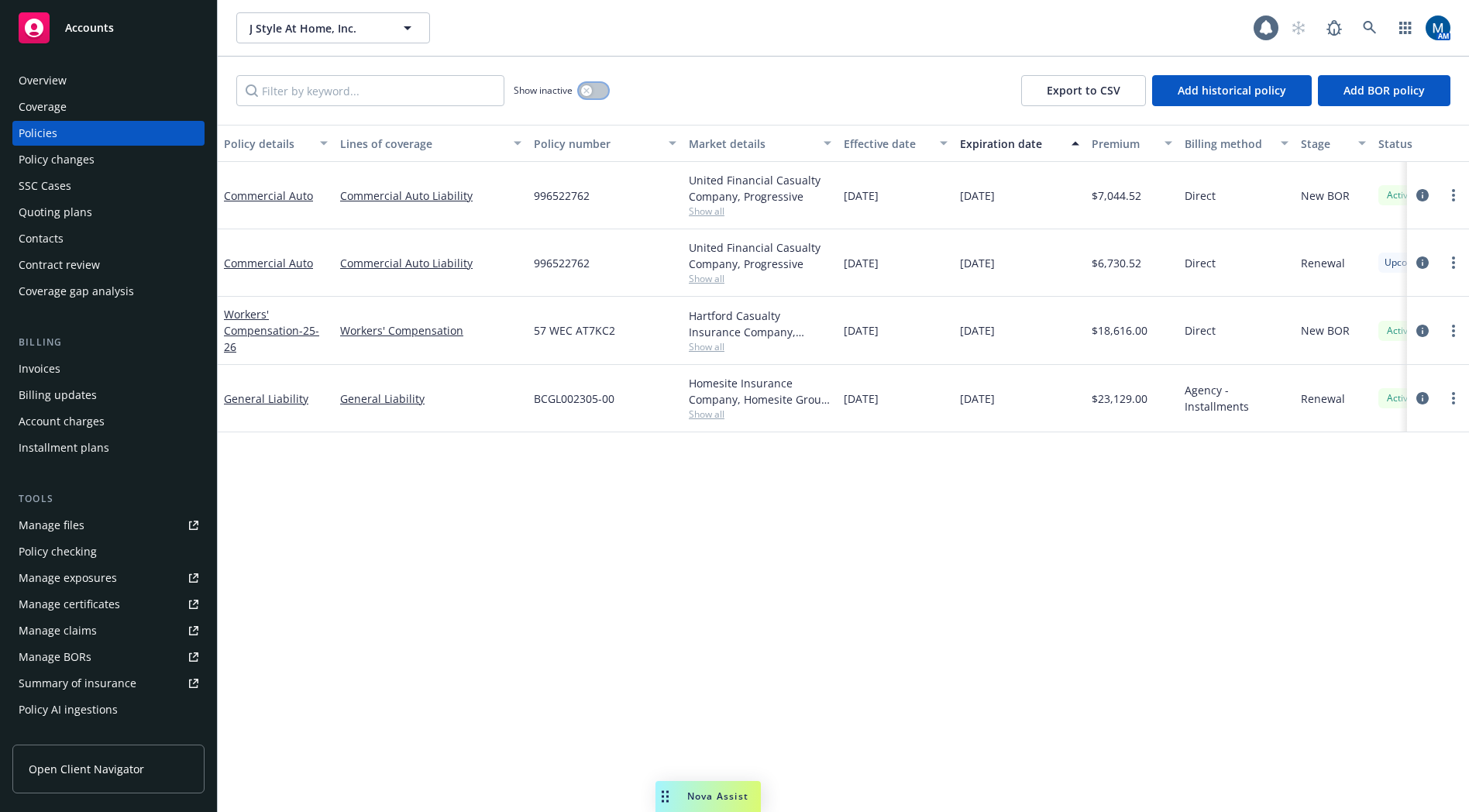
click at [597, 90] on button "button" at bounding box center [593, 91] width 29 height 16
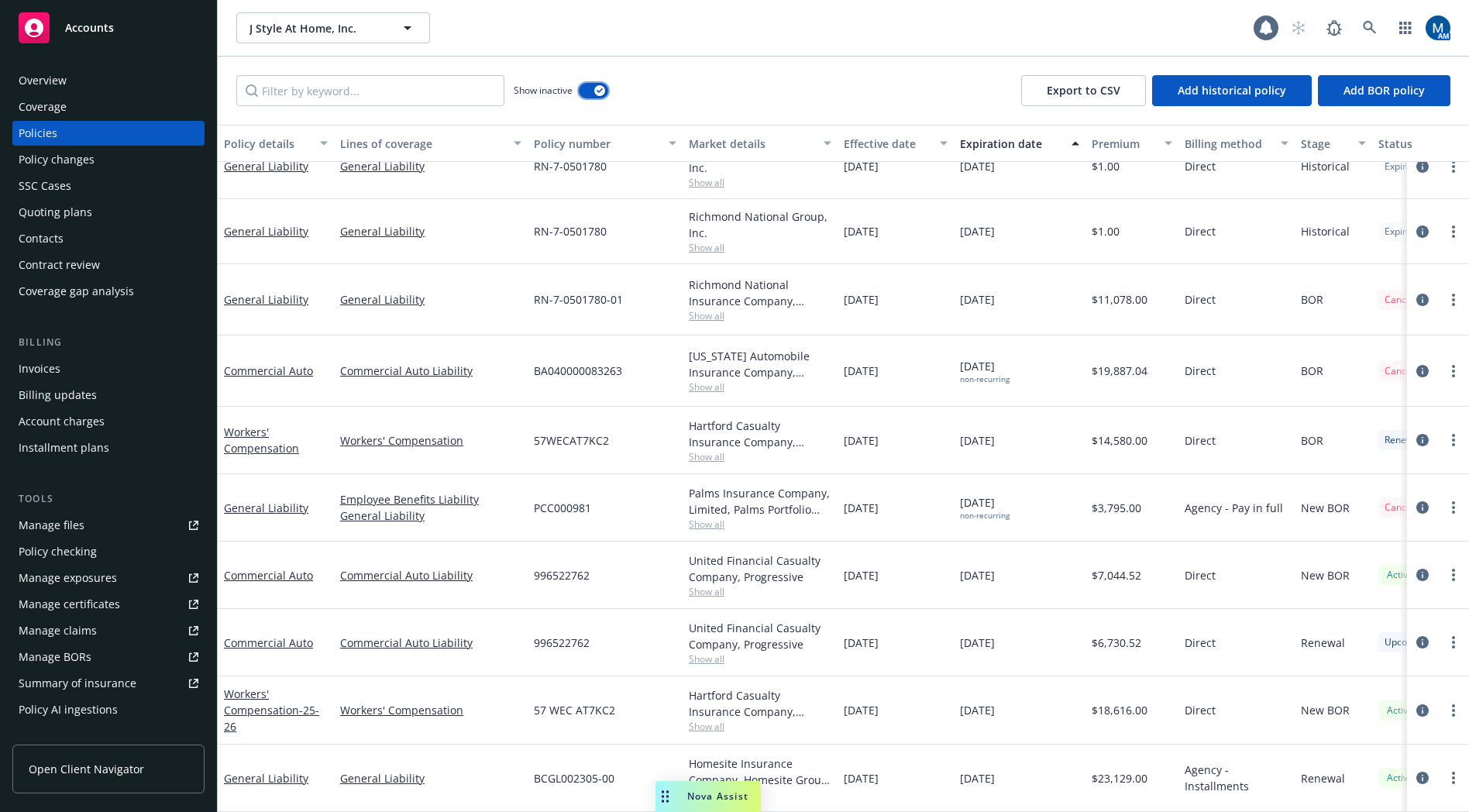
scroll to position [164, 0]
click at [1416, 501] on icon "circleInformation" at bounding box center [1422, 508] width 12 height 12
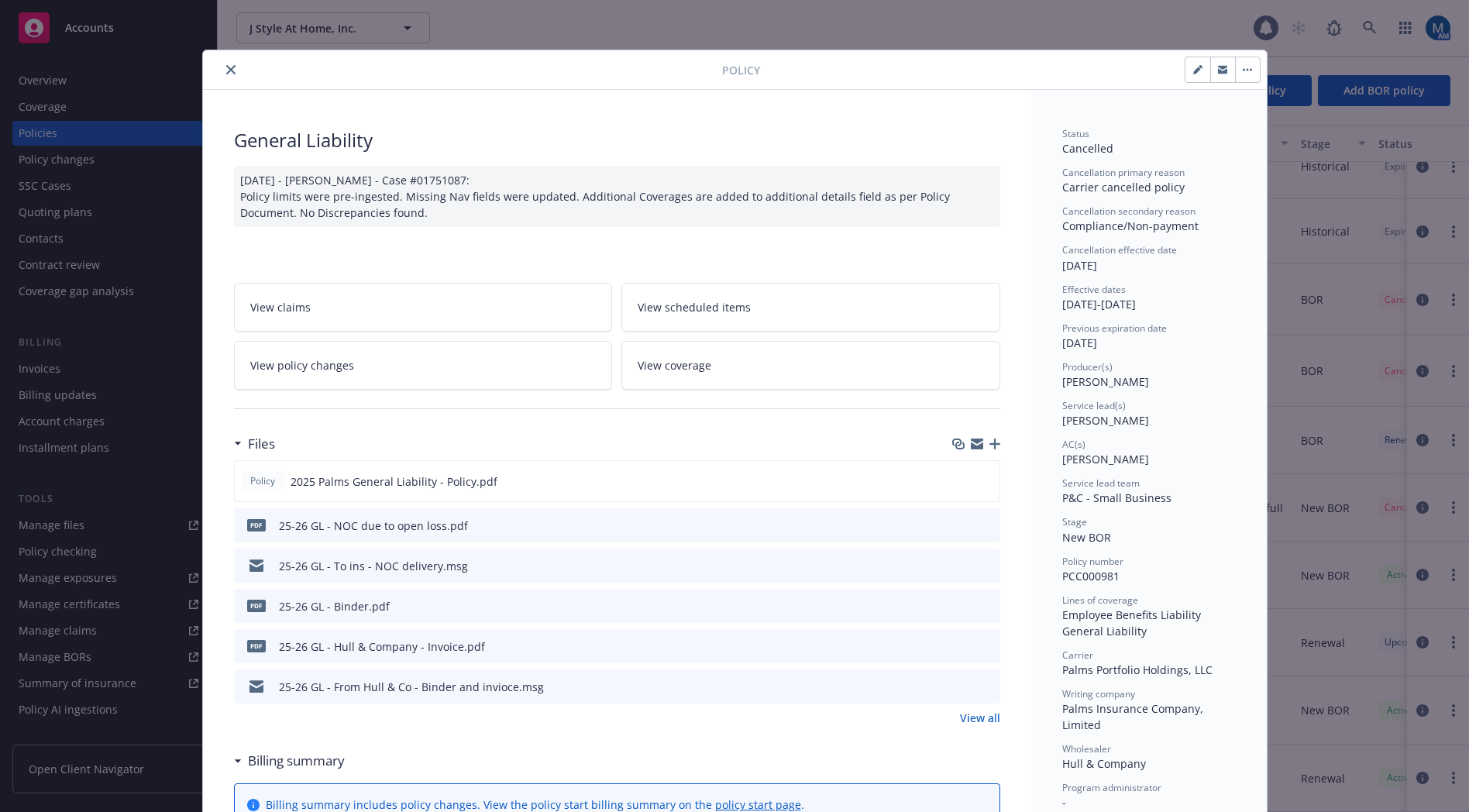
scroll to position [47, 0]
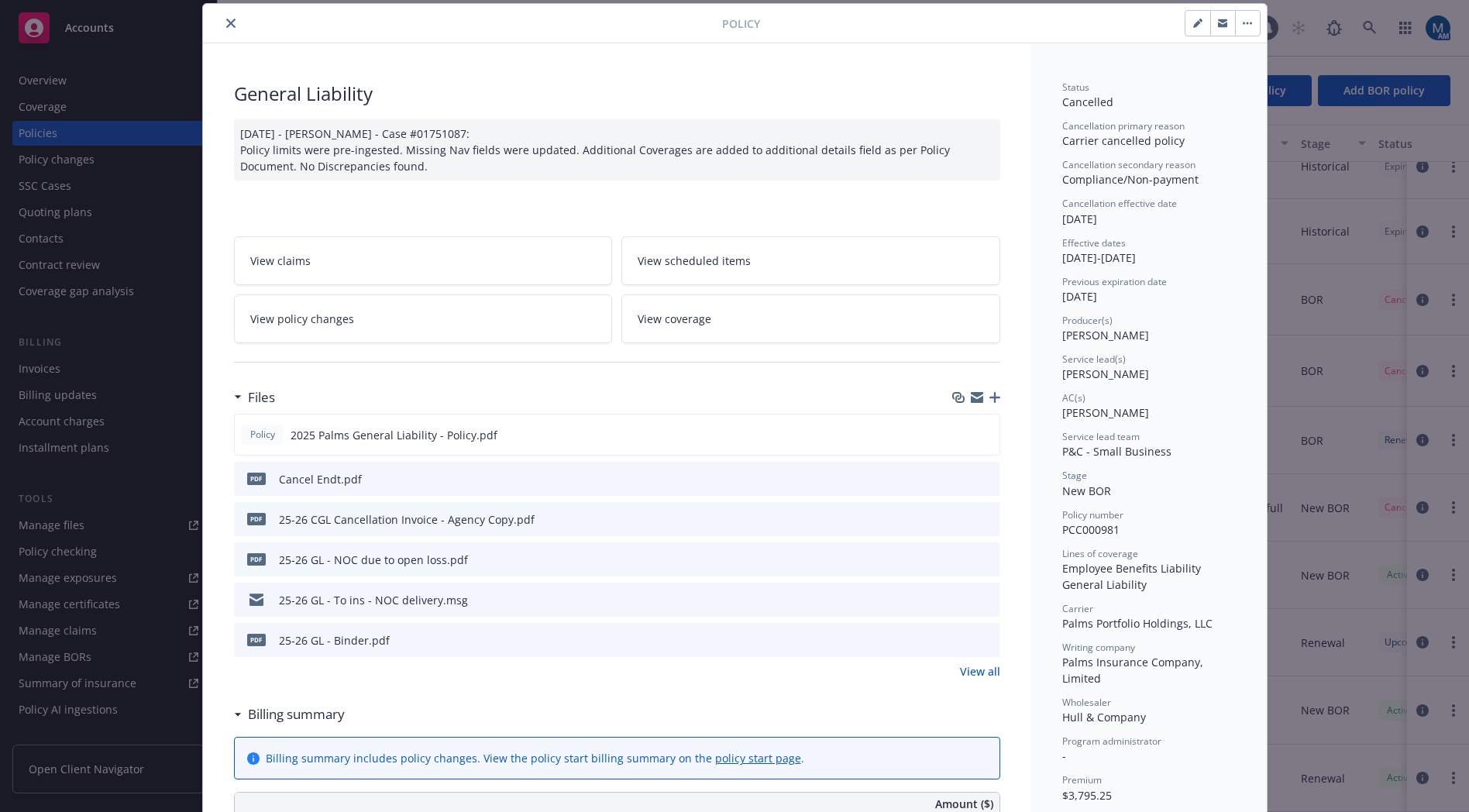
type input "$3,795.00"
type input "$131.85"
type input "$7.92"
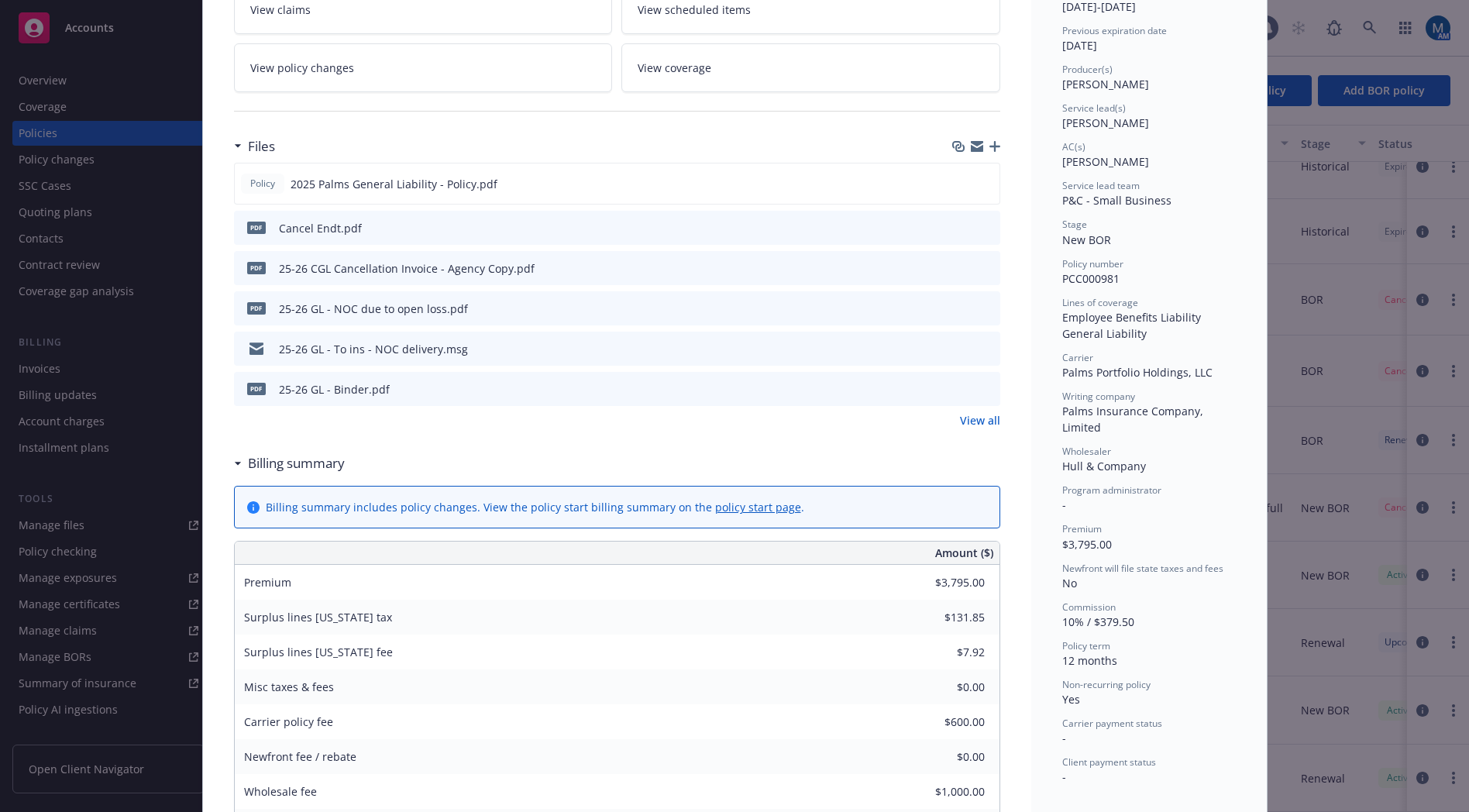
scroll to position [279, 0]
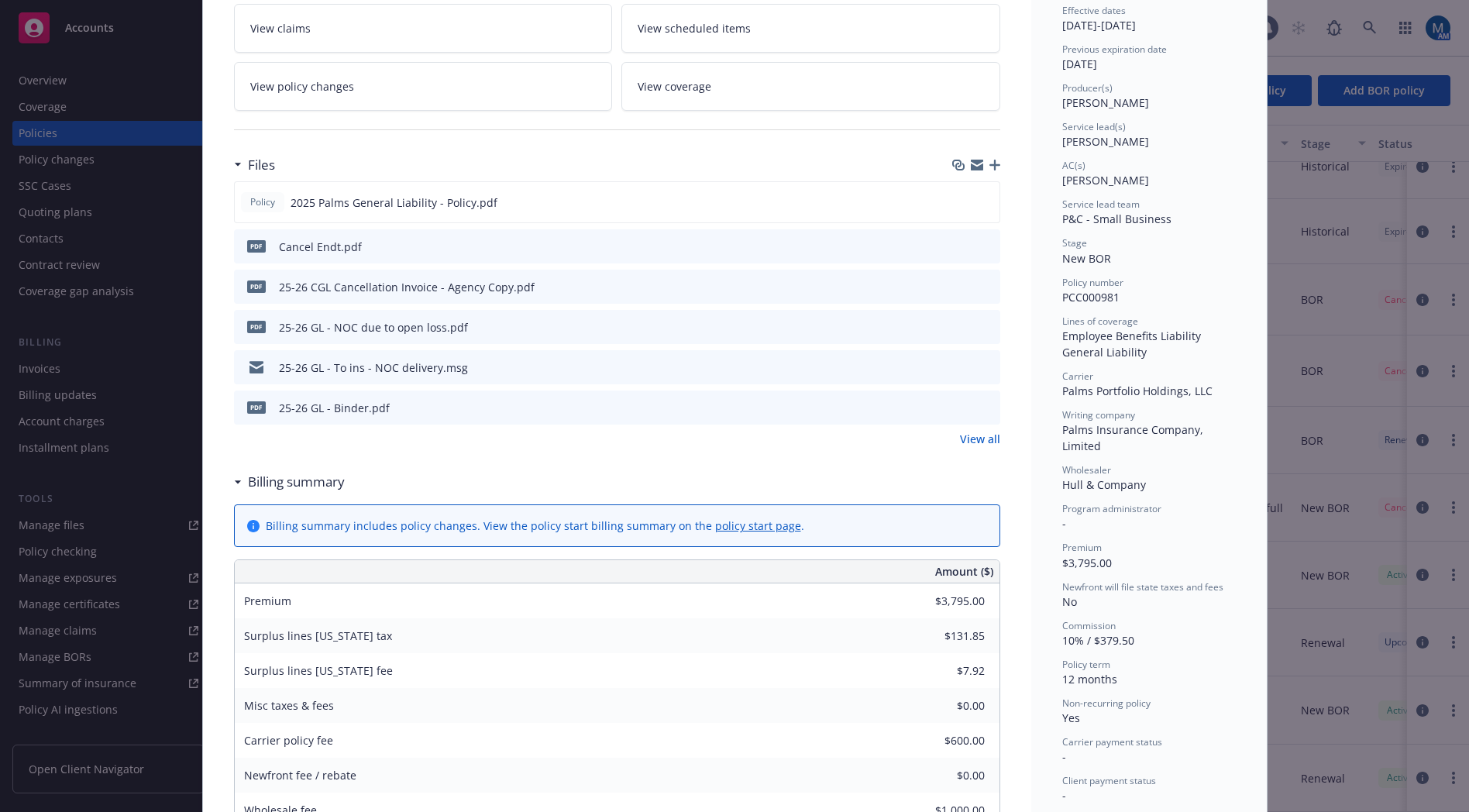
click at [1032, 520] on div "Status Cancelled Cancellation primary reason Carrier cancelled policy Cancellat…" at bounding box center [1149, 776] width 236 height 1931
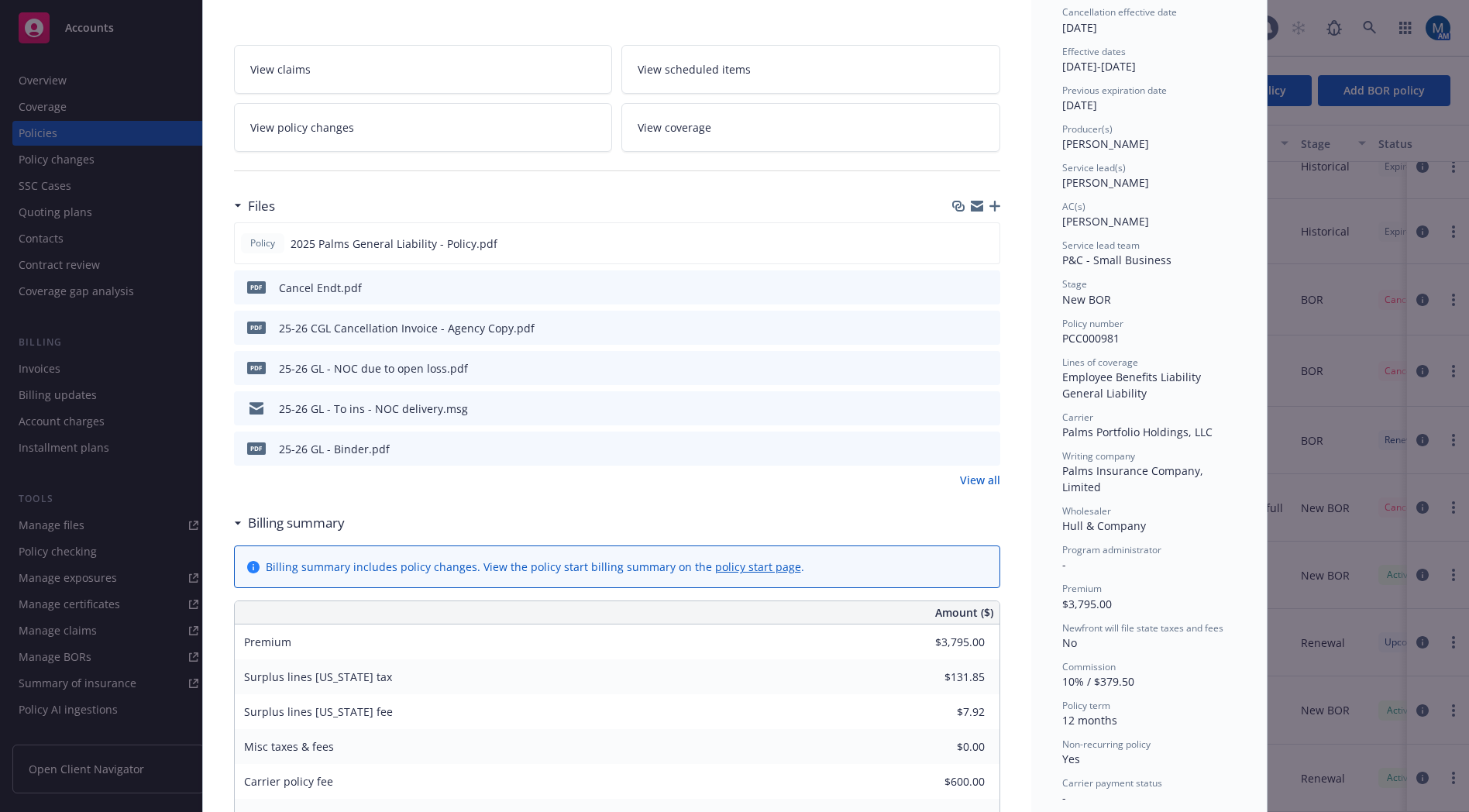
scroll to position [0, 0]
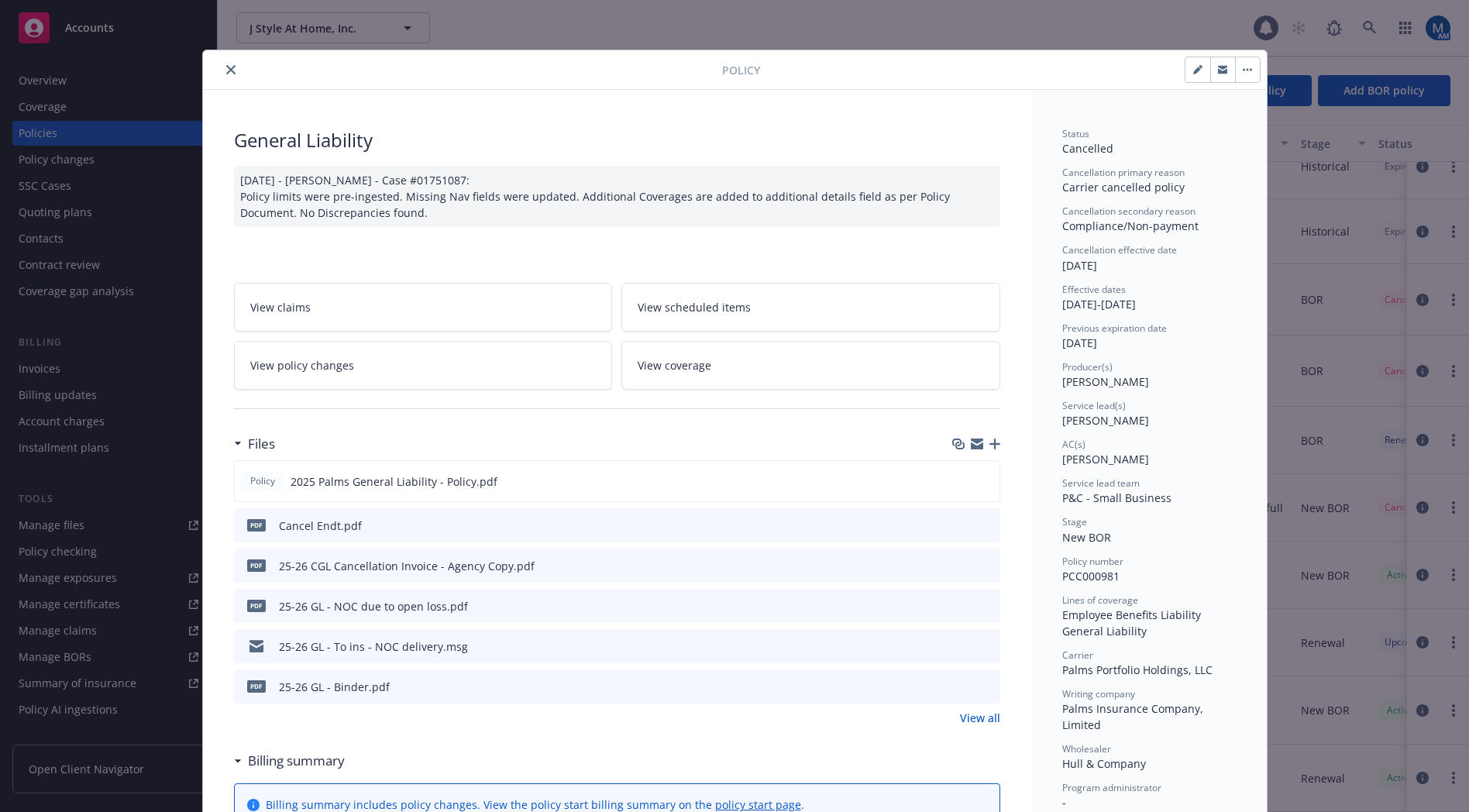
drag, startPoint x: 228, startPoint y: 68, endPoint x: 48, endPoint y: 163, distance: 203.5
click at [228, 68] on icon "close" at bounding box center [231, 69] width 10 height 10
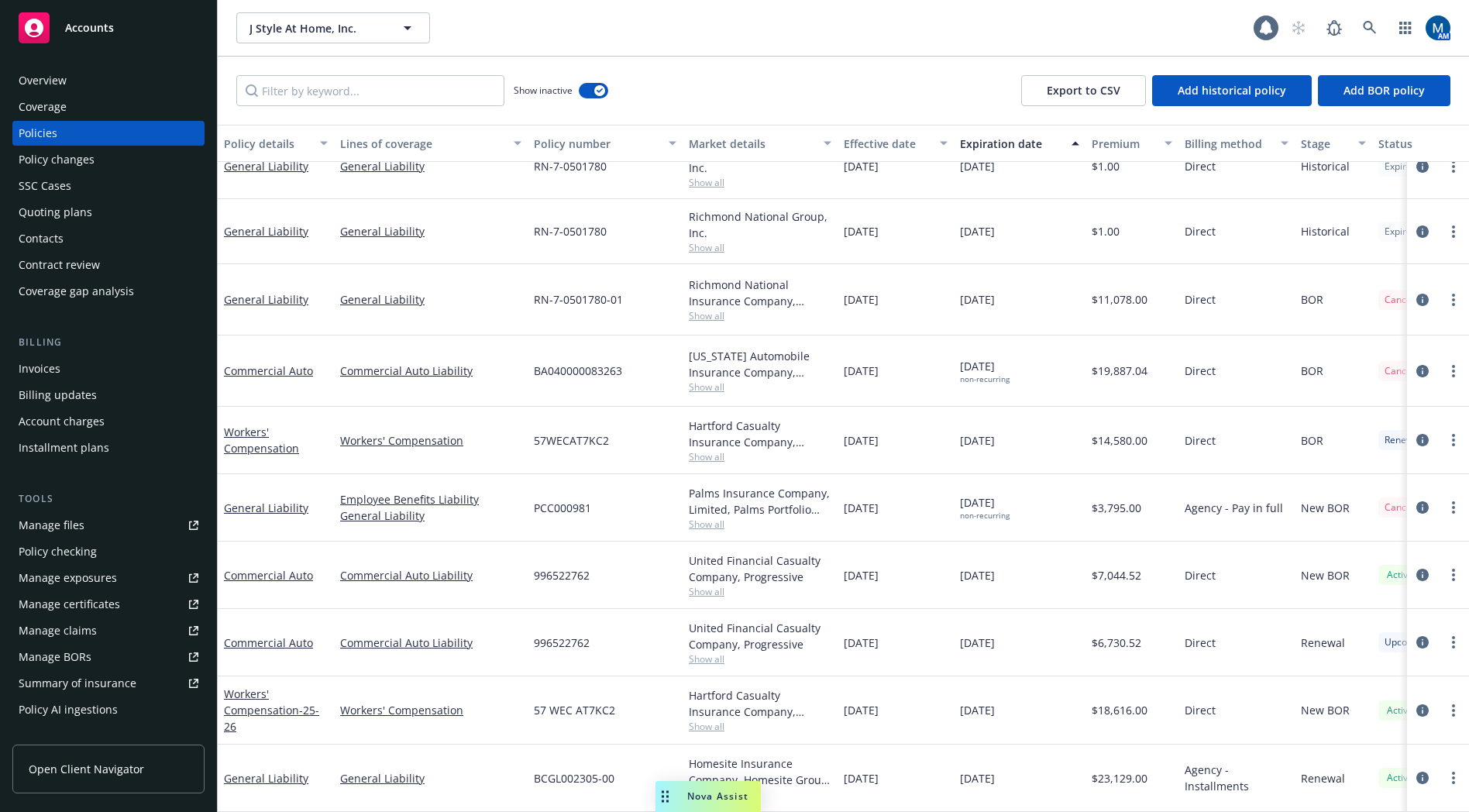
drag, startPoint x: 819, startPoint y: 18, endPoint x: 750, endPoint y: 26, distance: 69.5
click at [819, 18] on div "J Style At Home, Inc. J Style At Home, Inc." at bounding box center [745, 27] width 1017 height 31
click at [49, 368] on div "Invoices" at bounding box center [40, 369] width 42 height 25
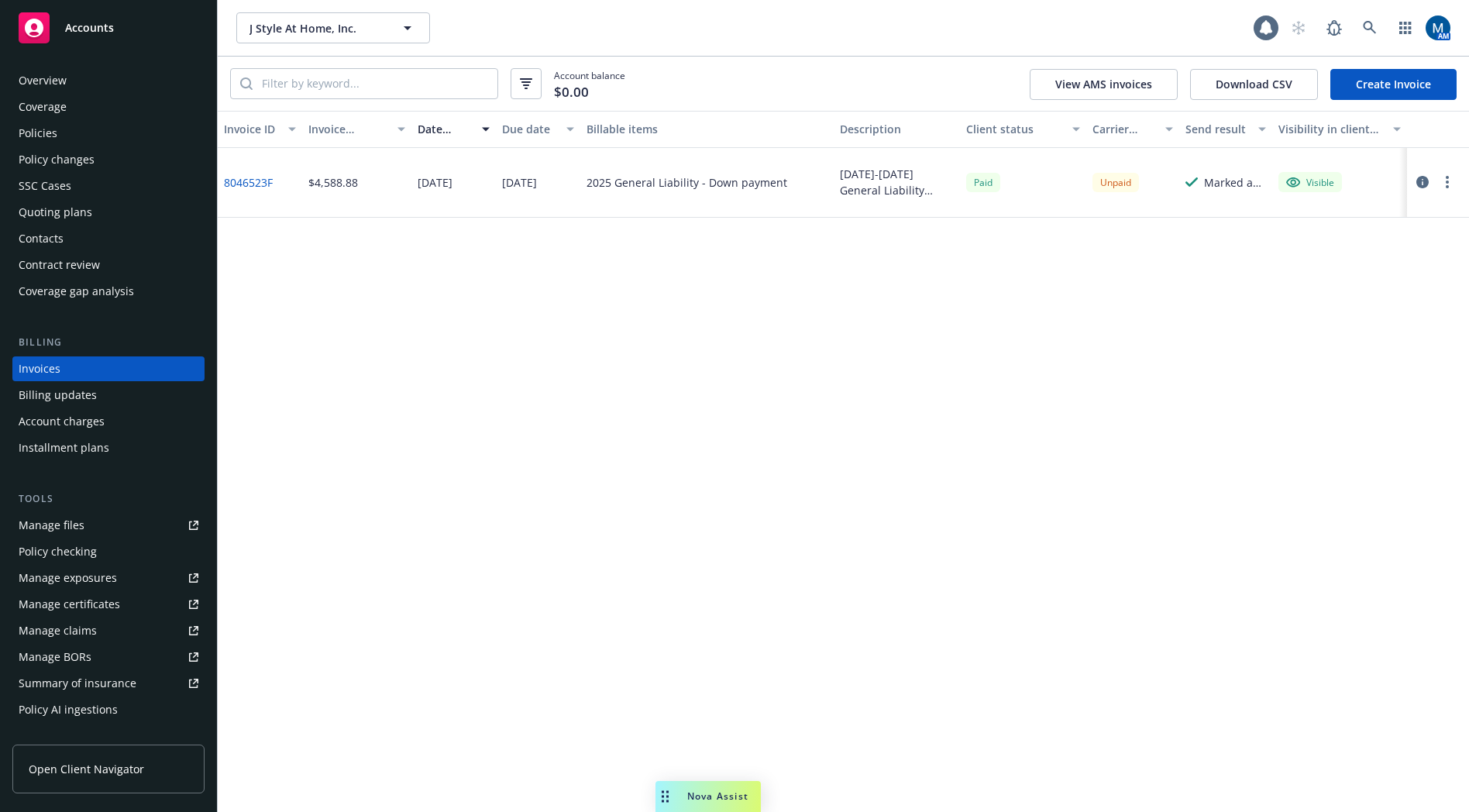
click at [70, 137] on div "Policies" at bounding box center [108, 133] width 180 height 25
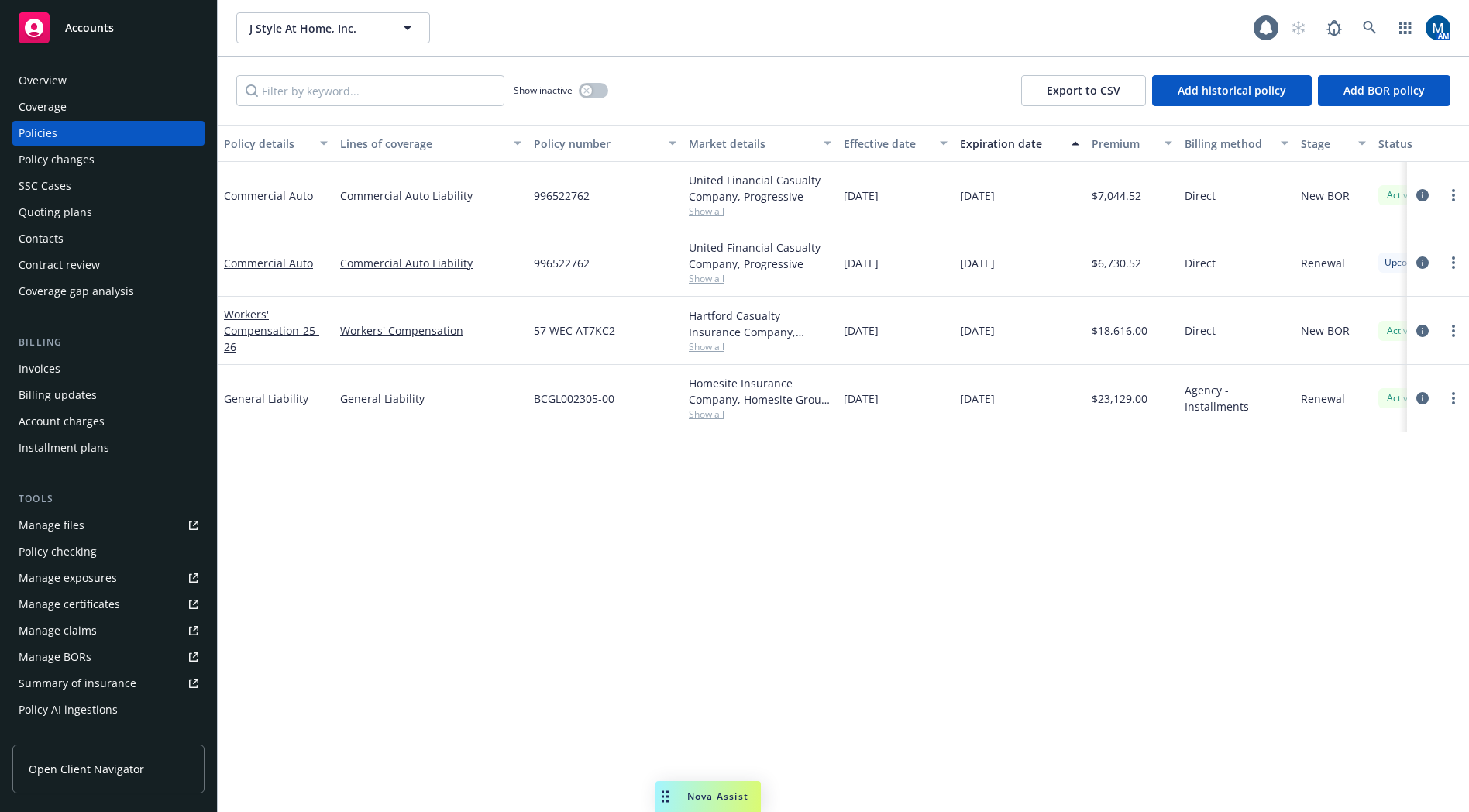
click at [767, 556] on div "Policy details Lines of coverage Policy number Market details Effective date Ex…" at bounding box center [843, 468] width 1252 height 687
click at [599, 93] on button "button" at bounding box center [593, 91] width 29 height 16
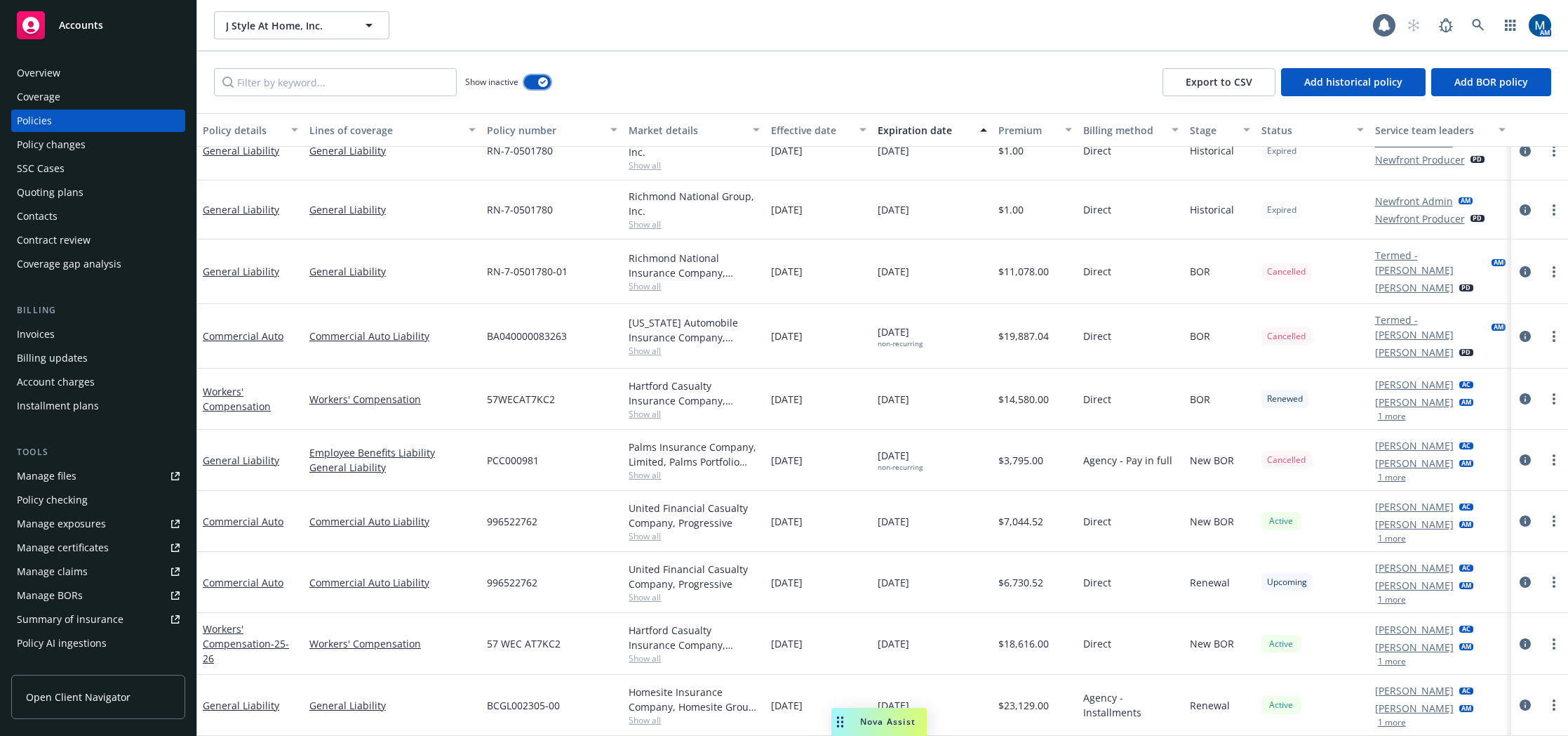
scroll to position [138, 0]
click at [76, 69] on div "Overview" at bounding box center [98, 73] width 163 height 22
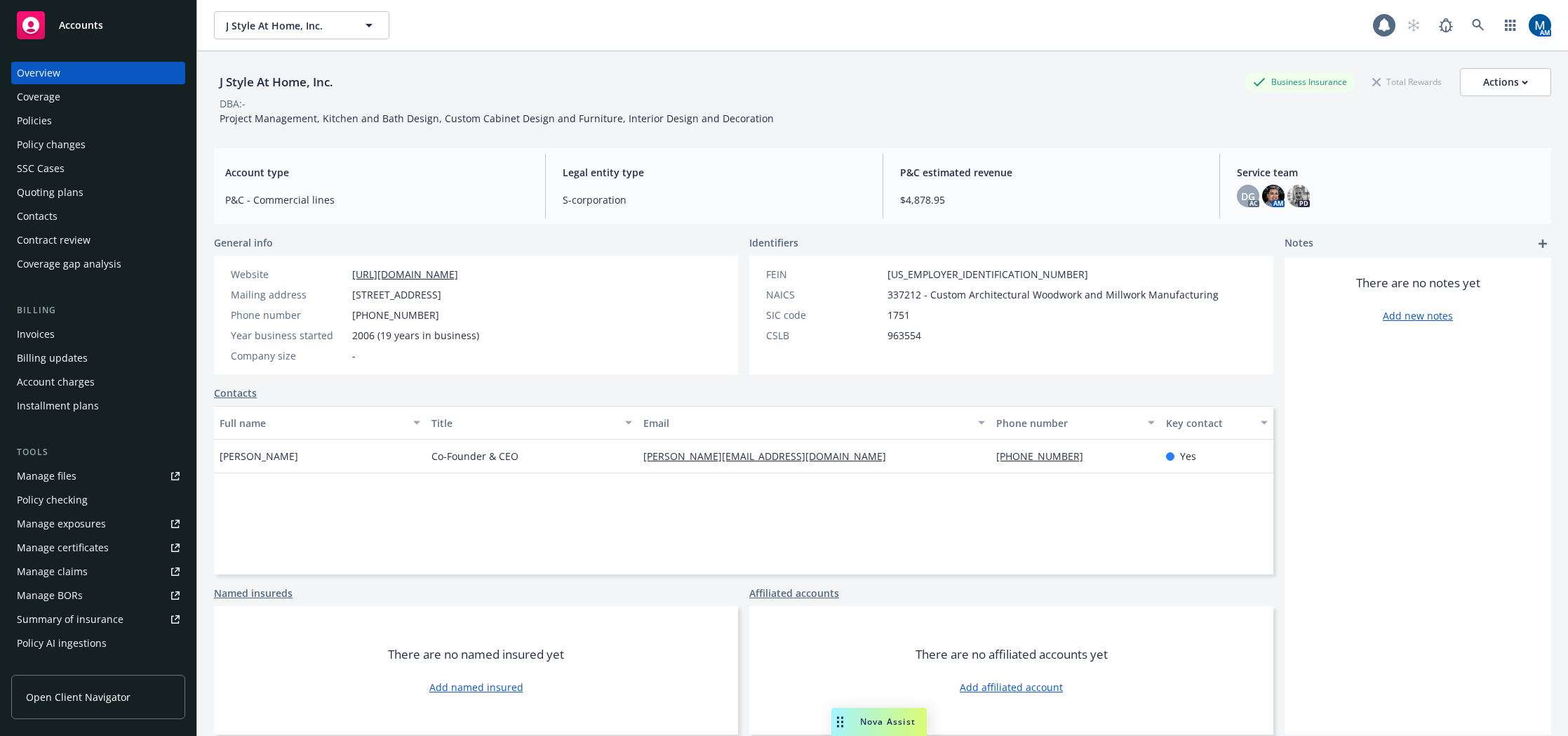
click at [94, 16] on div "Accounts" at bounding box center [98, 25] width 163 height 28
